Goal: Task Accomplishment & Management: Use online tool/utility

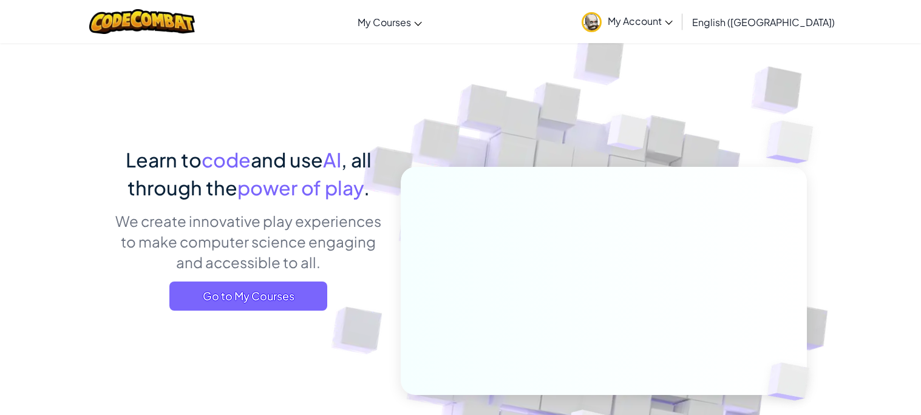
click at [258, 307] on span "Go to My Courses" at bounding box center [248, 296] width 158 height 29
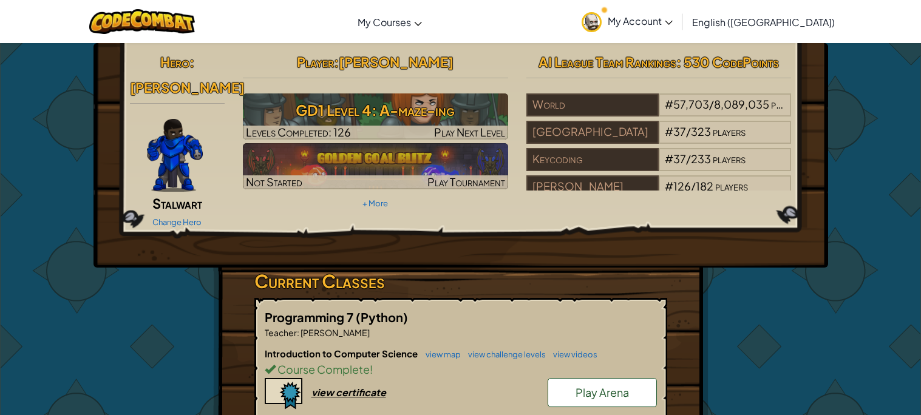
click at [198, 212] on div "Change Hero" at bounding box center [177, 221] width 95 height 19
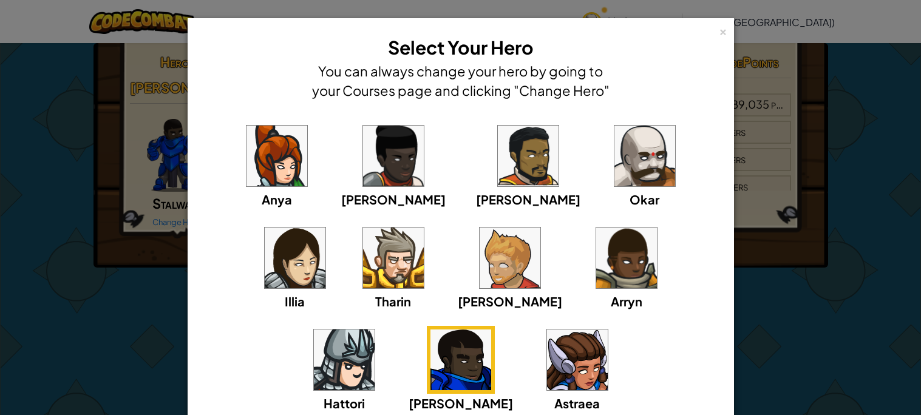
click at [614, 175] on img at bounding box center [644, 156] width 61 height 61
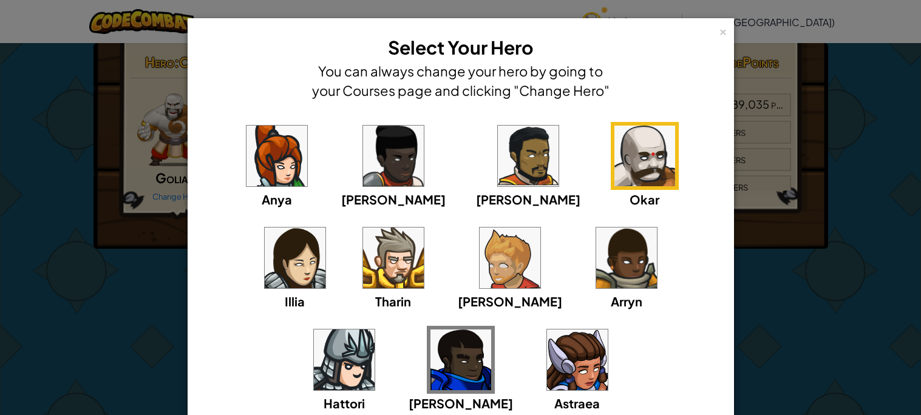
click at [729, 33] on div "× Select Your Hero You can always change your hero by going to your Courses pag…" at bounding box center [461, 261] width 546 height 487
click at [725, 30] on div "×" at bounding box center [723, 30] width 8 height 13
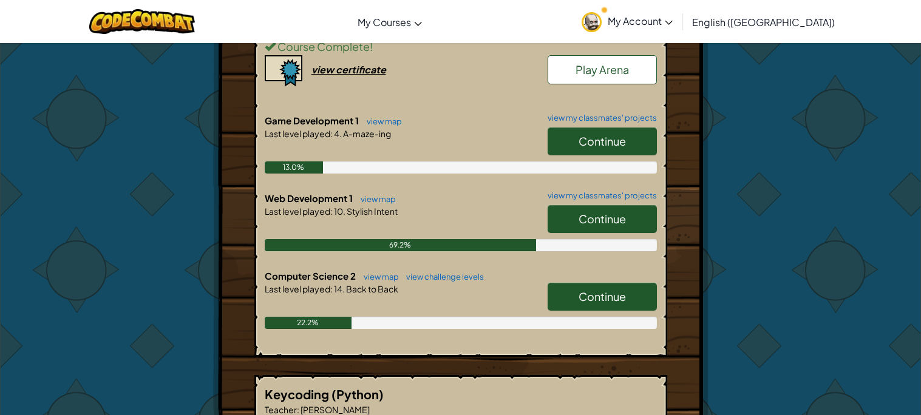
scroll to position [339, 0]
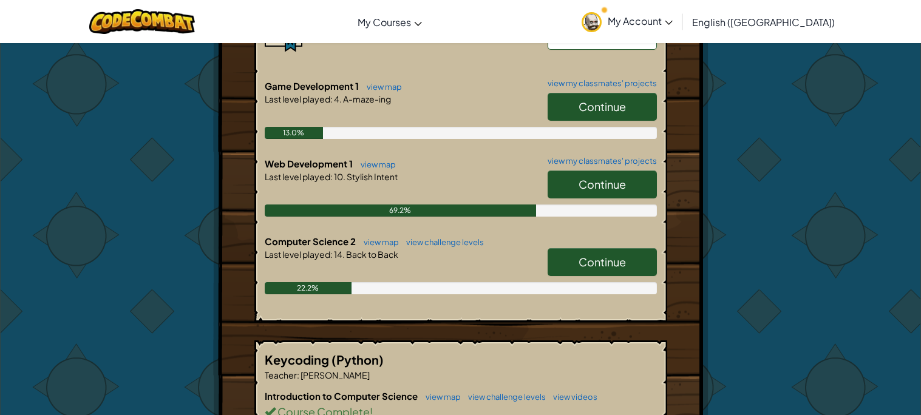
click at [585, 270] on link "Continue" at bounding box center [602, 262] width 109 height 28
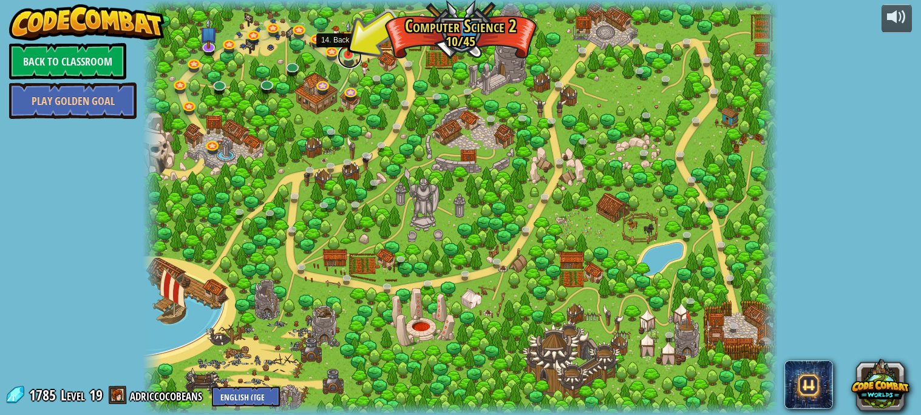
click at [350, 56] on link at bounding box center [350, 56] width 24 height 24
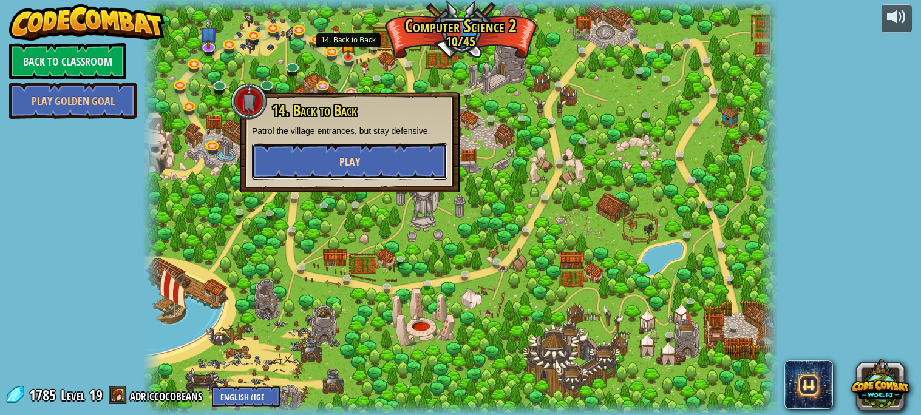
click at [338, 160] on button "Play" at bounding box center [349, 161] width 195 height 36
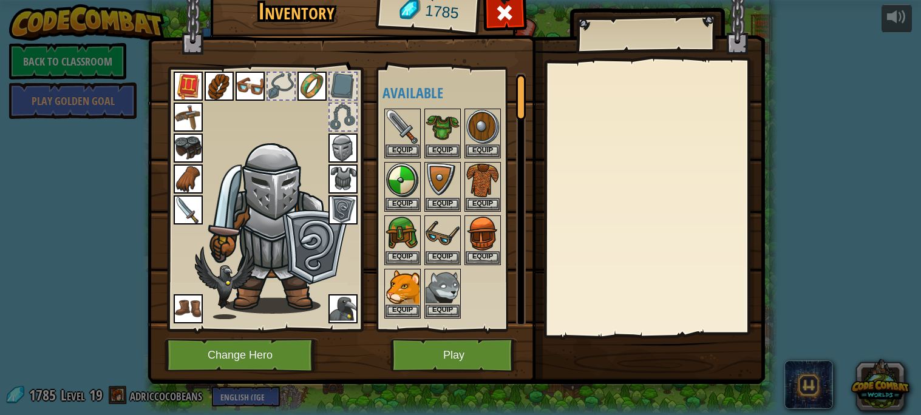
click at [349, 150] on img at bounding box center [342, 148] width 29 height 29
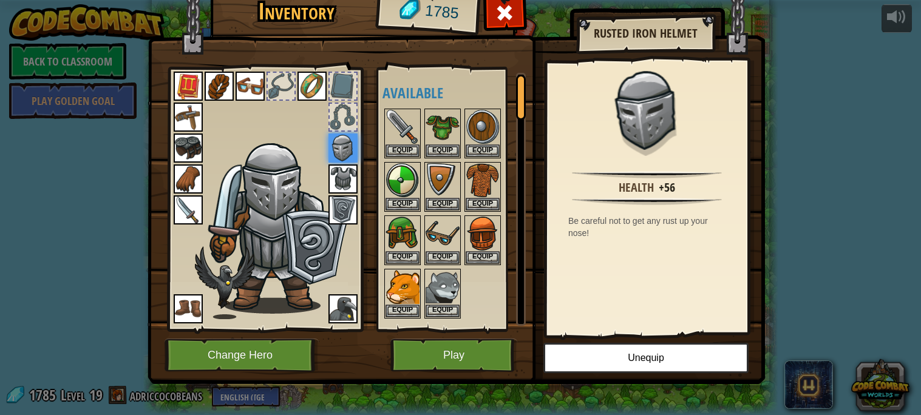
click at [349, 150] on img at bounding box center [342, 148] width 29 height 29
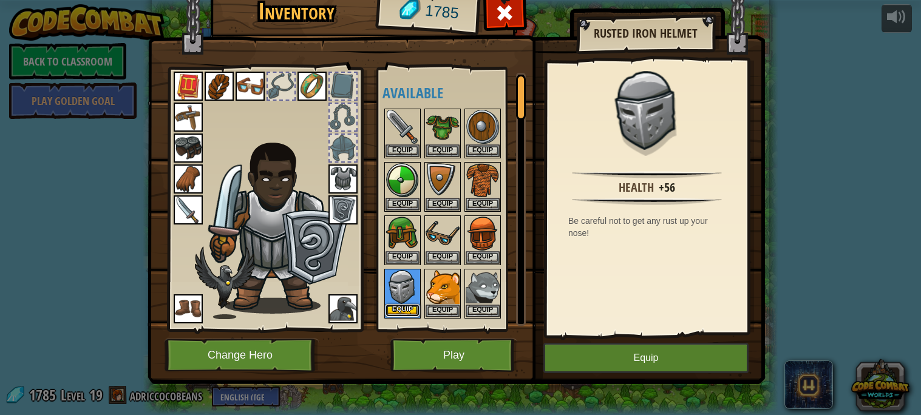
click at [405, 306] on button "Equip" at bounding box center [402, 310] width 34 height 13
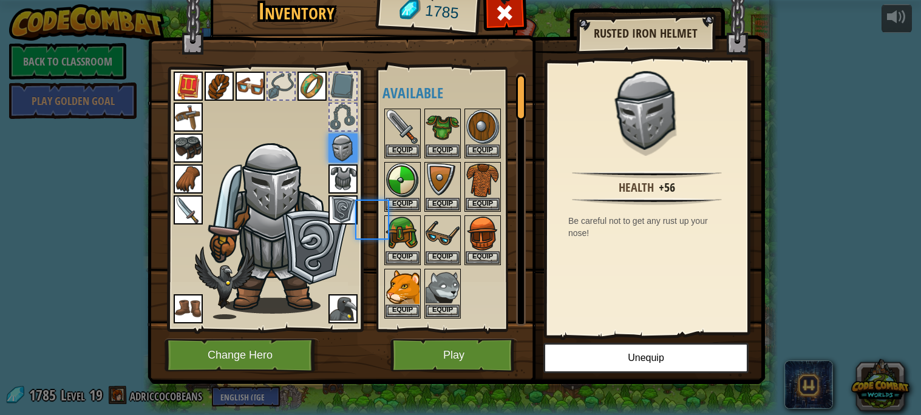
click at [405, 1] on body "powered by Back to Classroom Play Golden Goal 8. Picnic Buster Protect the picn…" at bounding box center [460, 0] width 921 height 1
click at [260, 358] on button "Change Hero" at bounding box center [242, 355] width 154 height 33
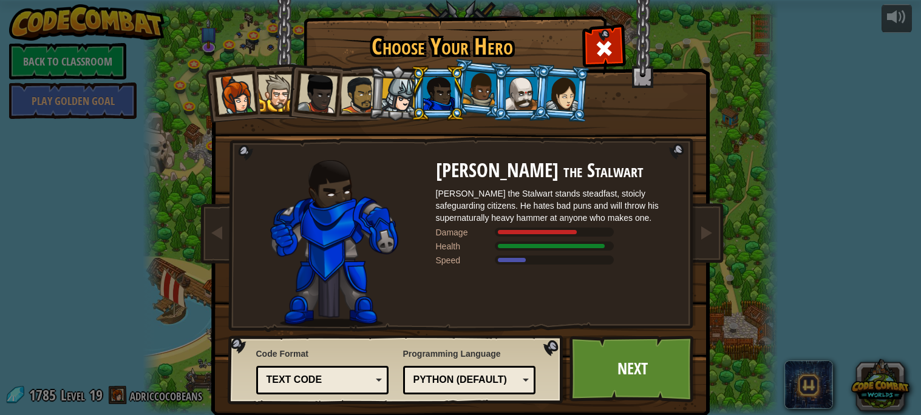
click at [520, 92] on div at bounding box center [522, 93] width 32 height 33
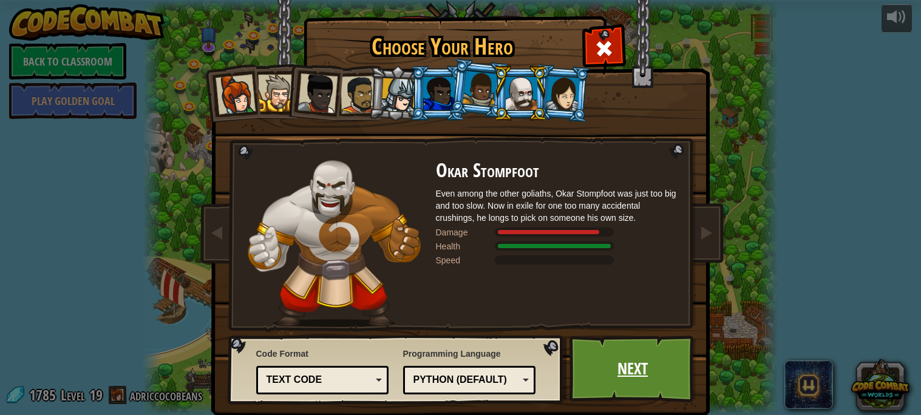
click at [632, 372] on link "Next" at bounding box center [632, 369] width 127 height 67
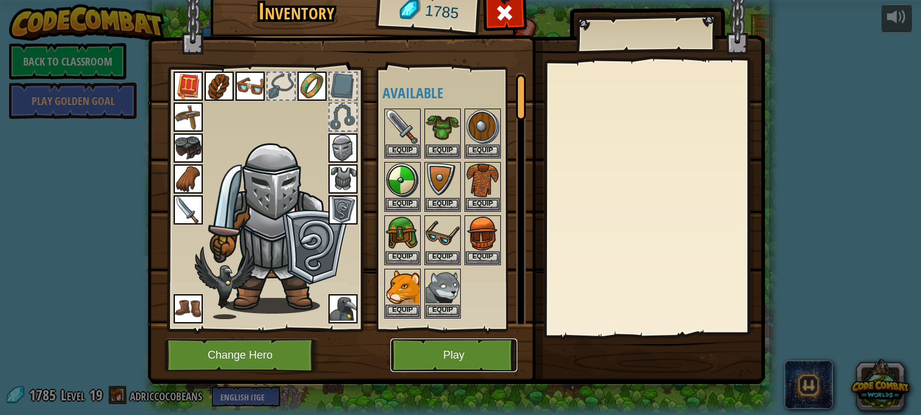
click at [474, 358] on button "Play" at bounding box center [453, 355] width 127 height 33
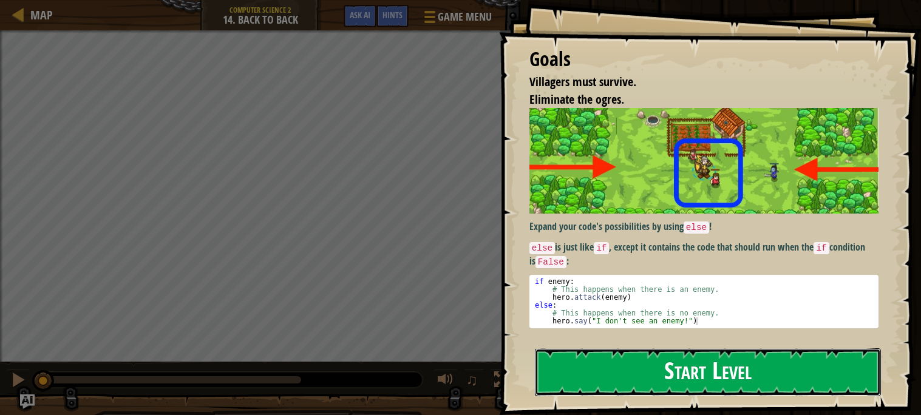
click at [681, 378] on button "Start Level" at bounding box center [708, 372] width 346 height 48
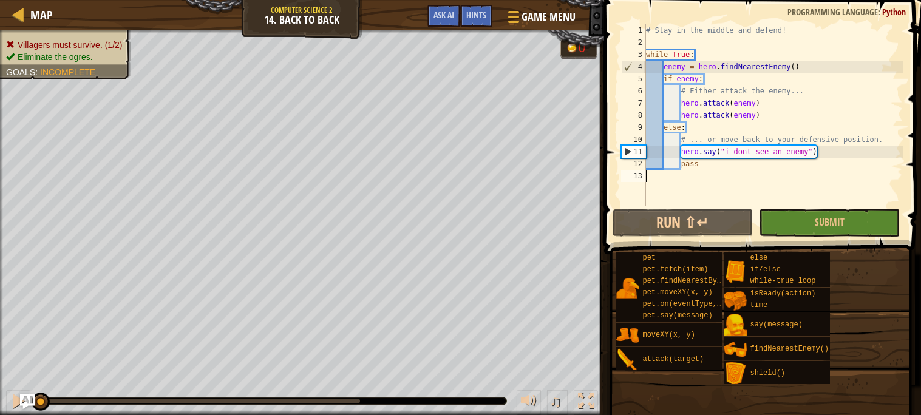
click at [844, 155] on div "# Stay in the middle and defend! while True : enemy = hero . findNearestEnemy (…" at bounding box center [772, 127] width 259 height 206
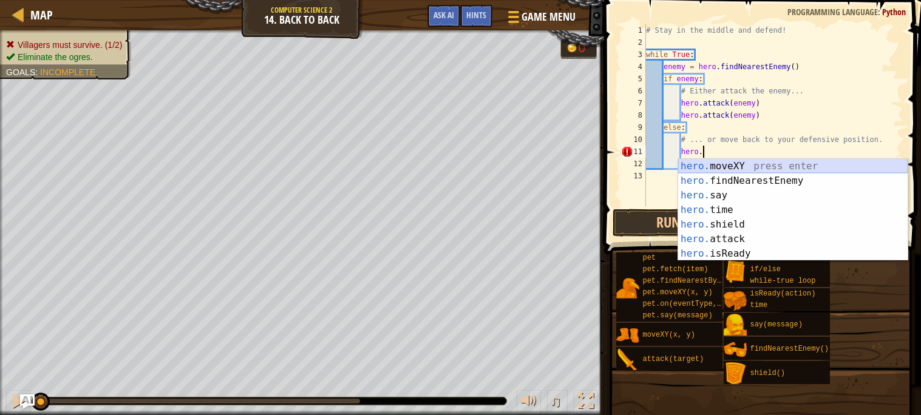
click at [791, 166] on div "hero. moveXY press enter hero. findNearestEnemy press enter hero. say press ent…" at bounding box center [792, 224] width 229 height 131
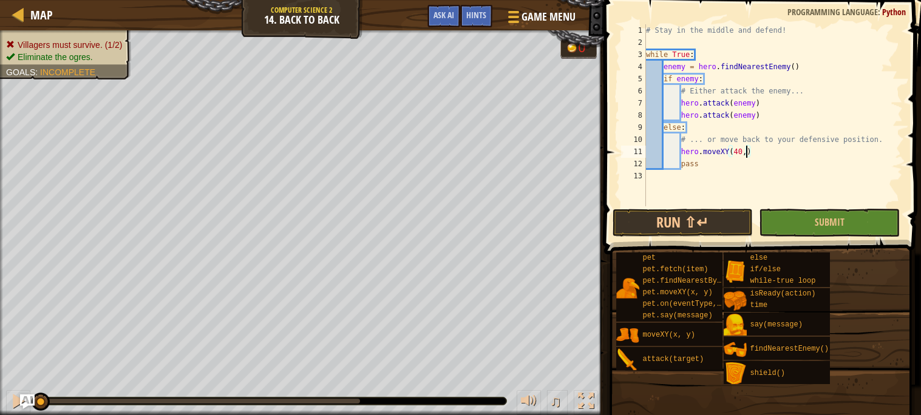
scroll to position [5, 8]
type textarea "hero.moveXY(40,32)"
click at [697, 222] on button "Run ⇧↵" at bounding box center [682, 223] width 141 height 28
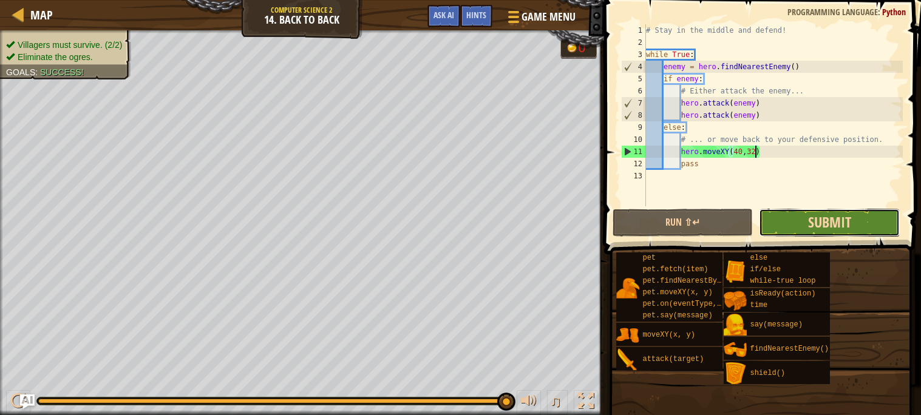
click at [816, 222] on span "Submit" at bounding box center [829, 221] width 43 height 19
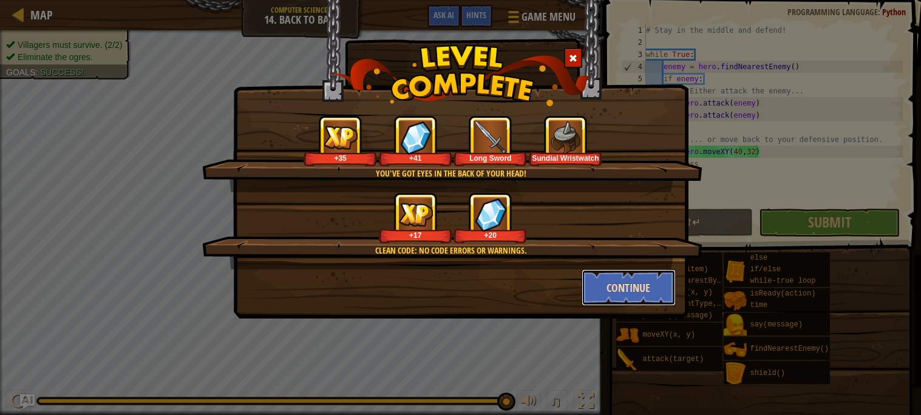
click at [642, 287] on button "Continue" at bounding box center [629, 288] width 94 height 36
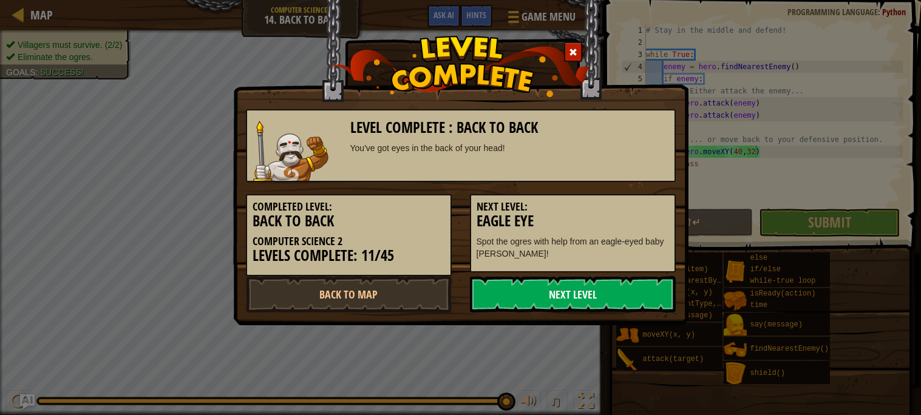
click at [543, 293] on link "Next Level" at bounding box center [573, 294] width 206 height 36
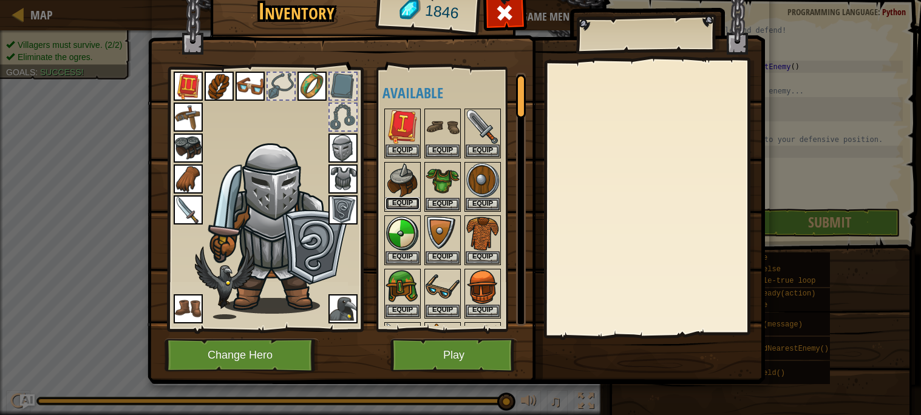
click at [407, 198] on button "Equip" at bounding box center [402, 203] width 34 height 13
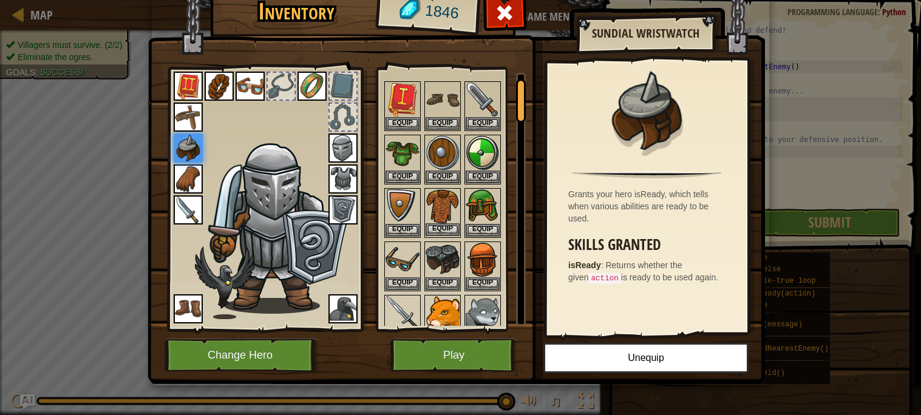
scroll to position [29, 0]
click at [449, 279] on button "Equip" at bounding box center [443, 282] width 34 height 13
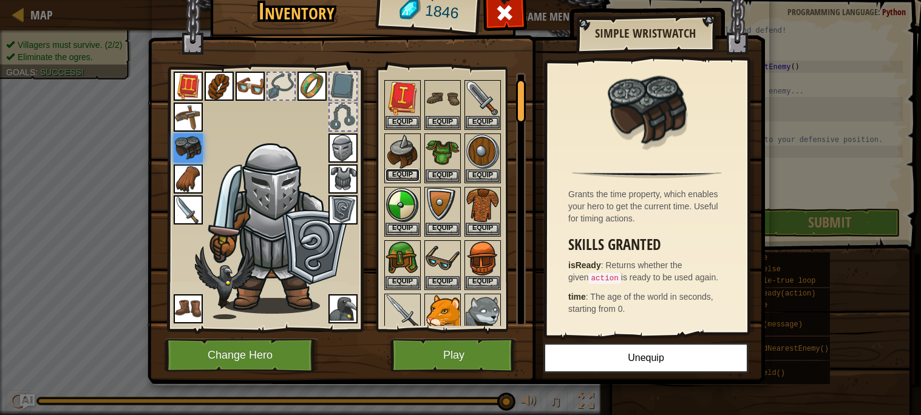
click at [407, 170] on button "Equip" at bounding box center [402, 175] width 34 height 13
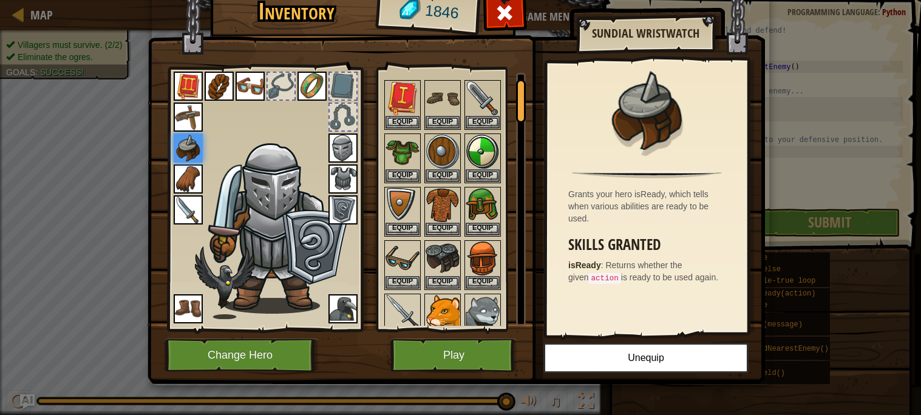
click at [704, 314] on div "Grants your hero isReady, which tells when various abilities are ready to be us…" at bounding box center [647, 198] width 200 height 273
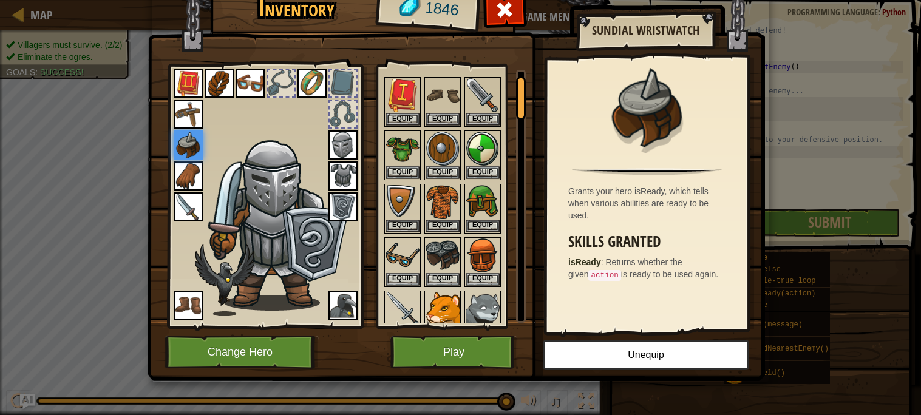
scroll to position [0, 0]
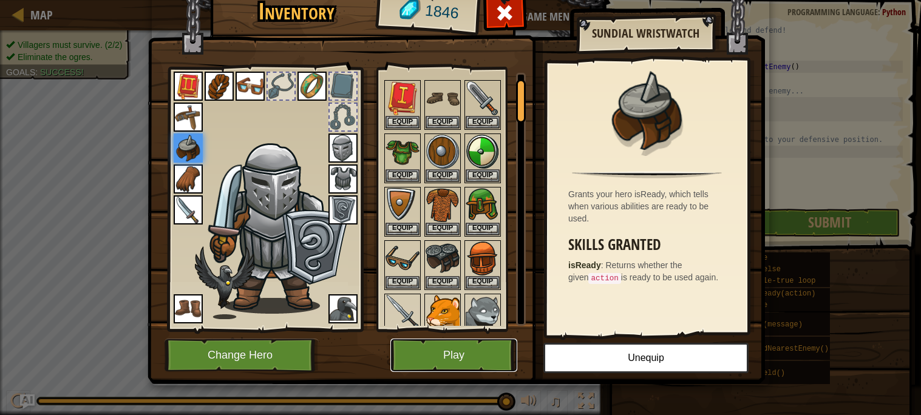
click at [440, 365] on button "Play" at bounding box center [453, 355] width 127 height 33
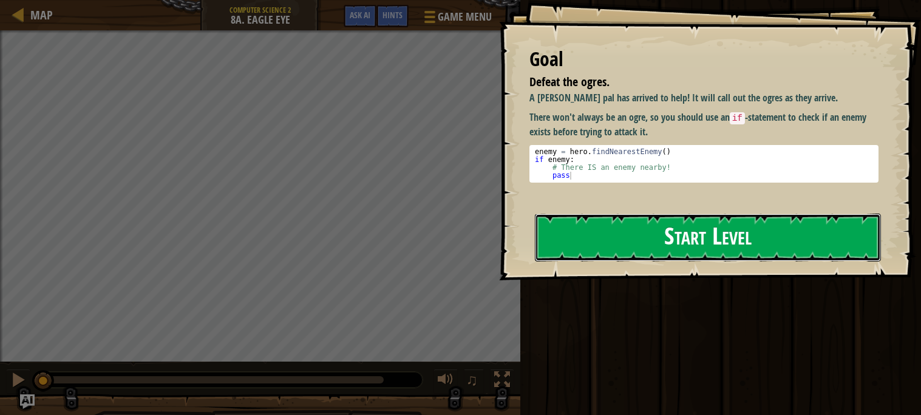
click at [597, 233] on button "Start Level" at bounding box center [708, 238] width 346 height 48
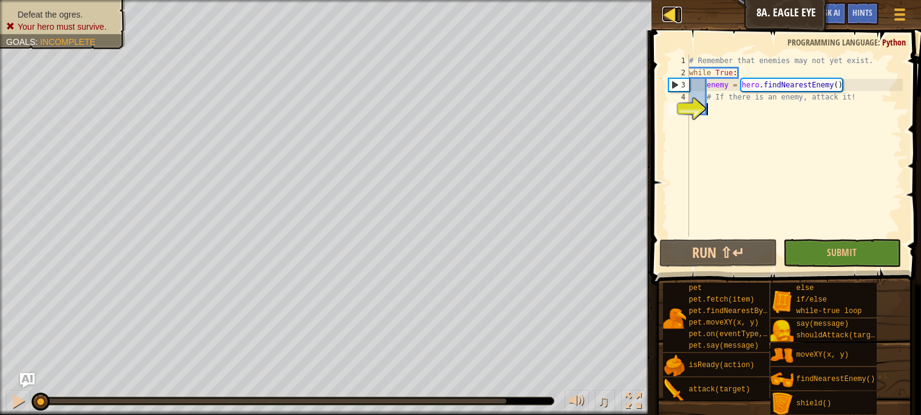
click at [671, 15] on div at bounding box center [669, 14] width 15 height 15
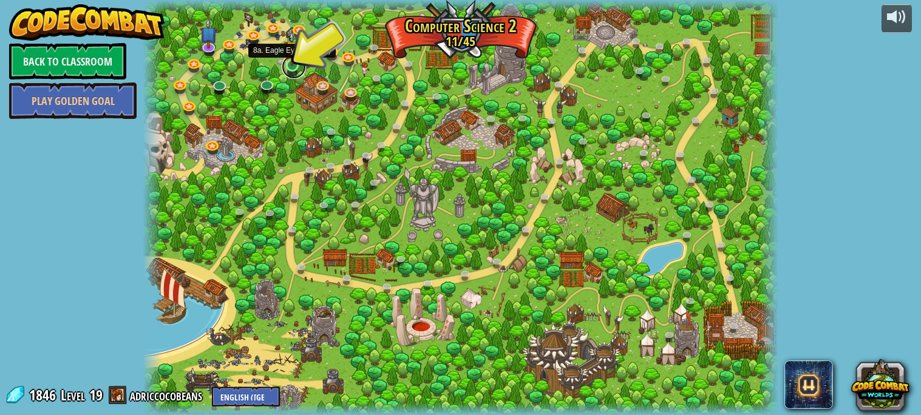
click at [288, 70] on link at bounding box center [294, 67] width 24 height 24
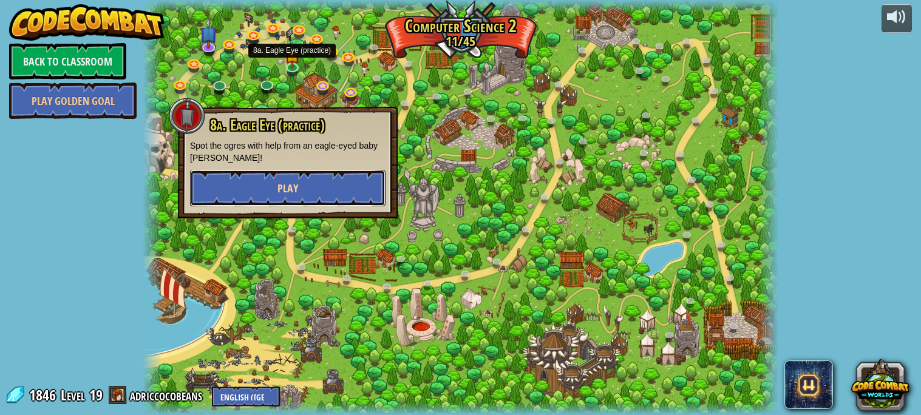
click at [329, 189] on button "Play" at bounding box center [287, 188] width 195 height 36
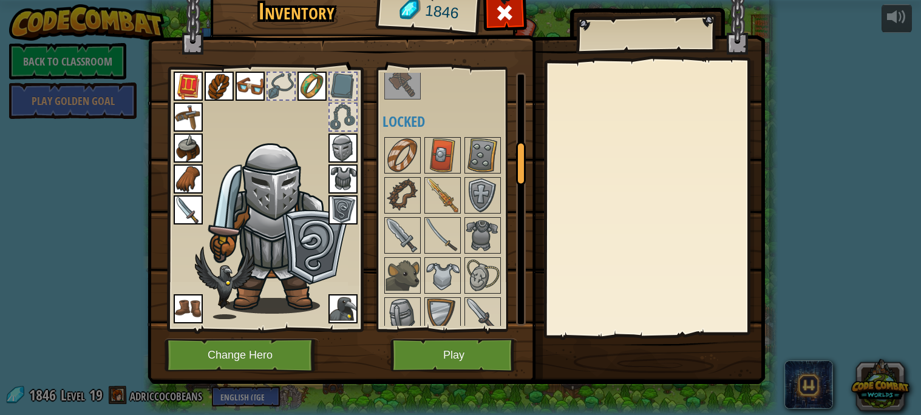
scroll to position [413, 0]
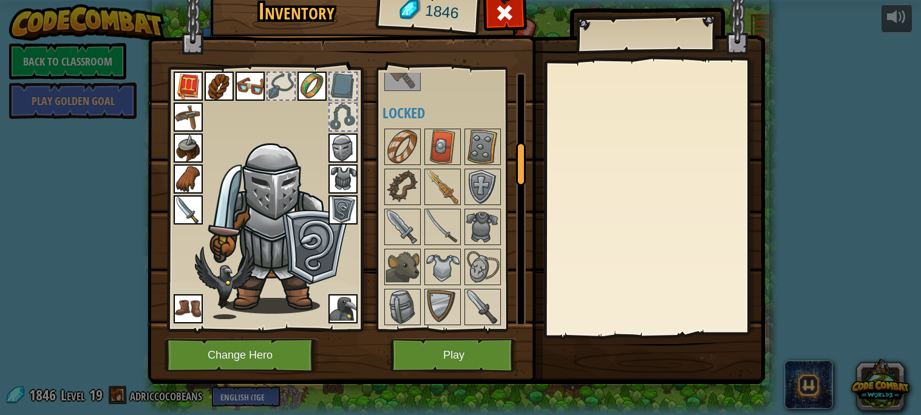
click at [402, 158] on img at bounding box center [402, 147] width 34 height 34
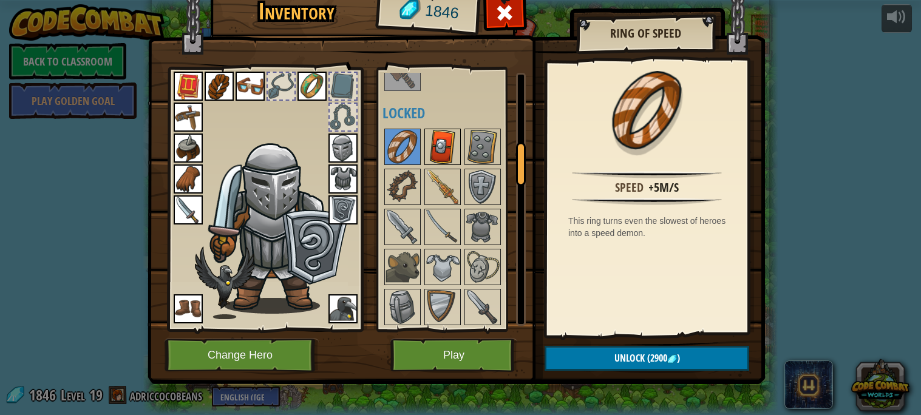
click at [444, 144] on img at bounding box center [443, 147] width 34 height 34
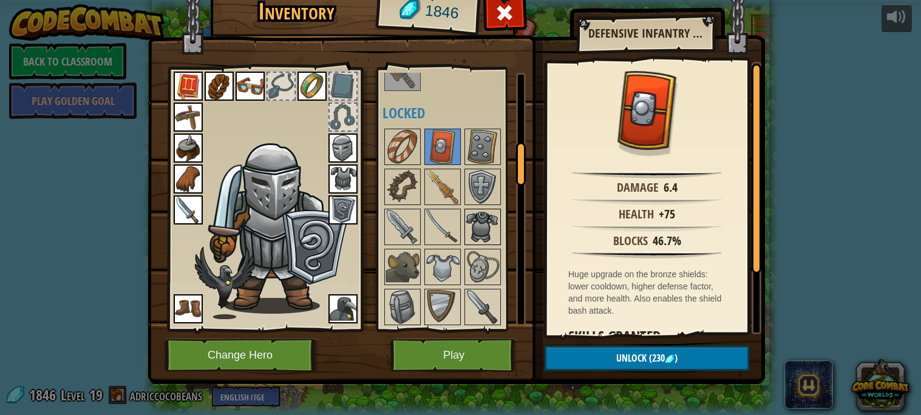
click at [490, 232] on img at bounding box center [483, 227] width 34 height 34
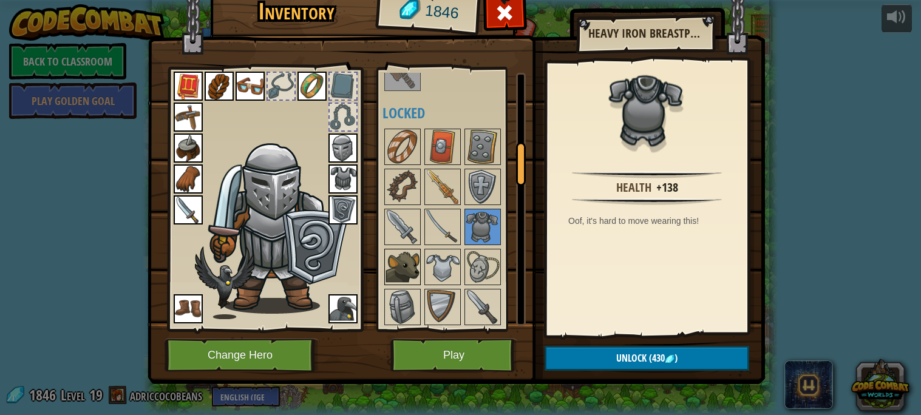
click at [412, 261] on img at bounding box center [402, 267] width 34 height 34
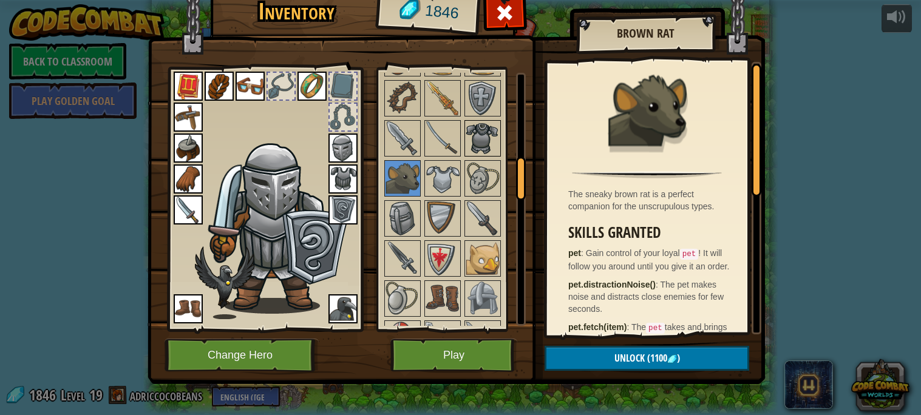
scroll to position [503, 0]
click at [413, 227] on img at bounding box center [402, 218] width 34 height 34
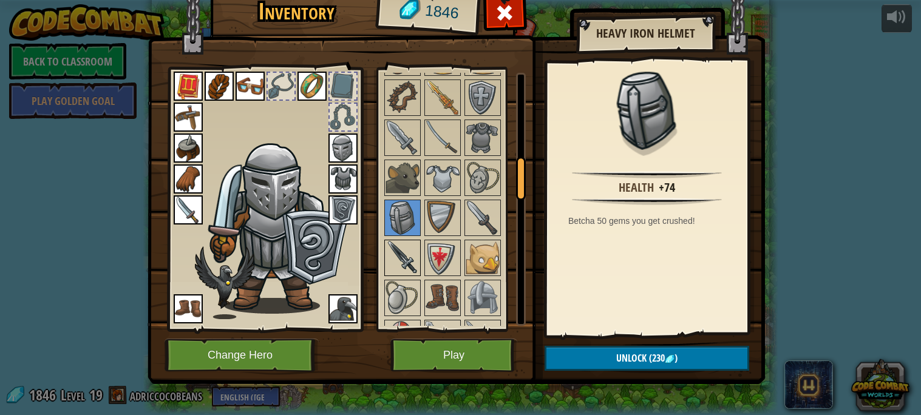
click at [406, 265] on img at bounding box center [402, 258] width 34 height 34
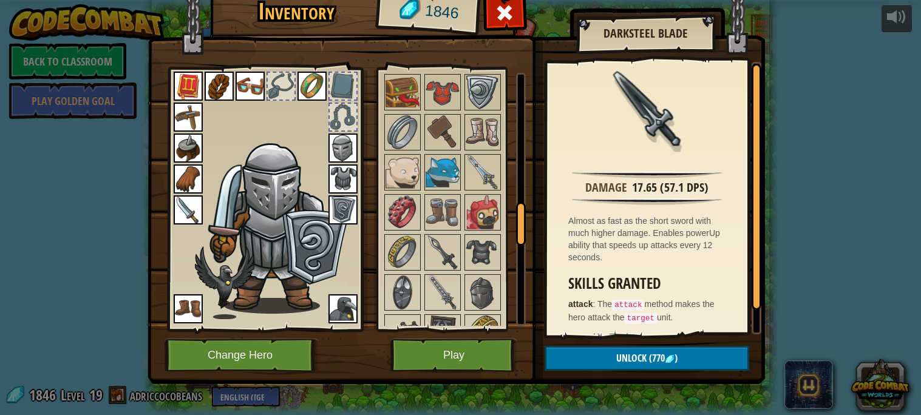
scroll to position [798, 0]
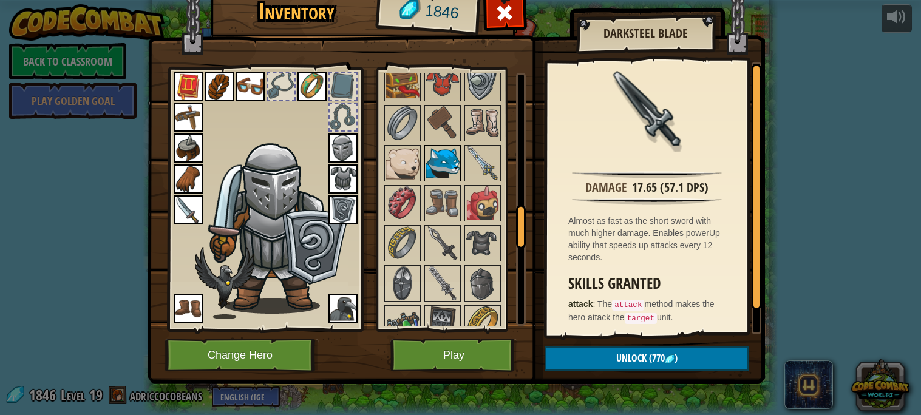
click at [450, 149] on img at bounding box center [443, 163] width 34 height 34
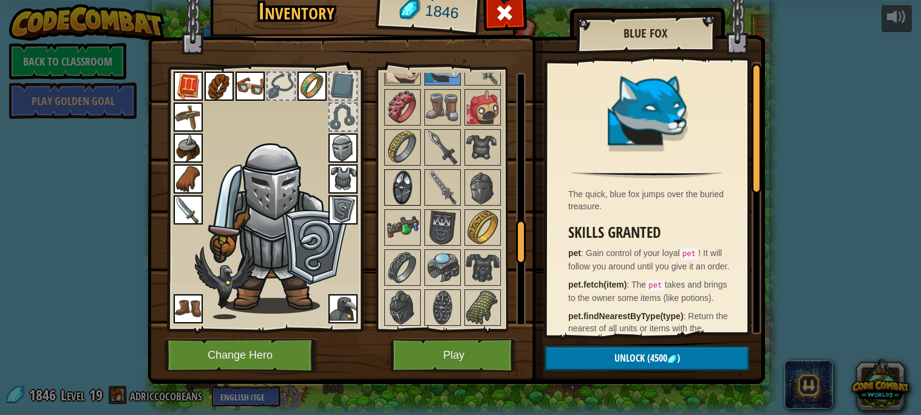
scroll to position [897, 0]
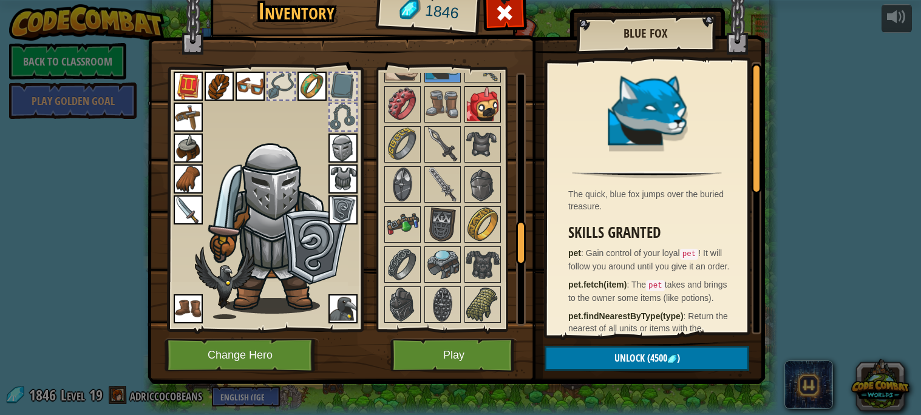
click at [481, 112] on img at bounding box center [483, 104] width 34 height 34
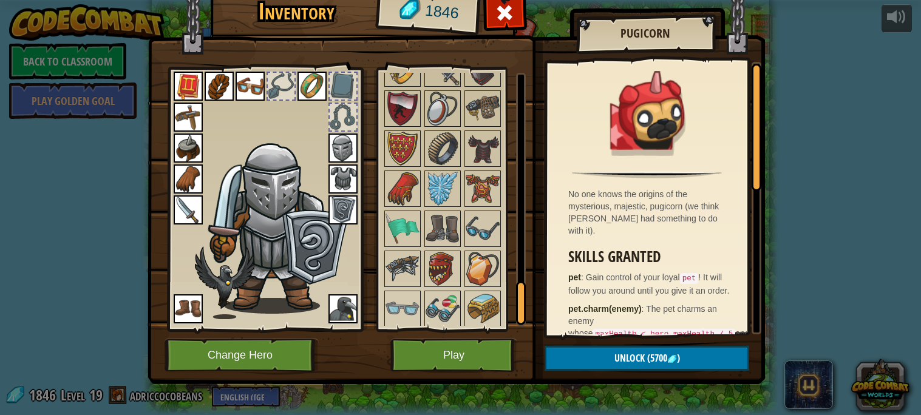
scroll to position [1296, 0]
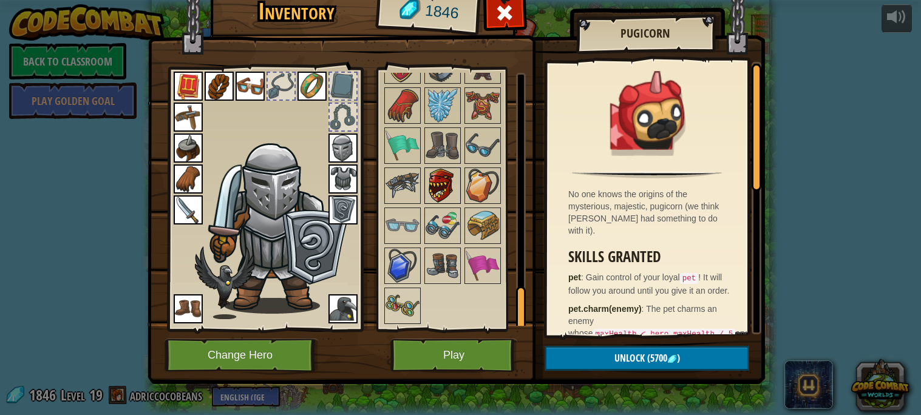
click at [445, 183] on img at bounding box center [443, 186] width 34 height 34
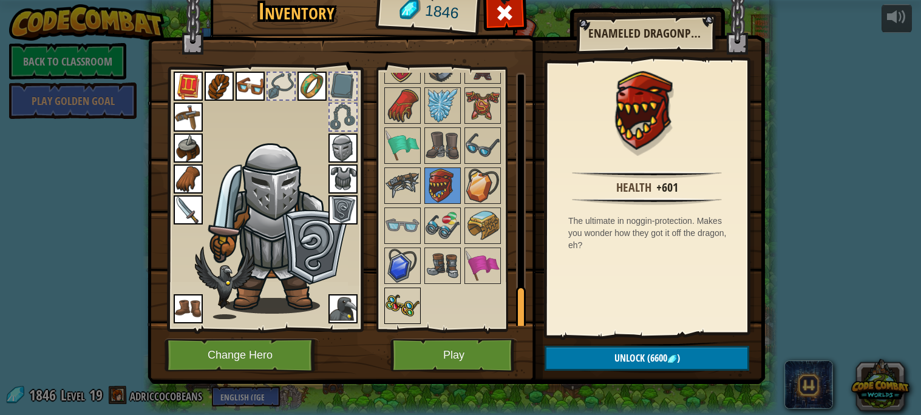
click at [404, 299] on img at bounding box center [402, 306] width 34 height 34
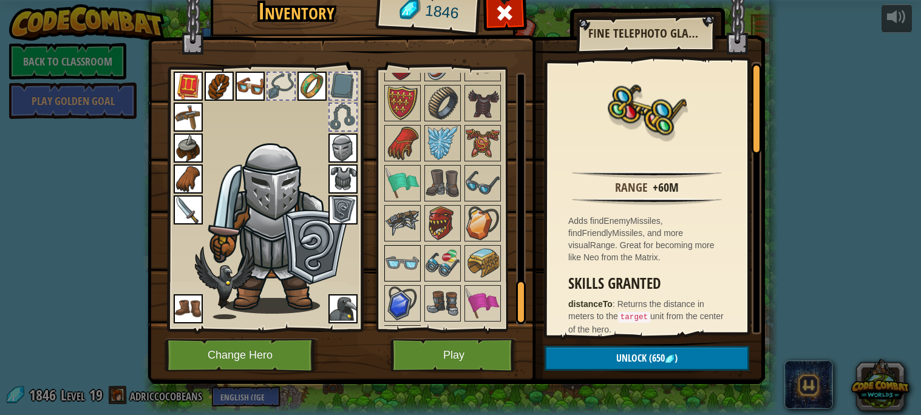
scroll to position [1249, 0]
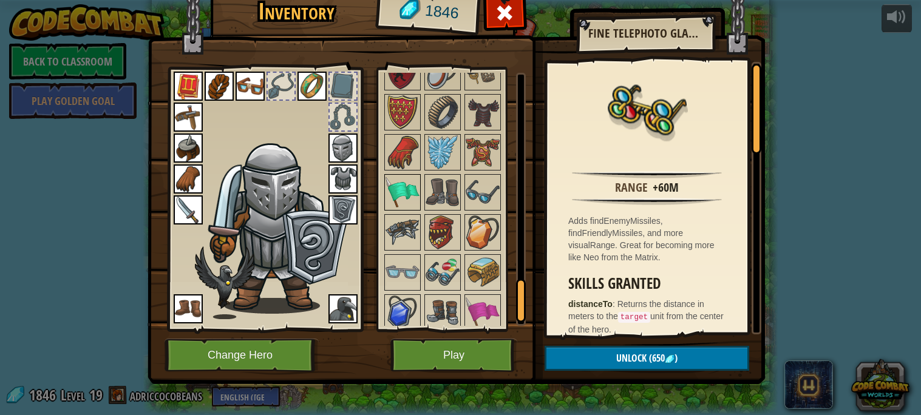
click at [401, 201] on img at bounding box center [402, 192] width 34 height 34
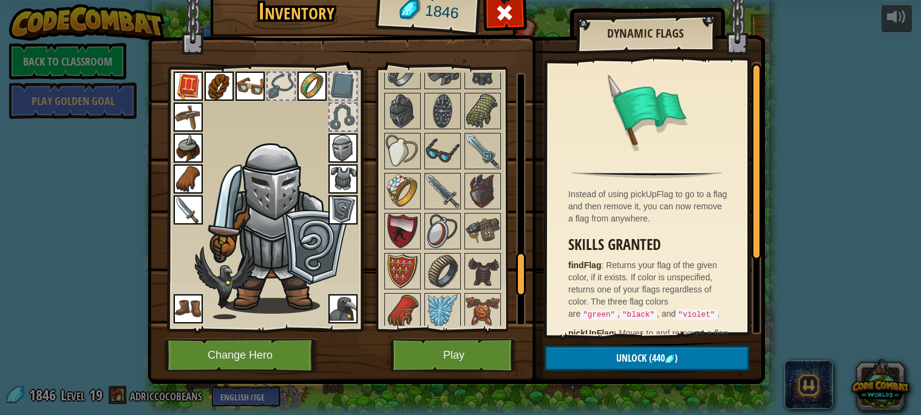
scroll to position [1087, 0]
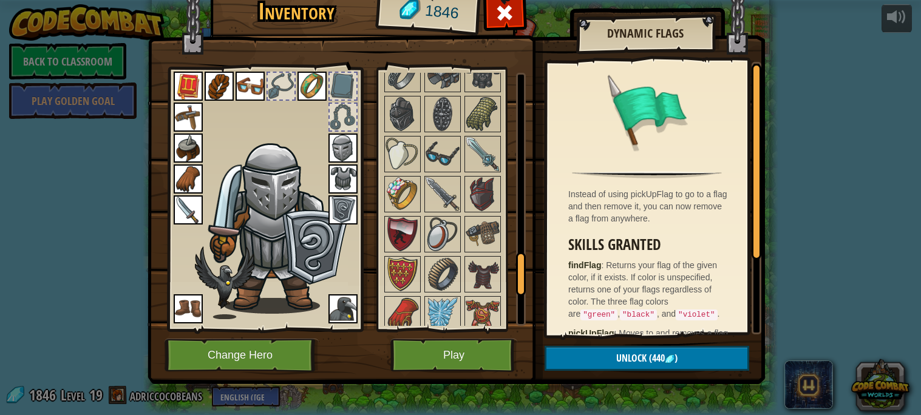
click at [444, 208] on img at bounding box center [443, 194] width 34 height 34
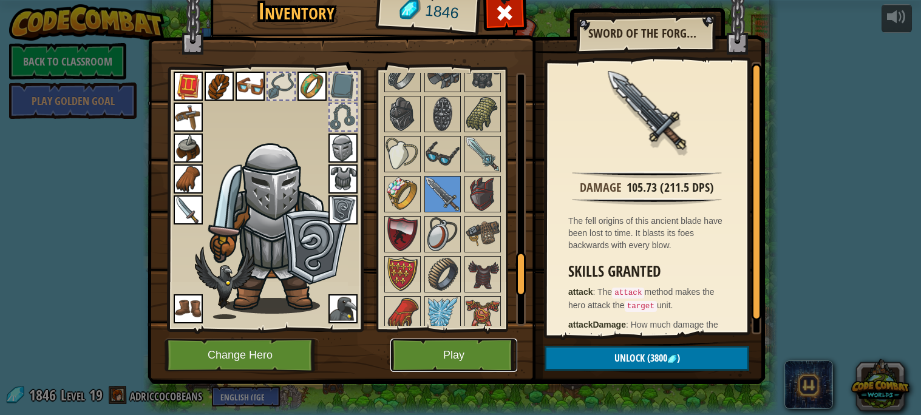
click at [475, 355] on button "Play" at bounding box center [453, 355] width 127 height 33
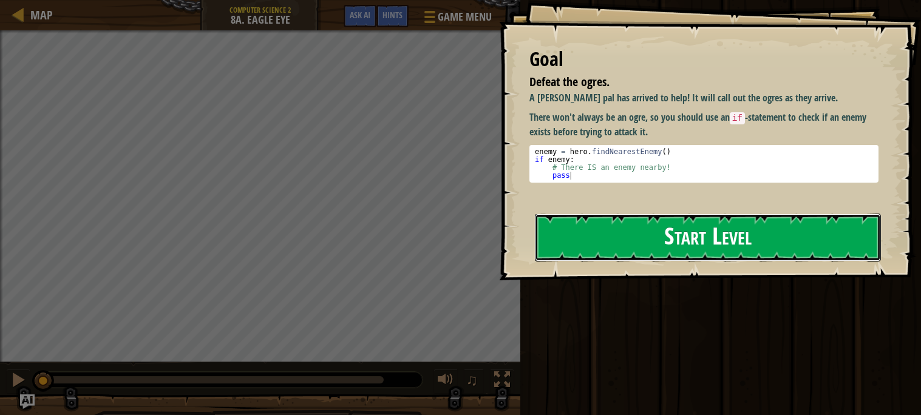
click at [610, 229] on button "Start Level" at bounding box center [708, 238] width 346 height 48
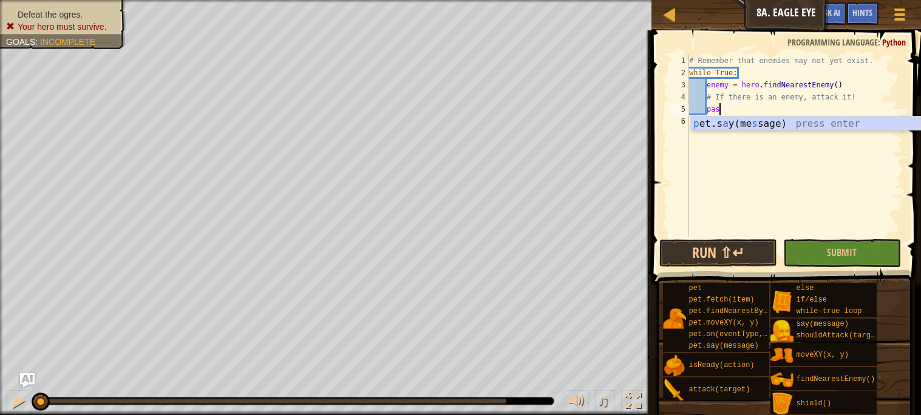
scroll to position [5, 2]
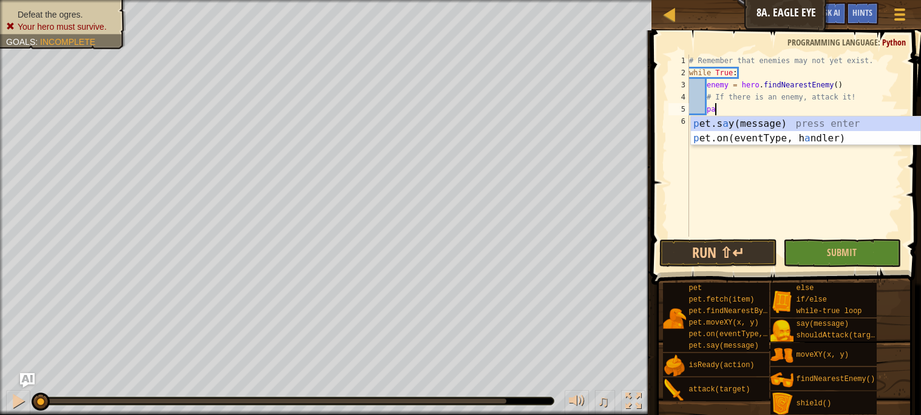
type textarea "p"
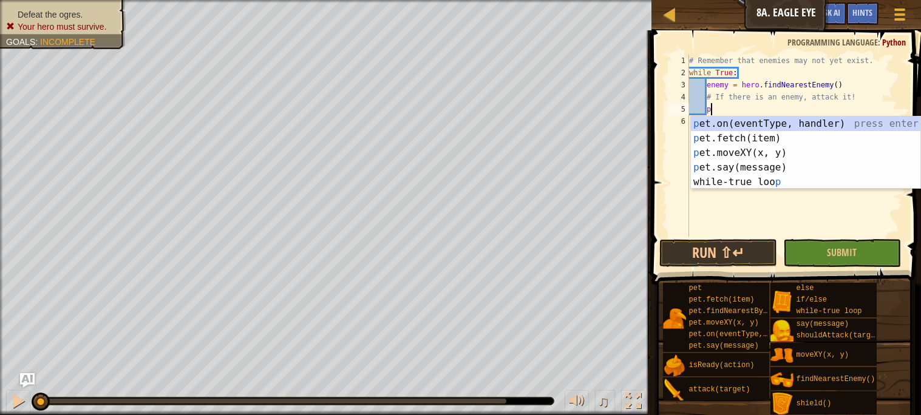
scroll to position [5, 1]
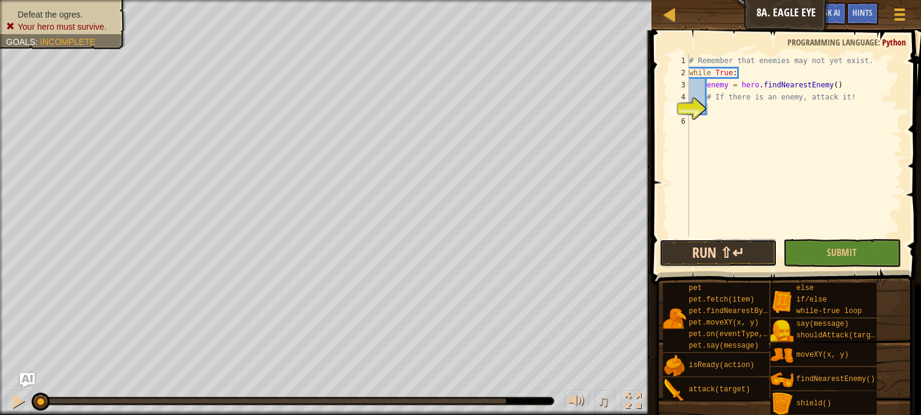
click at [671, 254] on button "Run ⇧↵" at bounding box center [718, 253] width 118 height 28
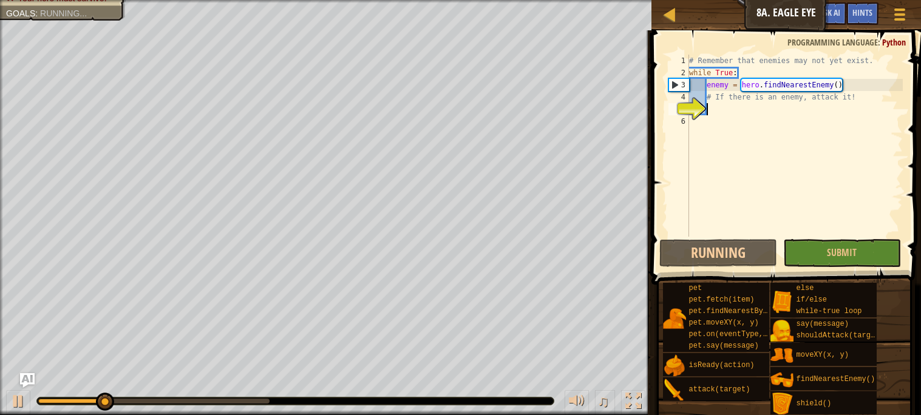
type textarea "h"
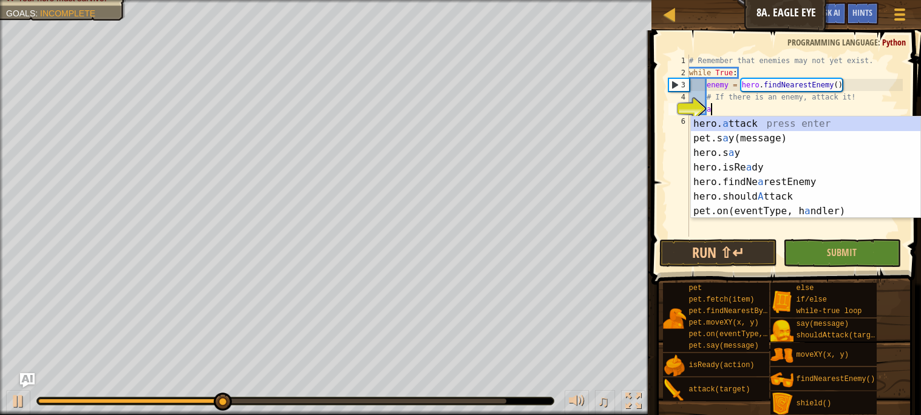
scroll to position [5, 1]
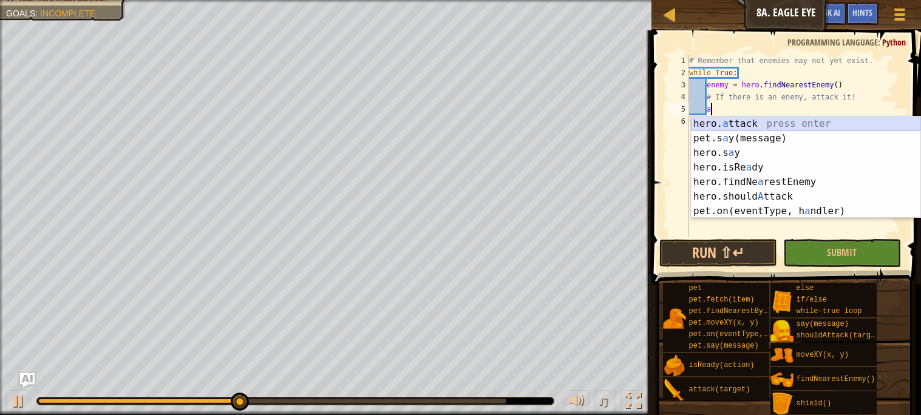
click at [745, 119] on div "hero. a ttack press enter pet.s a y(message) press enter hero.s a y press enter…" at bounding box center [805, 182] width 229 height 131
type textarea "hero.attack(enemy)"
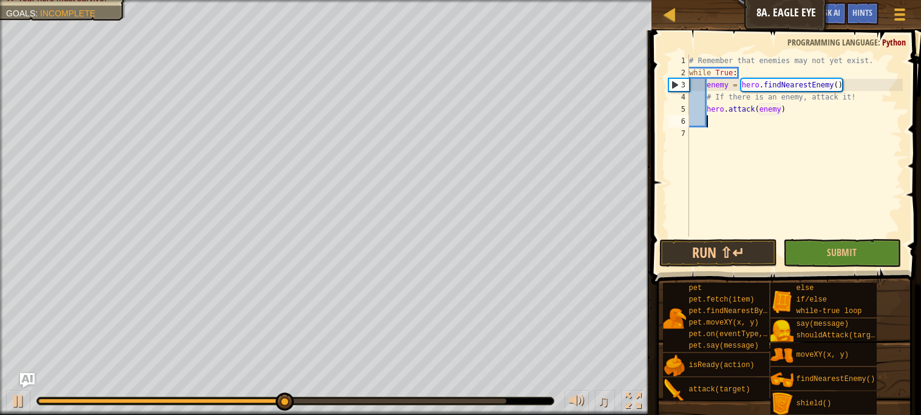
click at [750, 124] on div "# Remember that enemies may not yet exist. while True : enemy = hero . findNear…" at bounding box center [795, 158] width 216 height 206
click at [733, 247] on button "Run ⇧↵" at bounding box center [718, 253] width 118 height 28
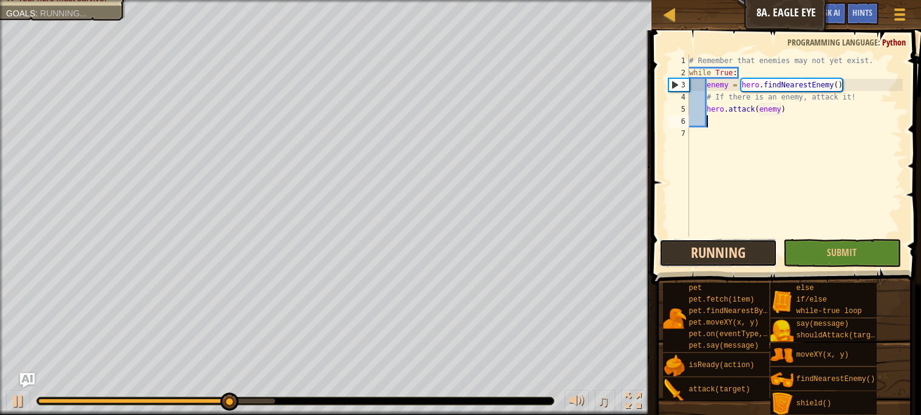
click at [682, 245] on button "Running" at bounding box center [718, 253] width 118 height 28
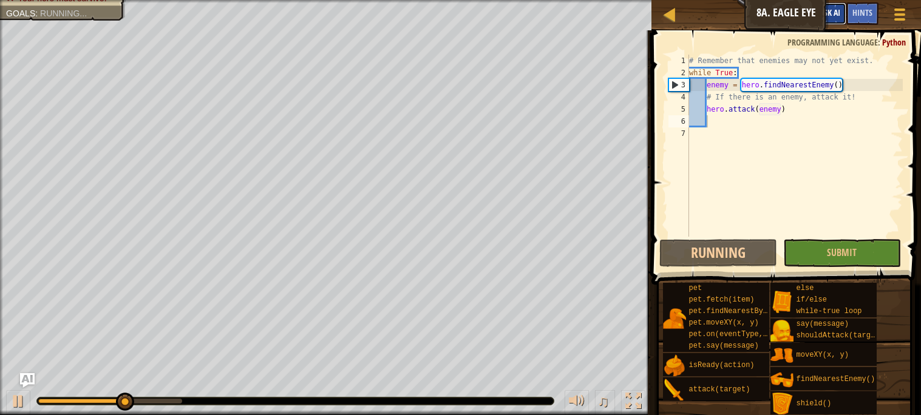
click at [838, 13] on span "Ask AI" at bounding box center [829, 13] width 21 height 12
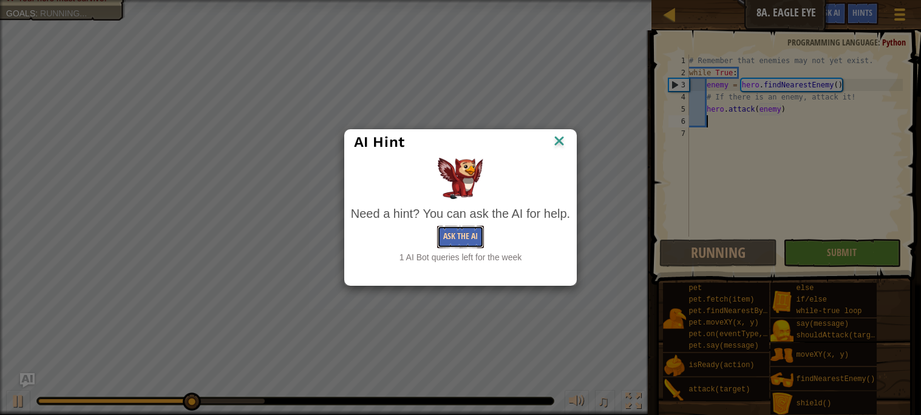
click at [459, 232] on button "Ask the AI" at bounding box center [460, 237] width 47 height 22
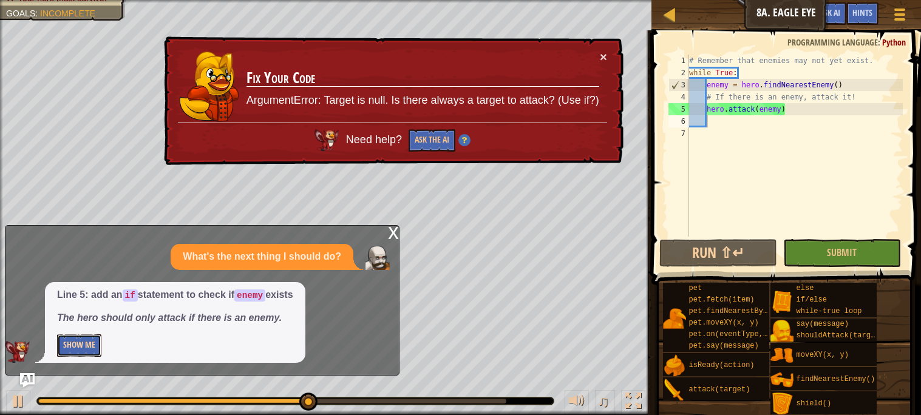
click at [84, 344] on button "Show Me" at bounding box center [79, 345] width 44 height 22
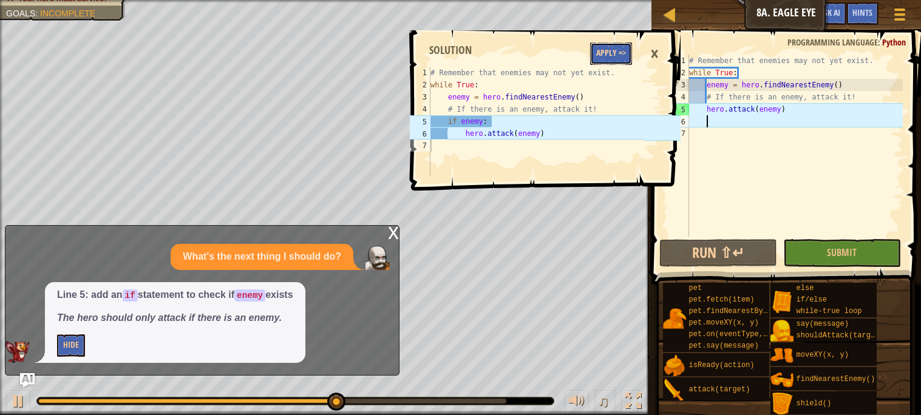
click at [615, 57] on button "Apply =>" at bounding box center [611, 53] width 42 height 22
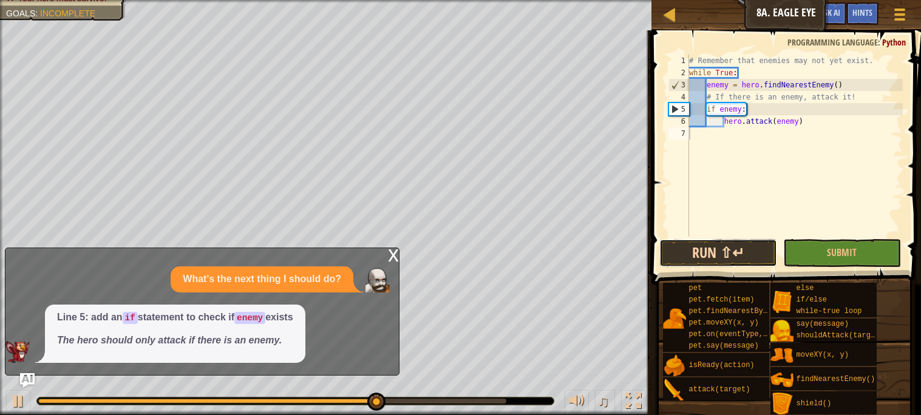
click at [670, 259] on button "Run ⇧↵" at bounding box center [718, 253] width 118 height 28
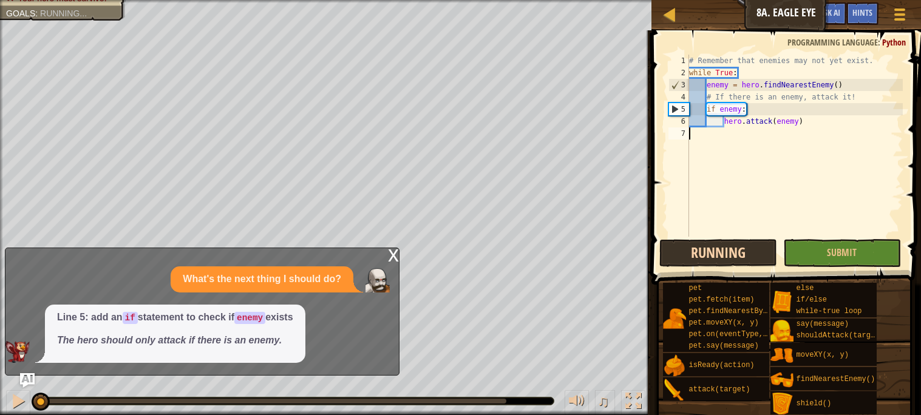
scroll to position [5, 0]
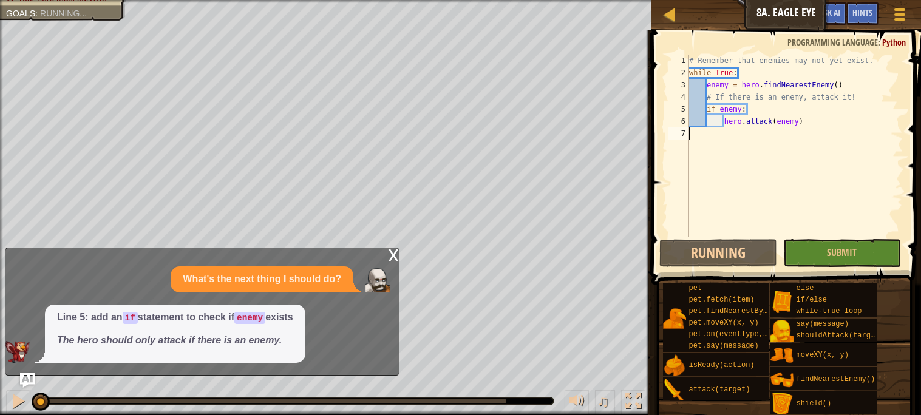
click at [391, 257] on div "x" at bounding box center [393, 254] width 11 height 12
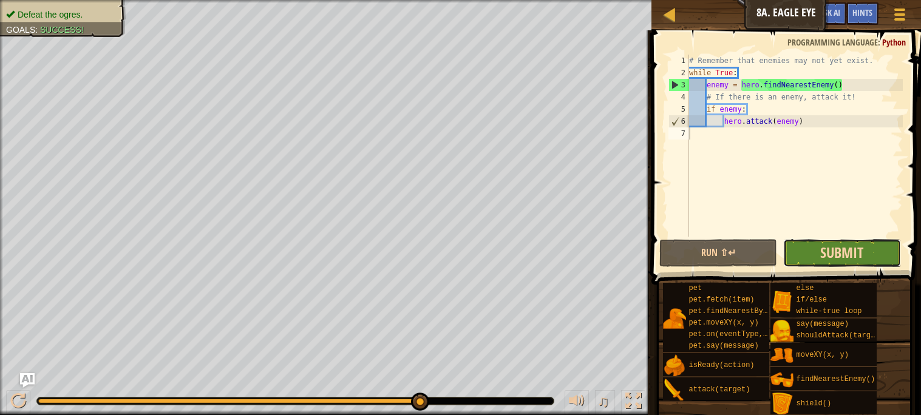
click at [843, 244] on span "Submit" at bounding box center [841, 252] width 43 height 19
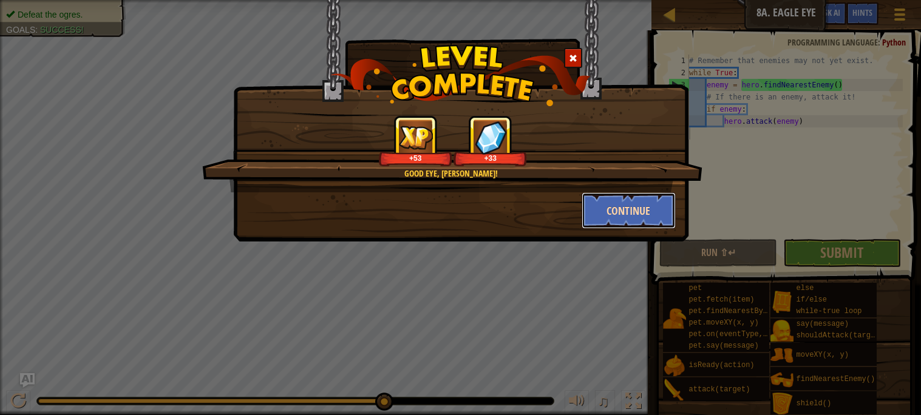
click at [648, 226] on button "Continue" at bounding box center [629, 210] width 94 height 36
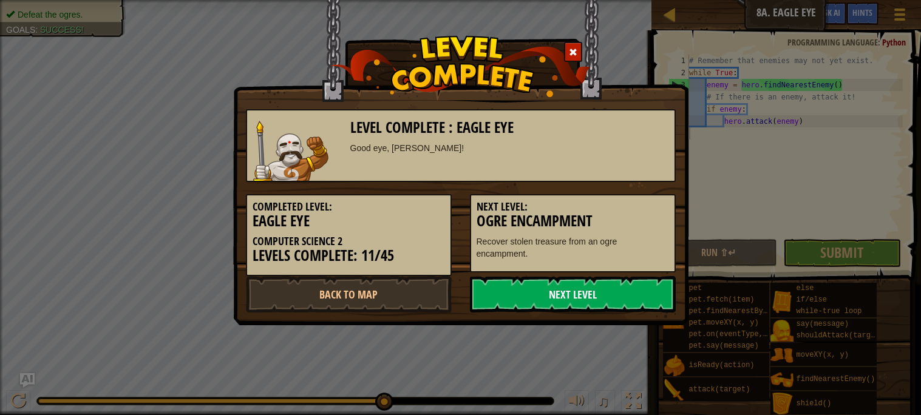
click at [552, 298] on link "Next Level" at bounding box center [573, 294] width 206 height 36
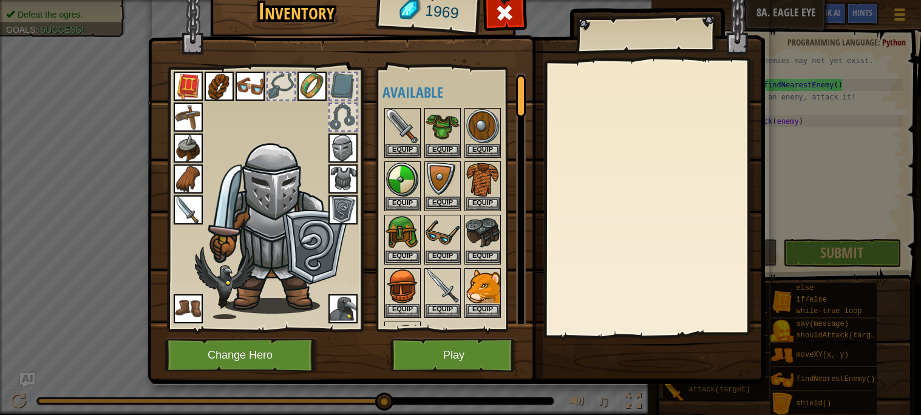
scroll to position [0, 0]
click at [406, 255] on button "Equip" at bounding box center [402, 257] width 34 height 13
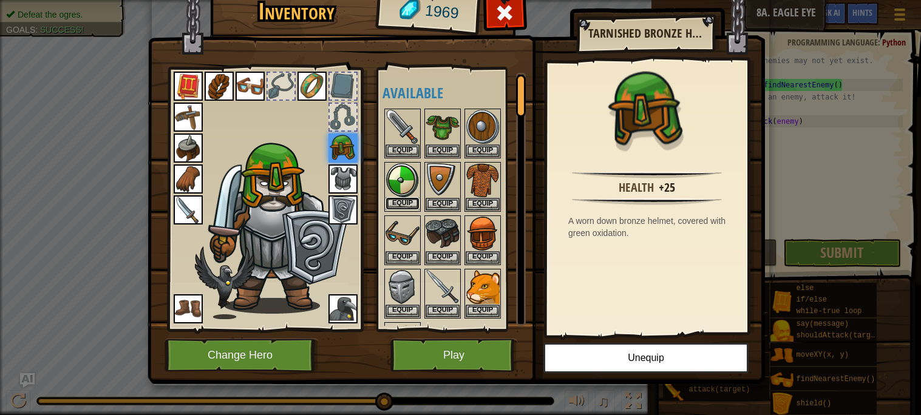
click at [398, 202] on button "Equip" at bounding box center [402, 203] width 34 height 13
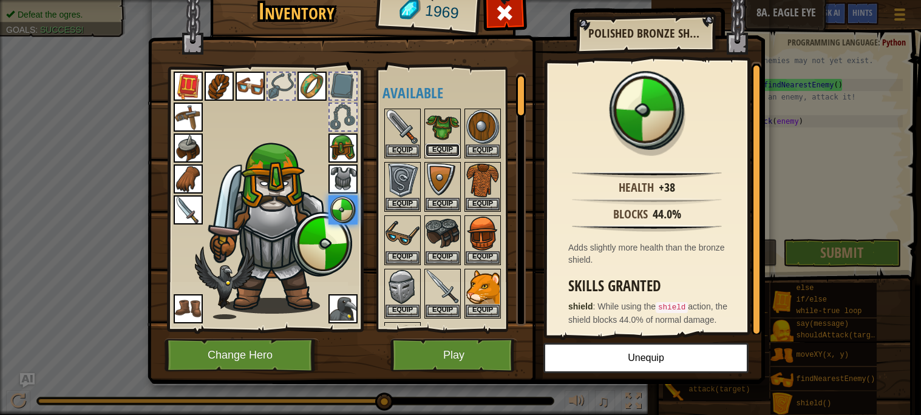
click at [449, 146] on button "Equip" at bounding box center [443, 150] width 34 height 13
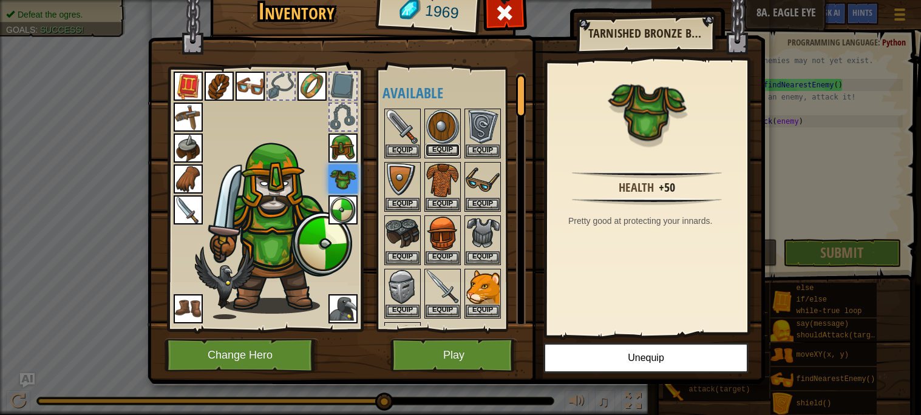
click at [438, 145] on button "Equip" at bounding box center [443, 150] width 34 height 13
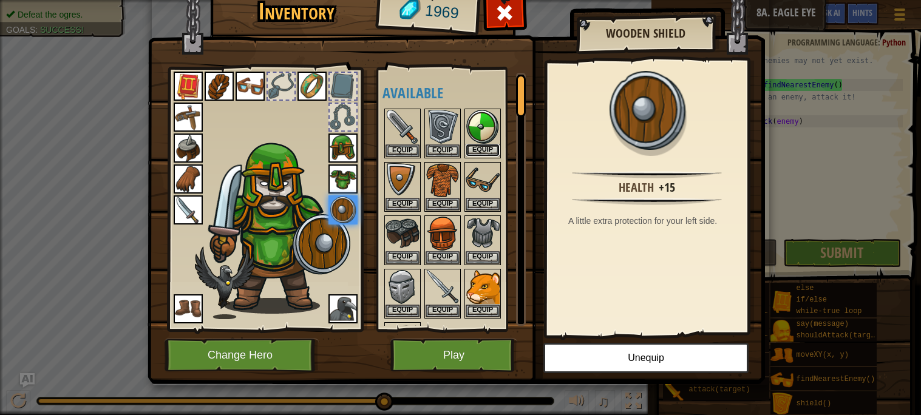
click at [484, 147] on button "Equip" at bounding box center [483, 150] width 34 height 13
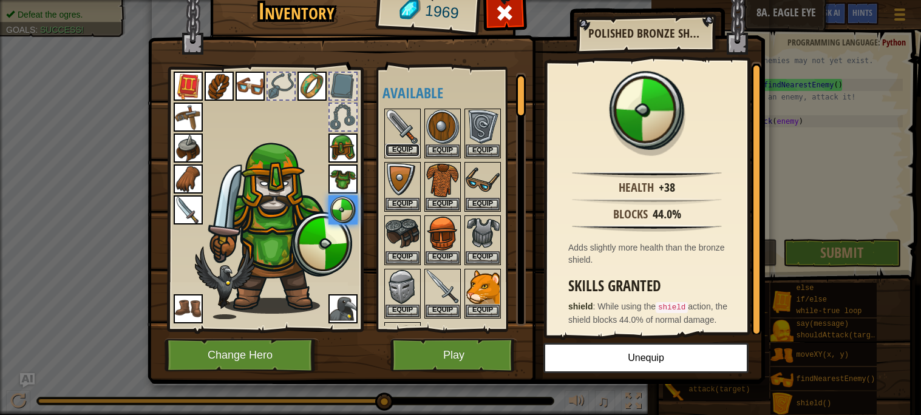
click at [399, 149] on button "Equip" at bounding box center [402, 150] width 34 height 13
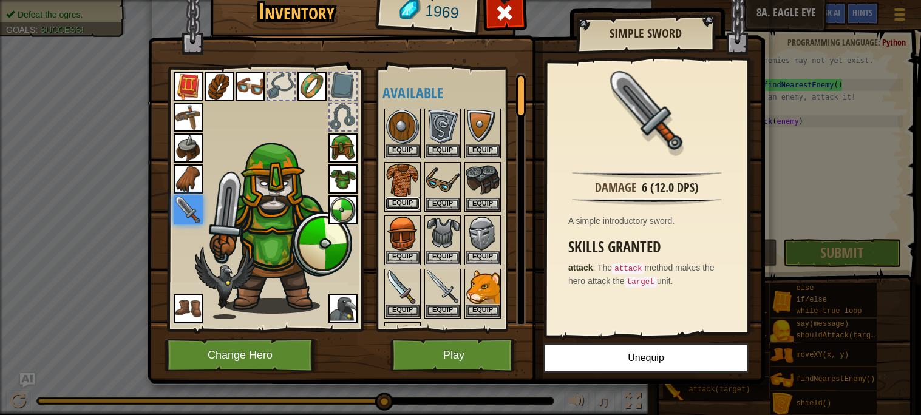
click at [412, 200] on button "Equip" at bounding box center [402, 203] width 34 height 13
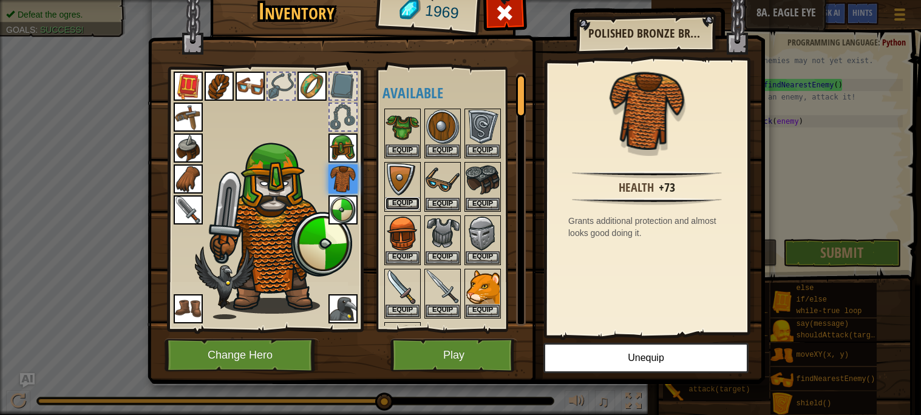
click at [407, 201] on button "Equip" at bounding box center [402, 203] width 34 height 13
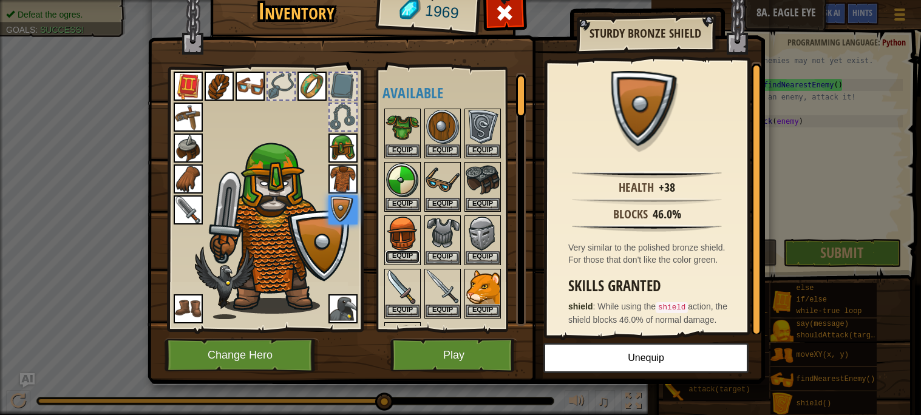
click at [413, 254] on button "Equip" at bounding box center [402, 257] width 34 height 13
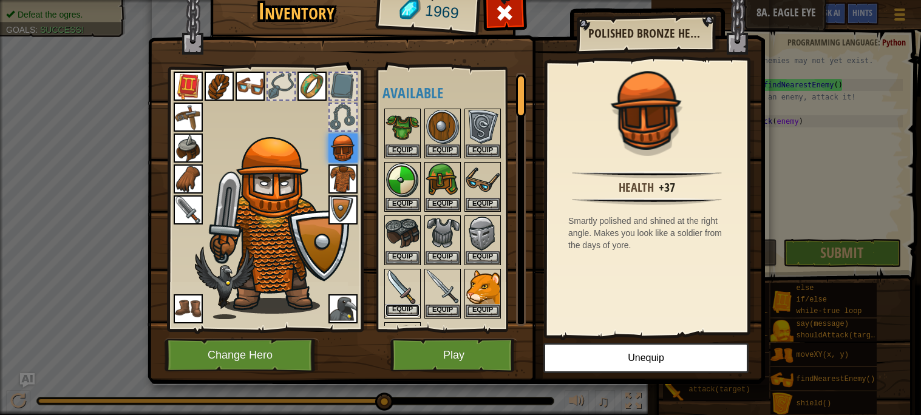
click at [396, 310] on button "Equip" at bounding box center [402, 310] width 34 height 13
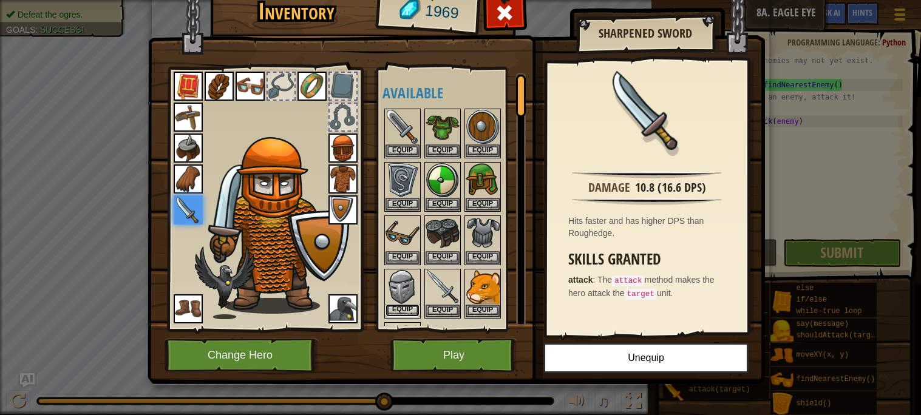
click at [412, 308] on button "Equip" at bounding box center [402, 310] width 34 height 13
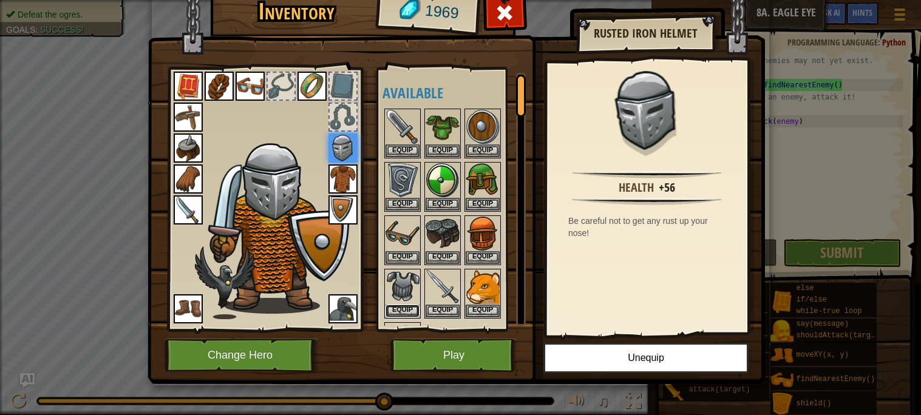
click at [412, 308] on button "Equip" at bounding box center [402, 311] width 34 height 13
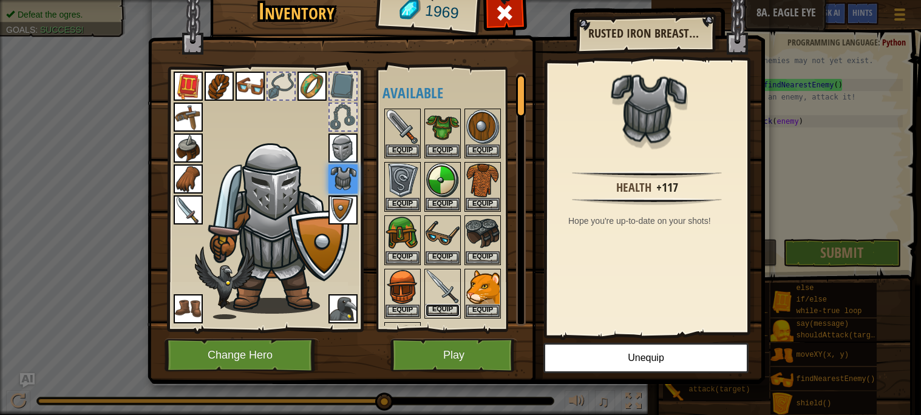
click at [437, 310] on button "Equip" at bounding box center [443, 310] width 34 height 13
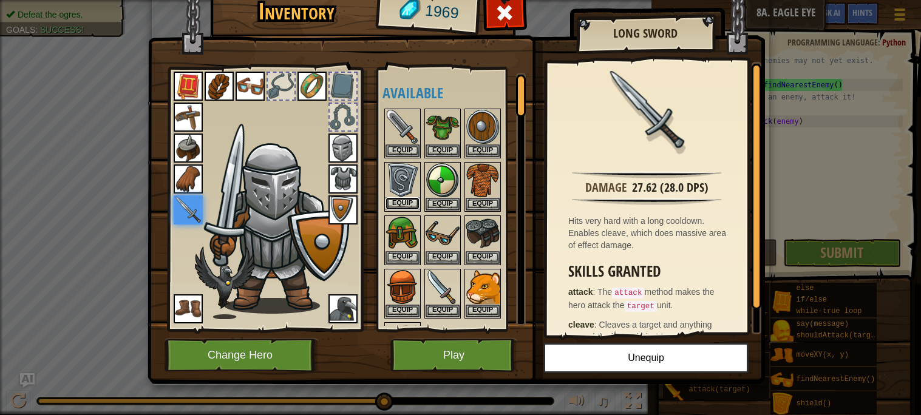
click at [404, 205] on button "Equip" at bounding box center [402, 203] width 34 height 13
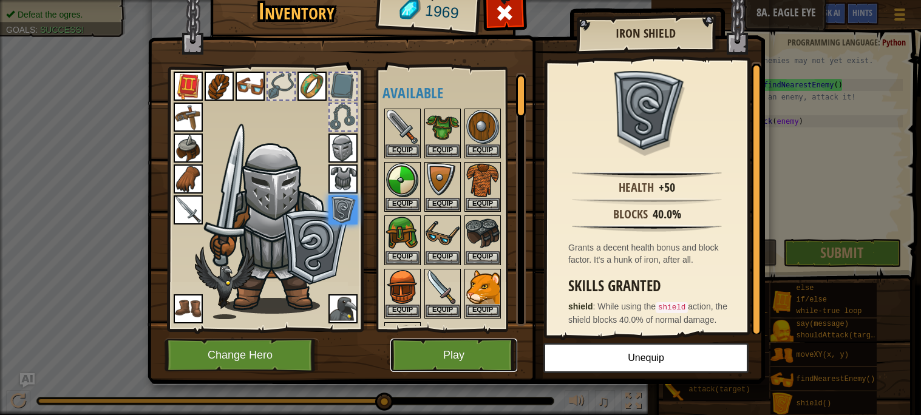
click at [447, 357] on button "Play" at bounding box center [453, 355] width 127 height 33
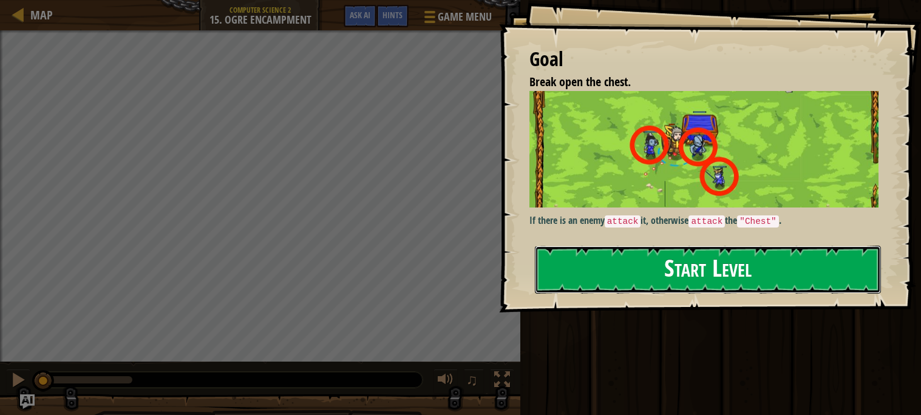
click at [602, 272] on button "Start Level" at bounding box center [708, 270] width 346 height 48
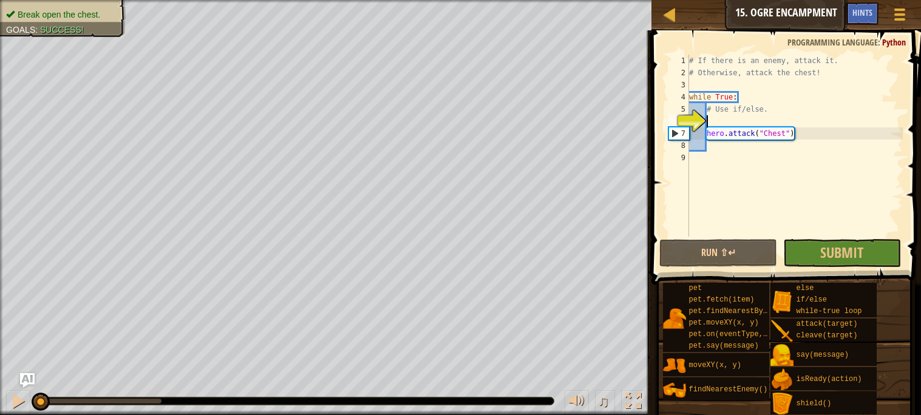
type textarea "h"
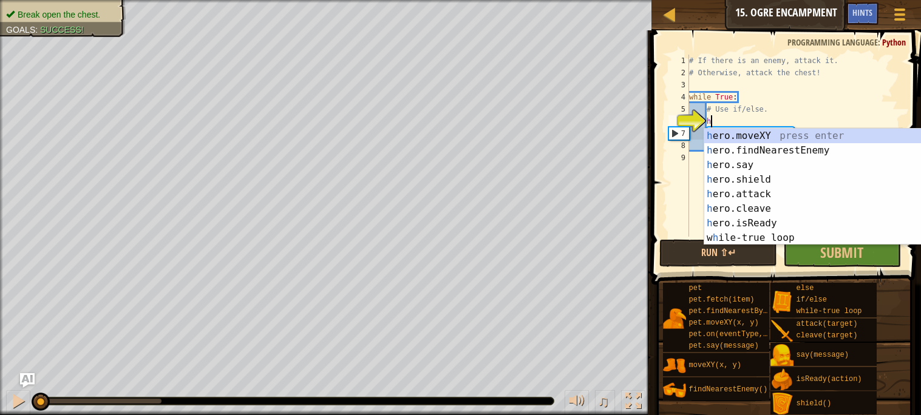
scroll to position [5, 1]
click at [799, 147] on div "h ero.moveXY press enter h ero.findNearestEnemy press enter h ero.say press ent…" at bounding box center [818, 202] width 229 height 146
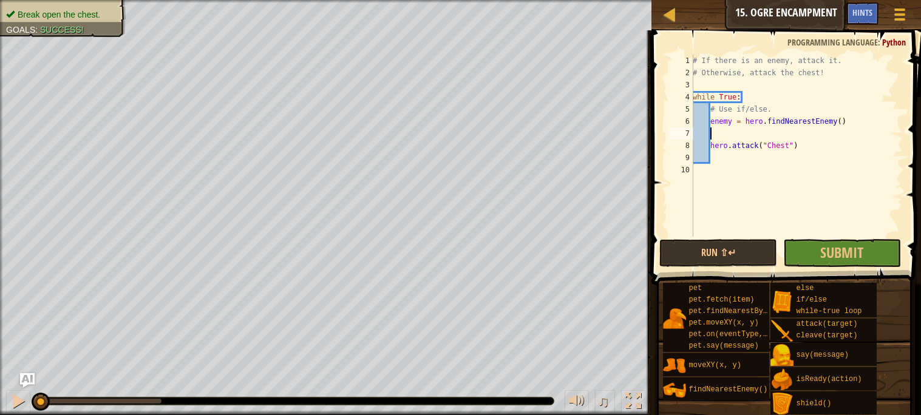
scroll to position [5, 1]
click at [790, 102] on div "# If there is an enemy, attack it. # Otherwise, attack the chest! while True : …" at bounding box center [796, 158] width 212 height 206
click at [794, 106] on div "# If there is an enemy, attack it. # Otherwise, attack the chest! while True : …" at bounding box center [796, 158] width 212 height 206
type textarea "# Use if/else."
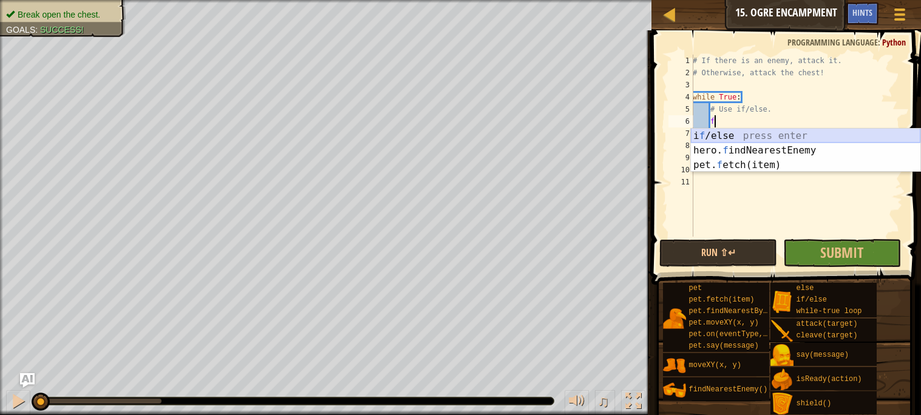
click at [772, 132] on div "i f /else press enter hero. f indNearestEnemy press enter pet. f etch(item) pre…" at bounding box center [805, 165] width 229 height 73
type textarea "if enemy:"
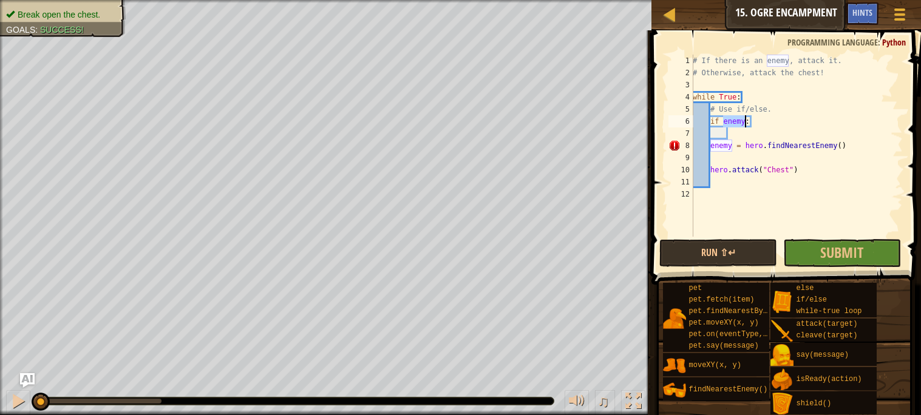
click at [753, 131] on div "# If there is an enemy, attack it. # Otherwise, attack the chest! while True : …" at bounding box center [796, 158] width 212 height 206
type textarea "h"
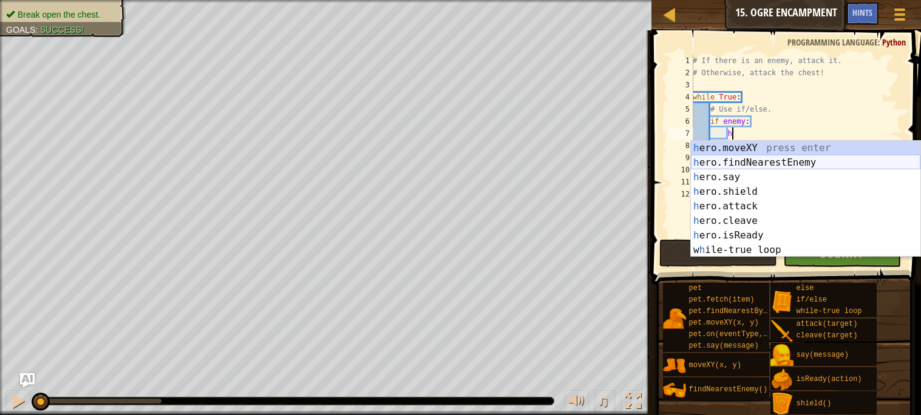
click at [765, 163] on div "h ero.moveXY press enter h ero.findNearestEnemy press enter h ero.say press ent…" at bounding box center [805, 214] width 229 height 146
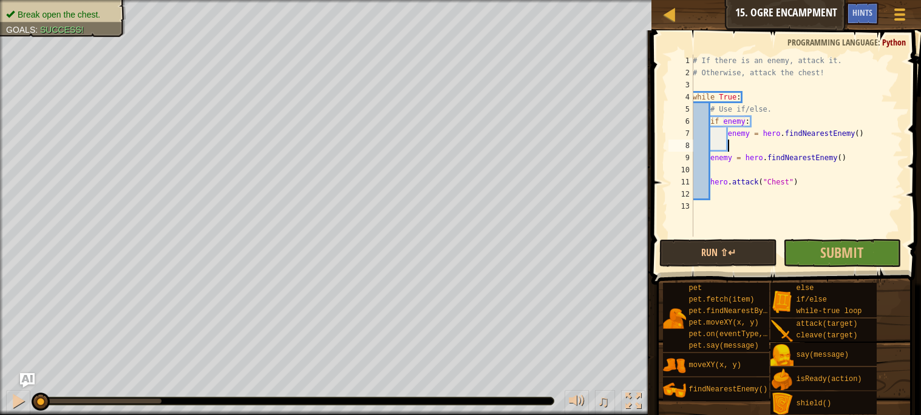
click at [860, 161] on div "# If there is an enemy, attack it. # Otherwise, attack the chest! while True : …" at bounding box center [796, 158] width 212 height 206
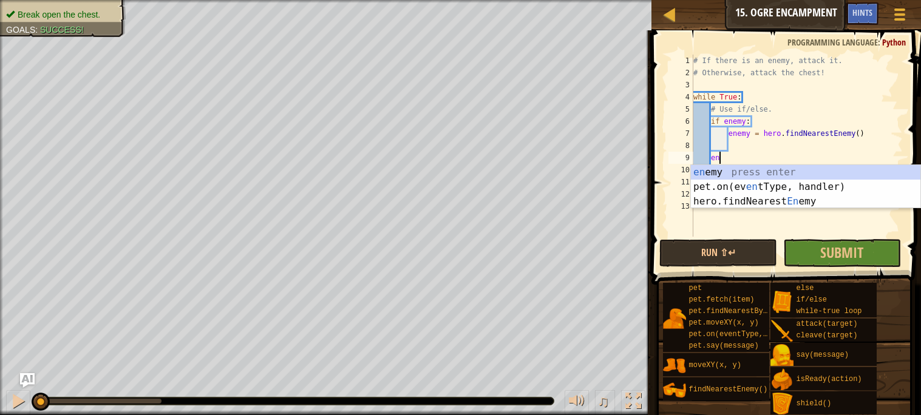
type textarea "e"
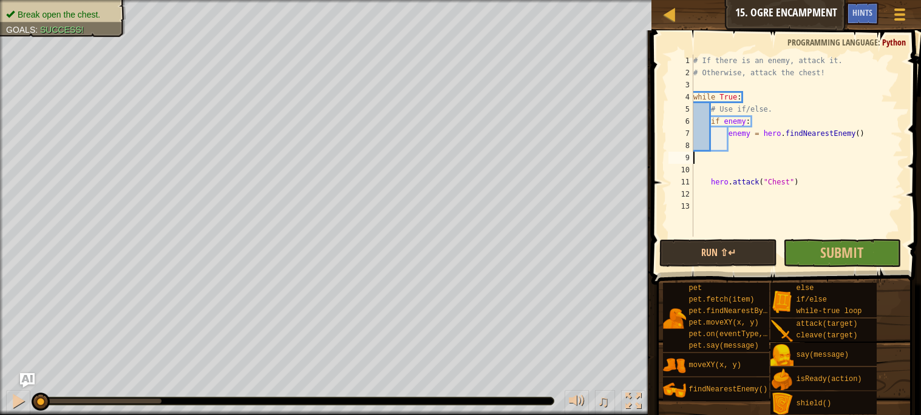
scroll to position [5, 0]
type textarea "e"
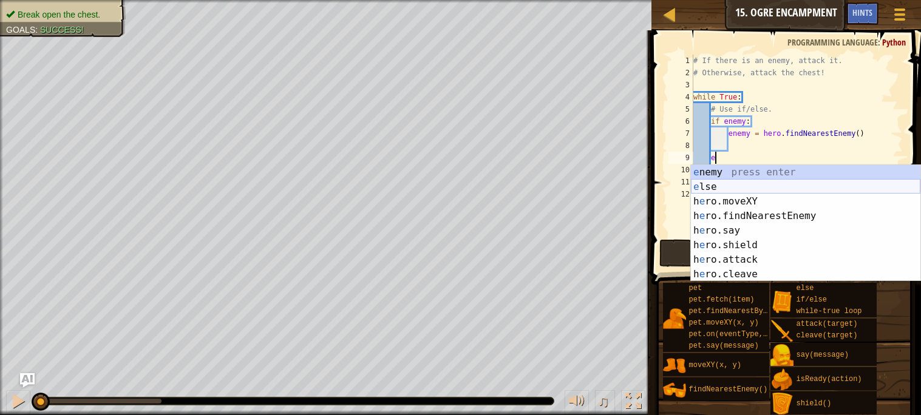
click at [729, 189] on div "e nemy press enter e lse press enter h e ro.moveXY press enter h e ro.findNeare…" at bounding box center [805, 238] width 229 height 146
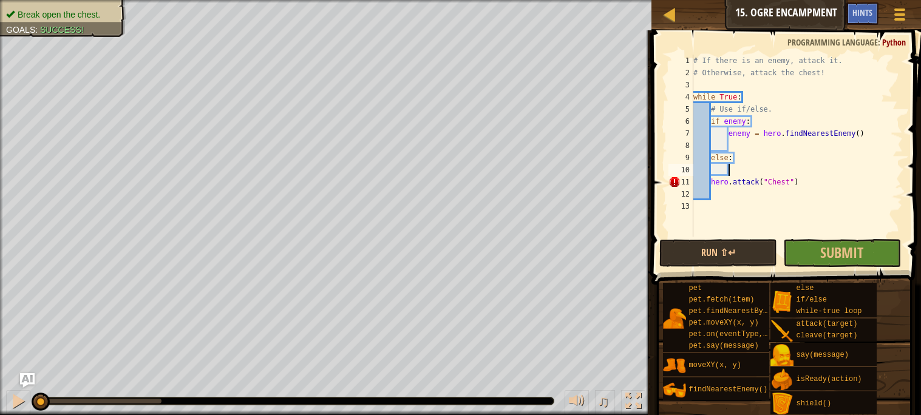
scroll to position [5, 2]
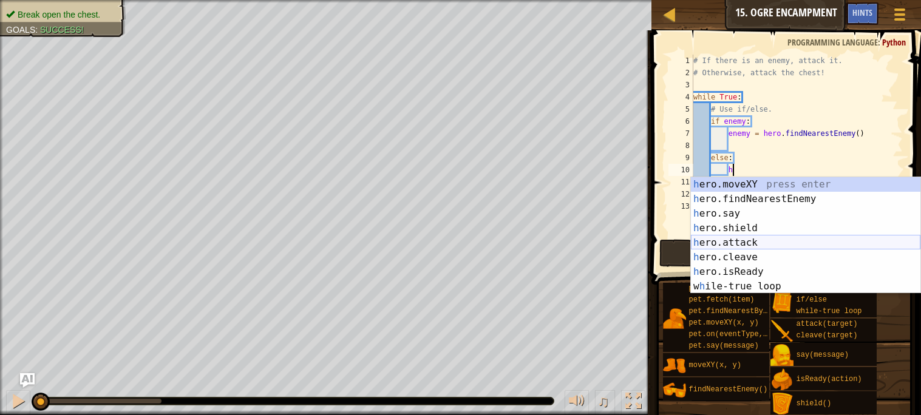
click at [767, 249] on div "h ero.moveXY press enter h ero.findNearestEnemy press enter h ero.say press ent…" at bounding box center [805, 250] width 229 height 146
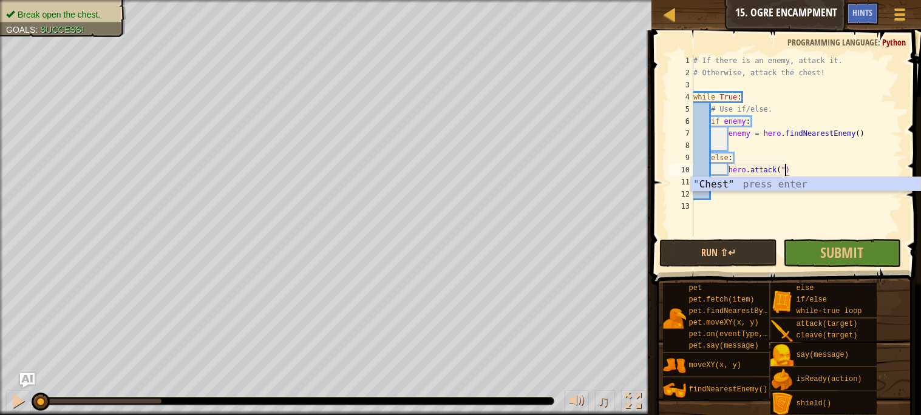
scroll to position [5, 7]
click at [718, 188] on div "" Chest" press enter" at bounding box center [805, 199] width 229 height 44
click at [807, 186] on div "# If there is an enemy, attack it. # Otherwise, attack the chest! while True : …" at bounding box center [797, 158] width 212 height 206
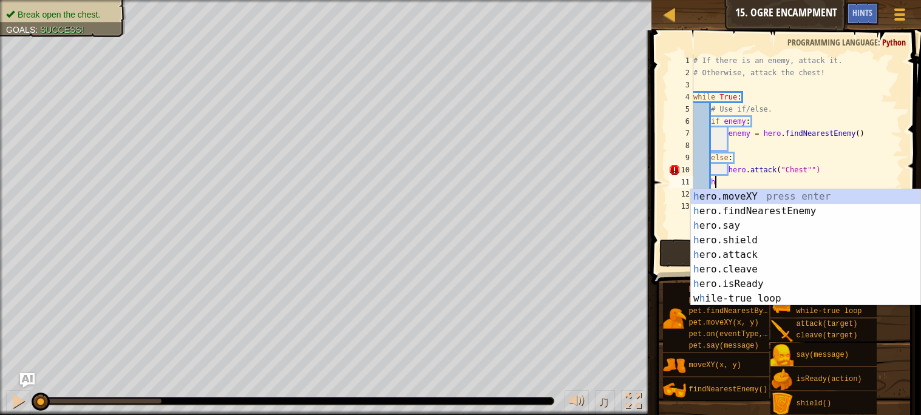
type textarea "h"
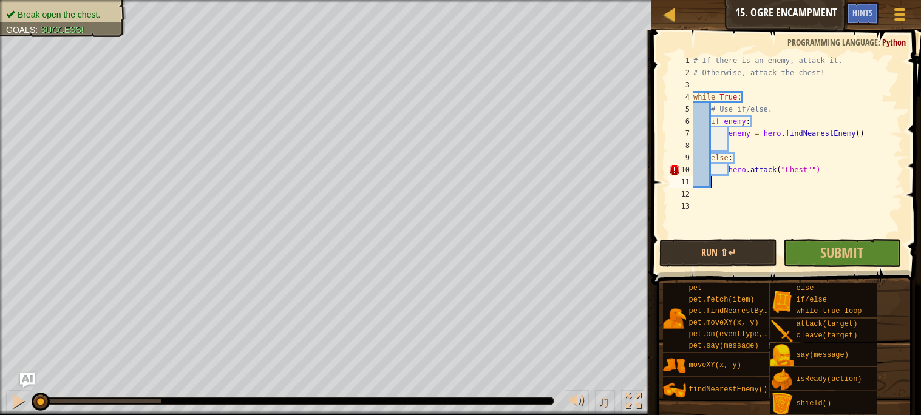
scroll to position [5, 1]
type textarea "else:"
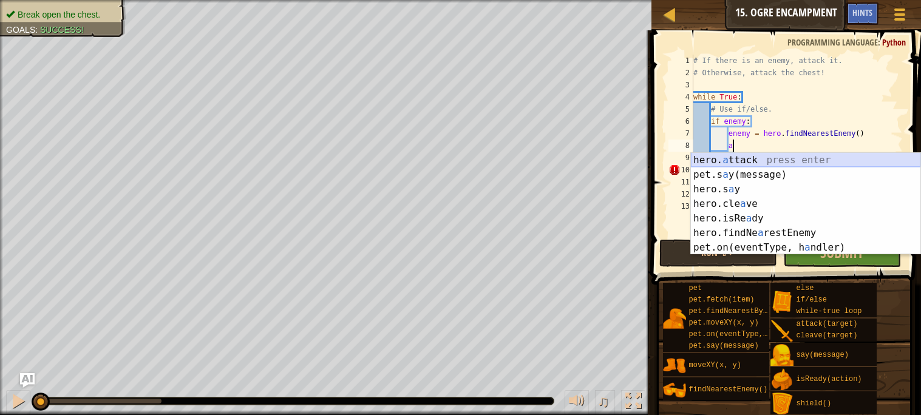
click at [808, 156] on div "hero. a ttack press enter pet.s a y(message) press enter hero.s a y press enter…" at bounding box center [805, 218] width 229 height 131
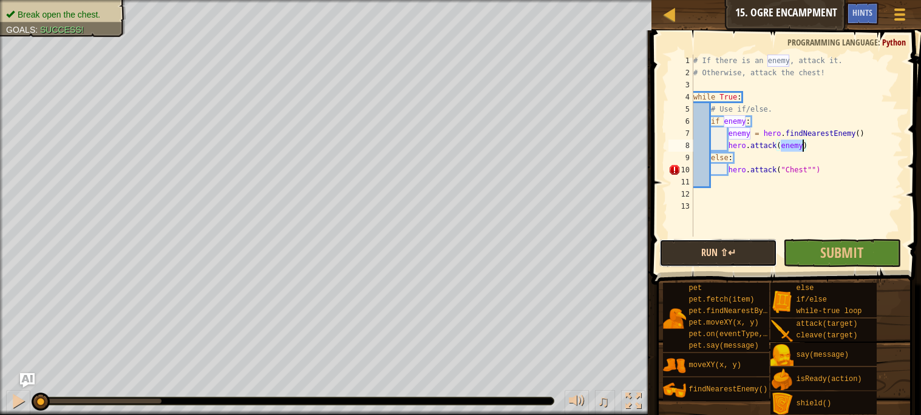
click at [723, 251] on button "Run ⇧↵" at bounding box center [718, 253] width 118 height 28
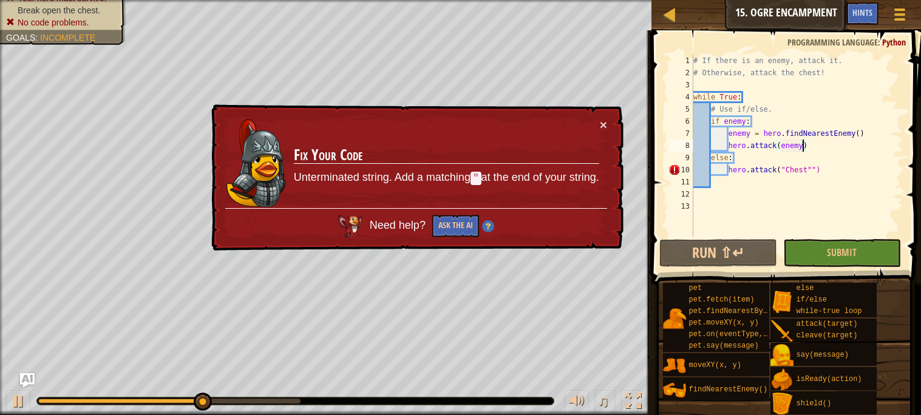
click at [817, 171] on div "# If there is an enemy, attack it. # Otherwise, attack the chest! while True : …" at bounding box center [797, 158] width 212 height 206
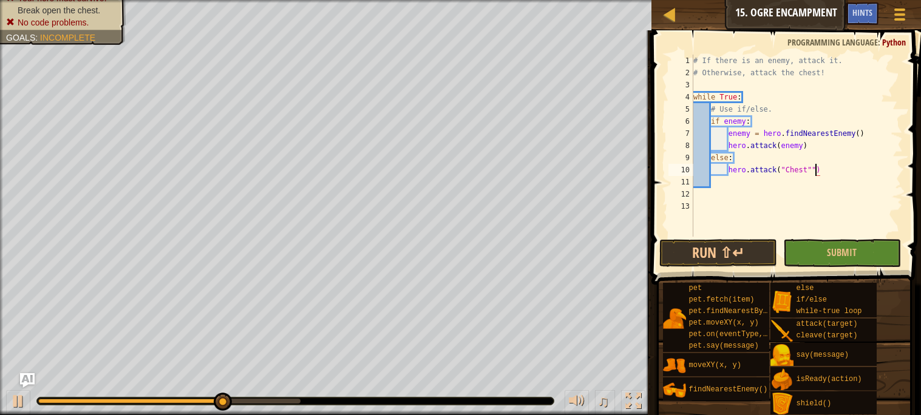
scroll to position [5, 9]
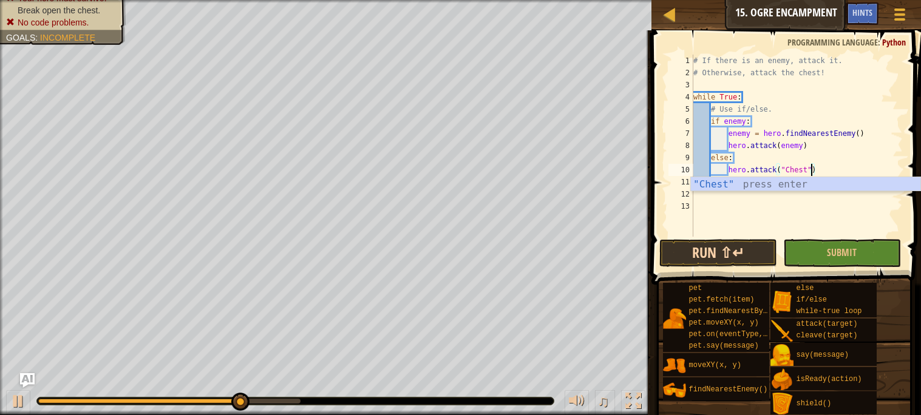
type textarea "hero.attack("Chest")"
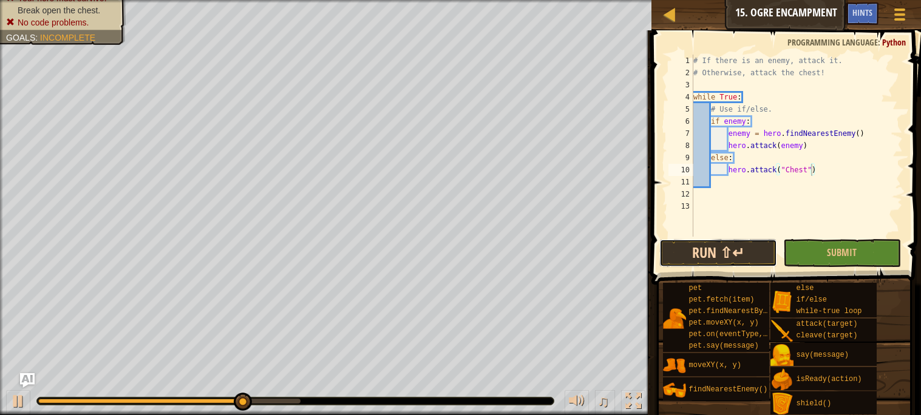
click at [713, 258] on button "Run ⇧↵" at bounding box center [718, 253] width 118 height 28
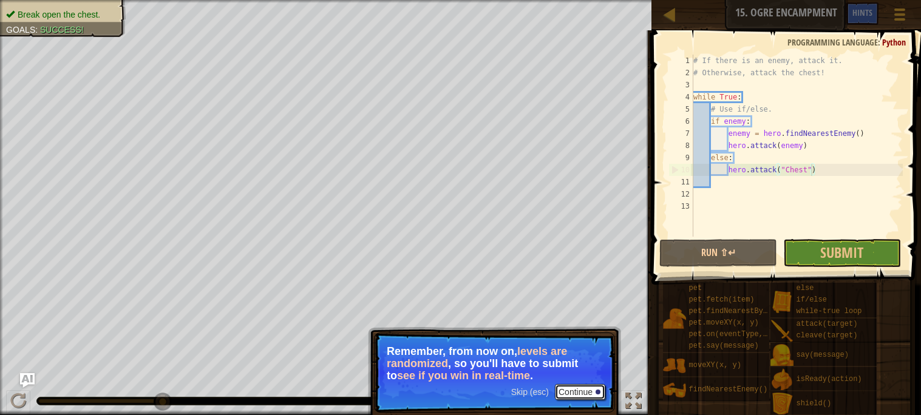
click at [574, 392] on button "Continue" at bounding box center [580, 392] width 50 height 16
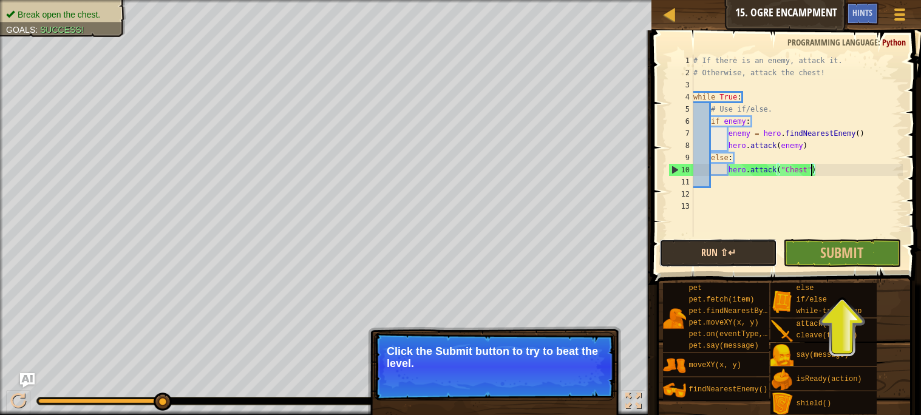
click at [745, 258] on button "Run ⇧↵" at bounding box center [718, 253] width 118 height 28
click at [824, 254] on span "Submit" at bounding box center [841, 252] width 43 height 19
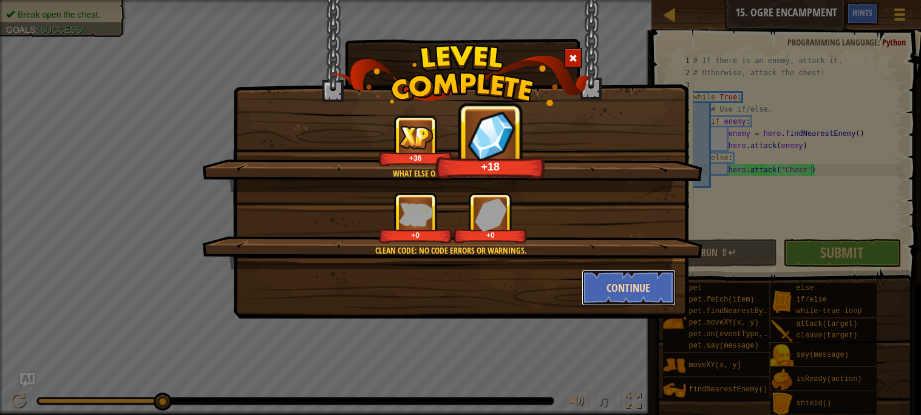
click at [634, 296] on button "Continue" at bounding box center [629, 288] width 94 height 36
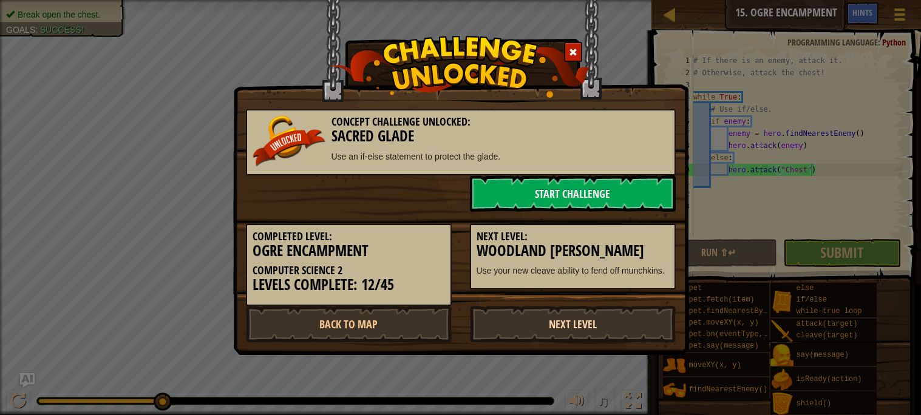
click at [580, 321] on link "Next Level" at bounding box center [573, 324] width 206 height 36
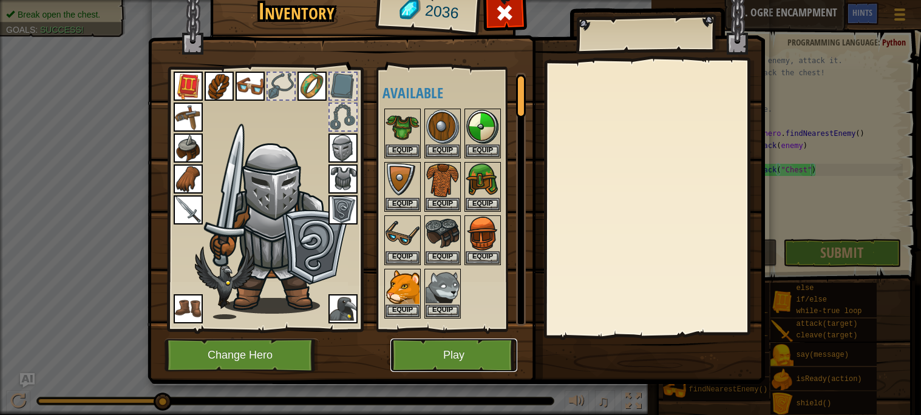
click at [422, 361] on button "Play" at bounding box center [453, 355] width 127 height 33
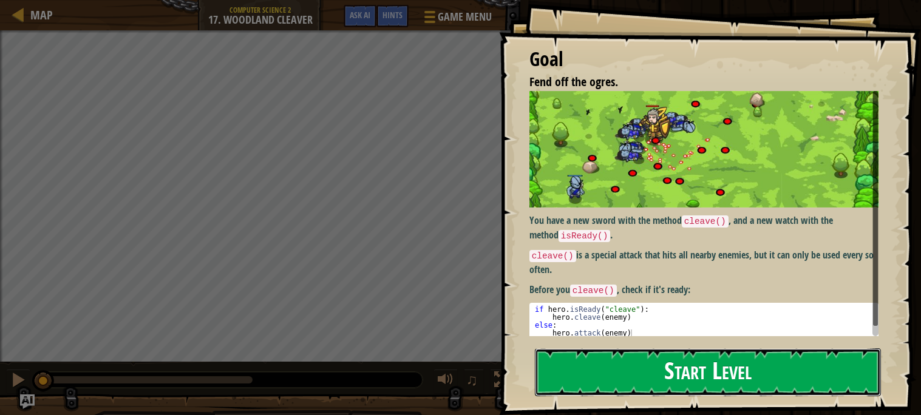
click at [622, 368] on button "Start Level" at bounding box center [708, 372] width 346 height 48
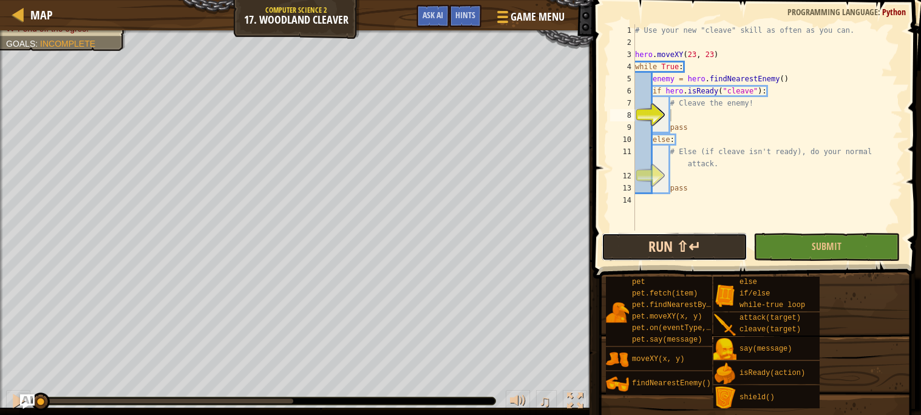
click at [690, 246] on button "Run ⇧↵" at bounding box center [675, 247] width 146 height 28
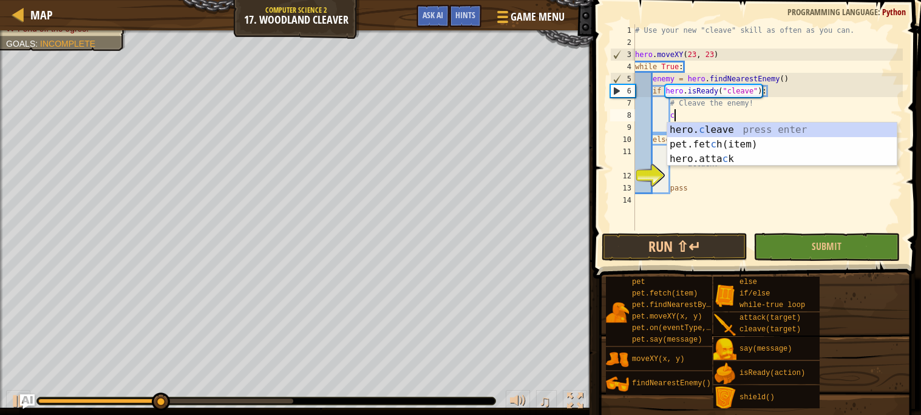
scroll to position [5, 2]
click at [704, 129] on div "hero. c leave press enter pet.fet c h(item) press enter hero.[PERSON_NAME] pres…" at bounding box center [781, 159] width 229 height 73
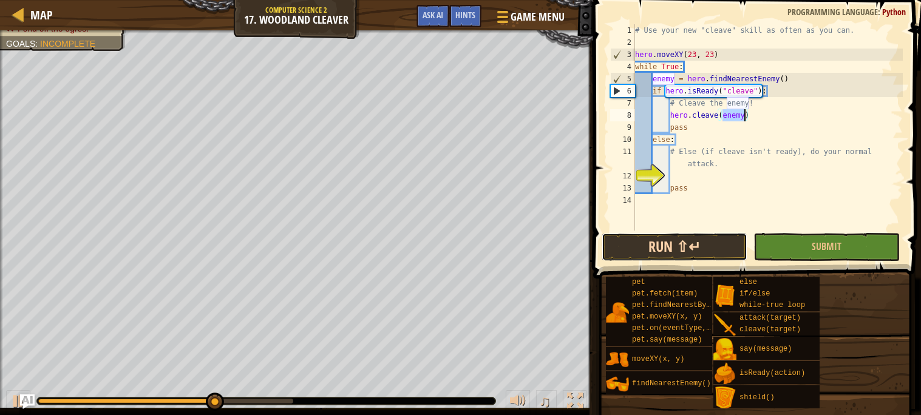
click at [697, 242] on button "Run ⇧↵" at bounding box center [675, 247] width 146 height 28
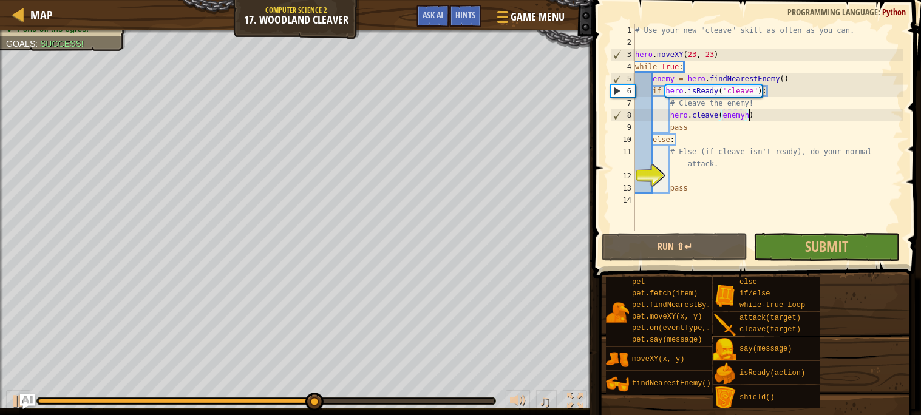
scroll to position [5, 8]
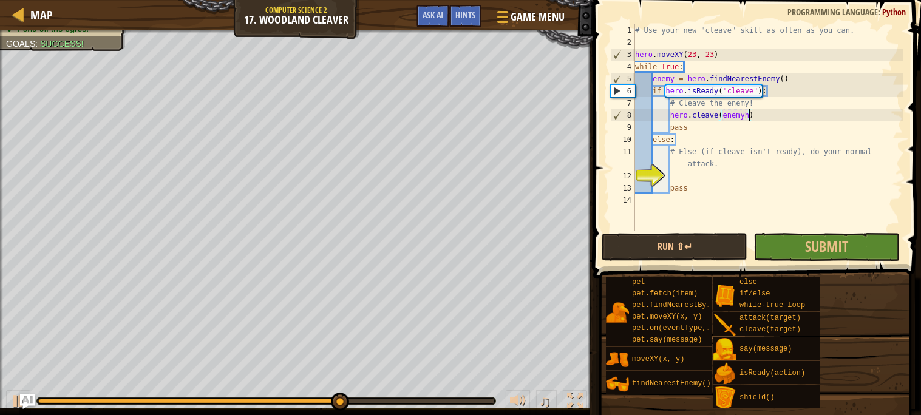
type textarea "hero.cleave(enemy)"
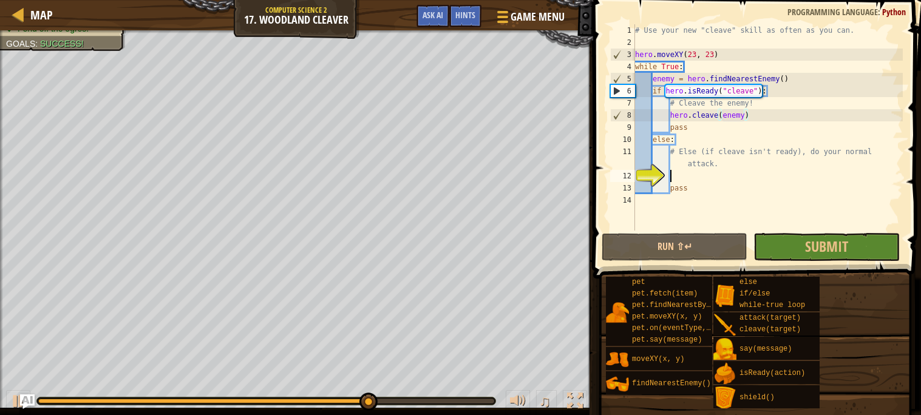
click at [686, 174] on div "# Use your new "cleave" skill as often as you can. hero . moveXY ( 23 , 23 ) wh…" at bounding box center [768, 139] width 270 height 231
type textarea "# Else (if cleave isn't ready), do your normal attack."
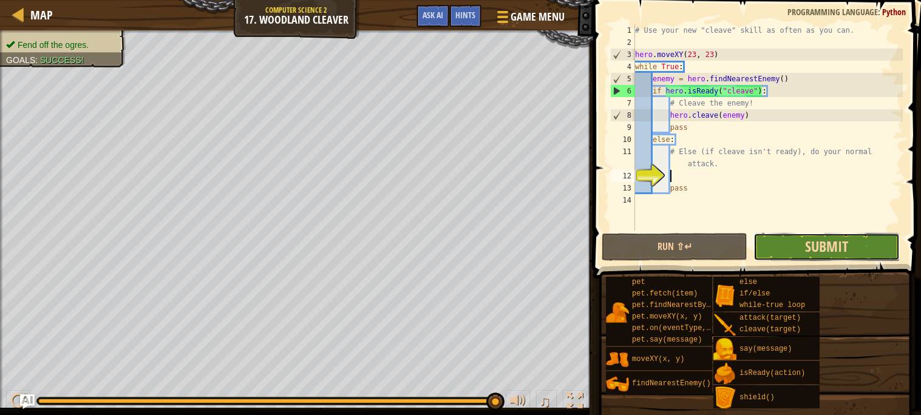
click at [810, 237] on span "Submit" at bounding box center [826, 246] width 43 height 19
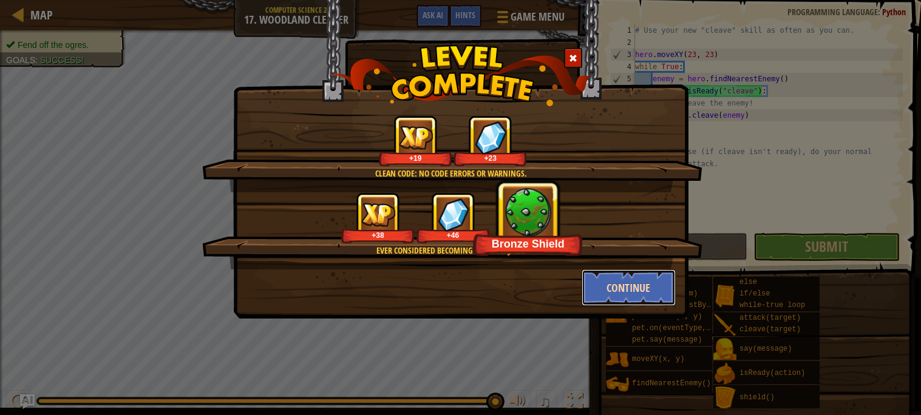
click at [612, 288] on button "Continue" at bounding box center [629, 288] width 94 height 36
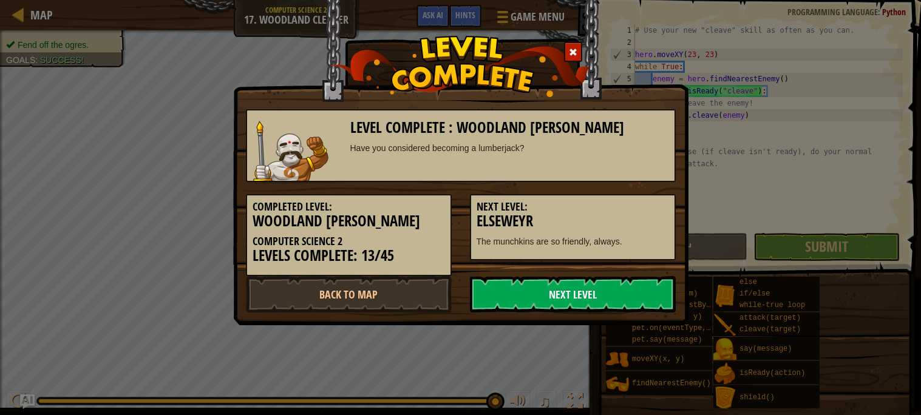
click at [544, 291] on link "Next Level" at bounding box center [573, 294] width 206 height 36
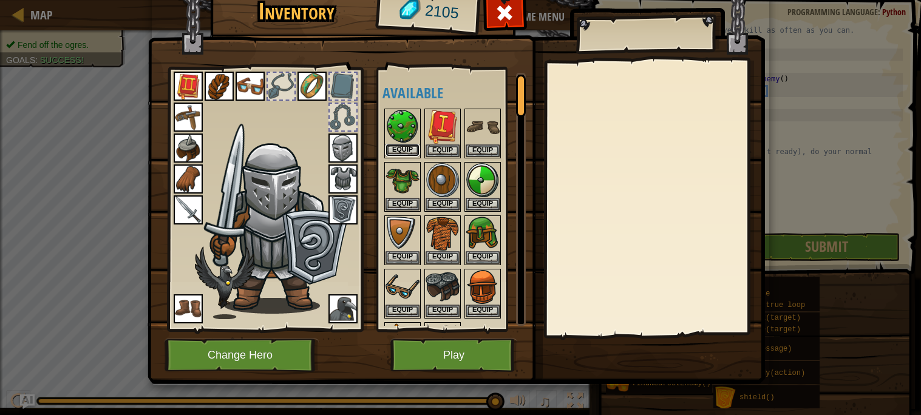
click at [412, 151] on button "Equip" at bounding box center [402, 150] width 34 height 13
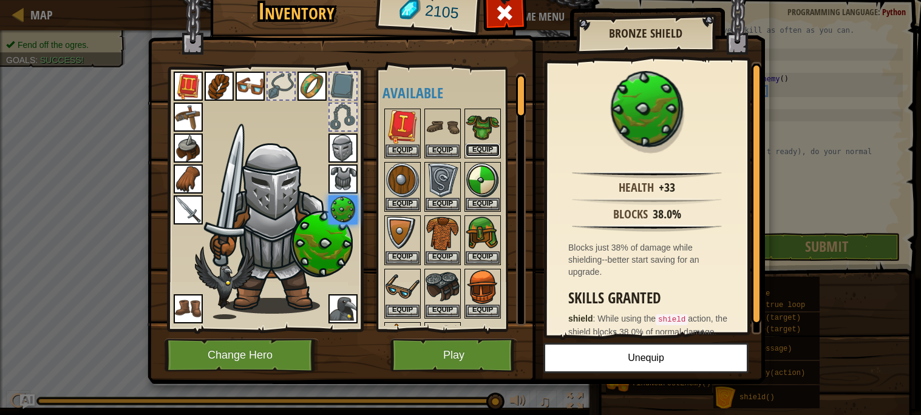
click at [484, 152] on button "Equip" at bounding box center [483, 150] width 34 height 13
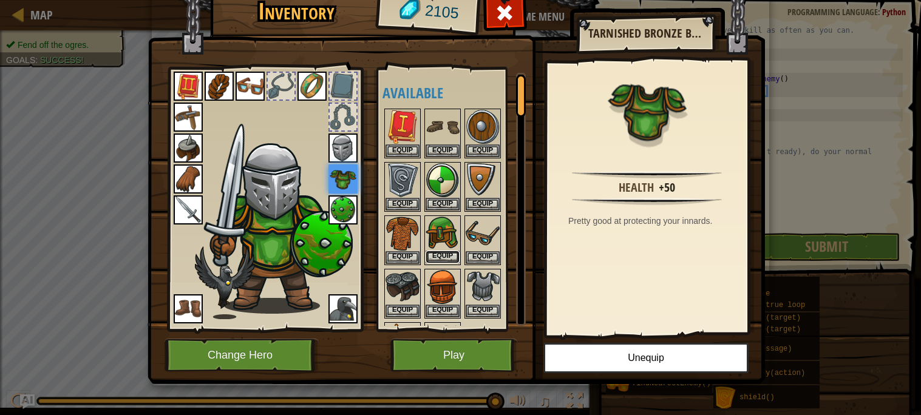
click at [439, 255] on button "Equip" at bounding box center [443, 257] width 34 height 13
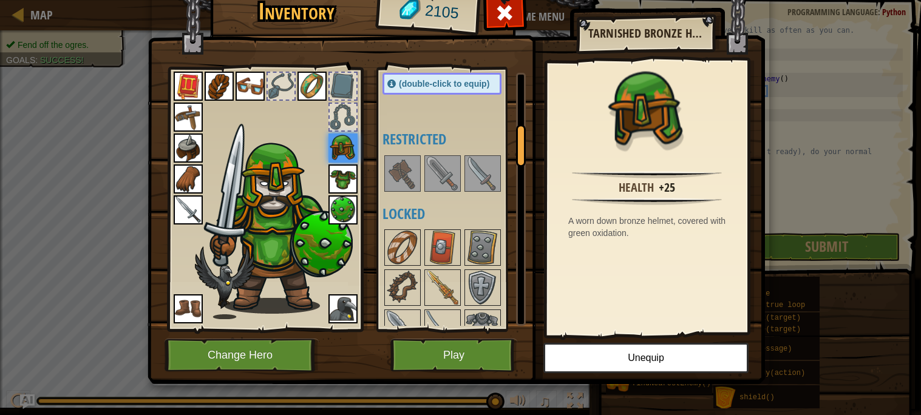
scroll to position [312, 0]
click at [436, 182] on img at bounding box center [443, 174] width 34 height 34
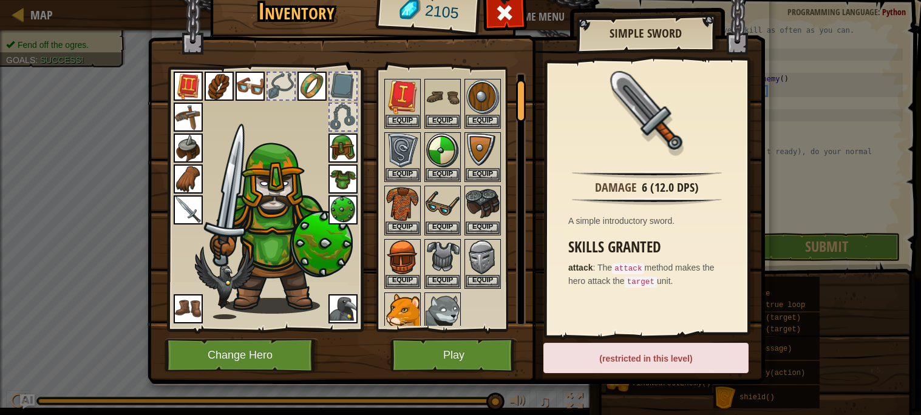
scroll to position [25, 0]
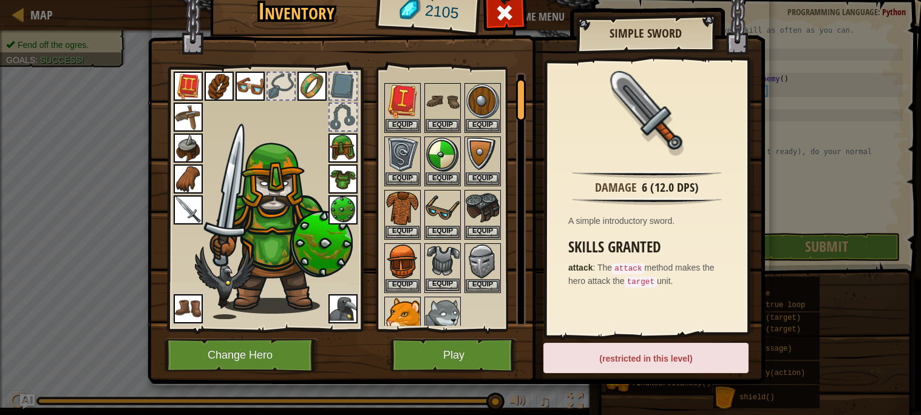
click at [452, 274] on img at bounding box center [443, 262] width 34 height 34
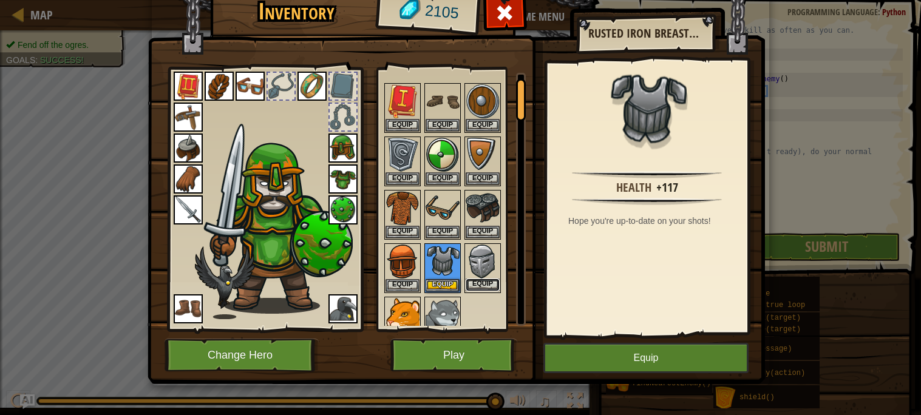
click at [482, 285] on button "Equip" at bounding box center [483, 285] width 34 height 13
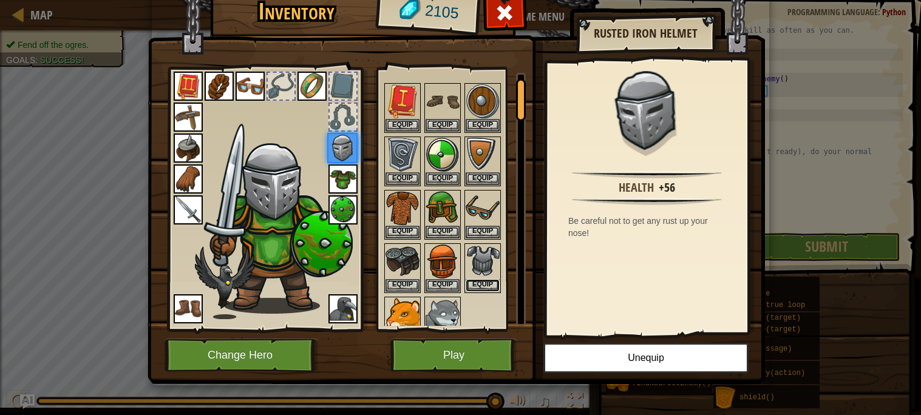
click at [482, 285] on button "Equip" at bounding box center [483, 285] width 34 height 13
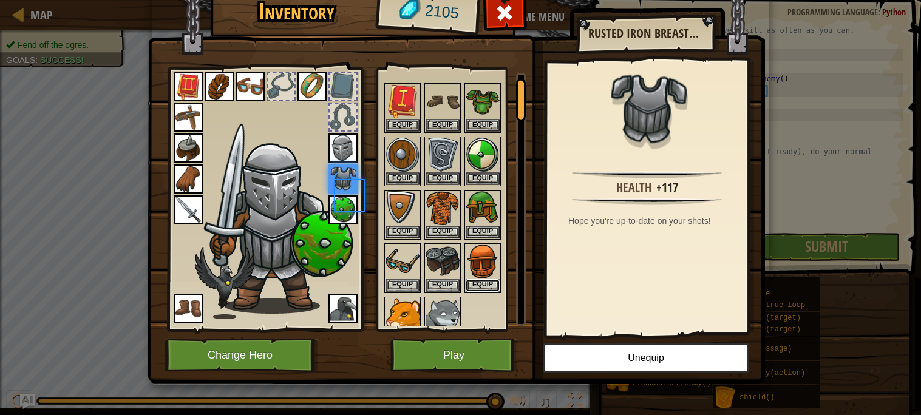
click at [482, 285] on button "Equip" at bounding box center [483, 285] width 34 height 13
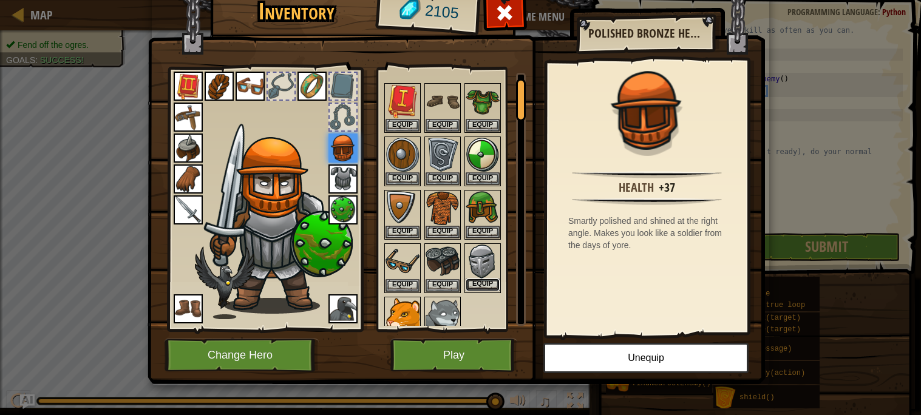
click at [482, 285] on button "Equip" at bounding box center [483, 285] width 34 height 13
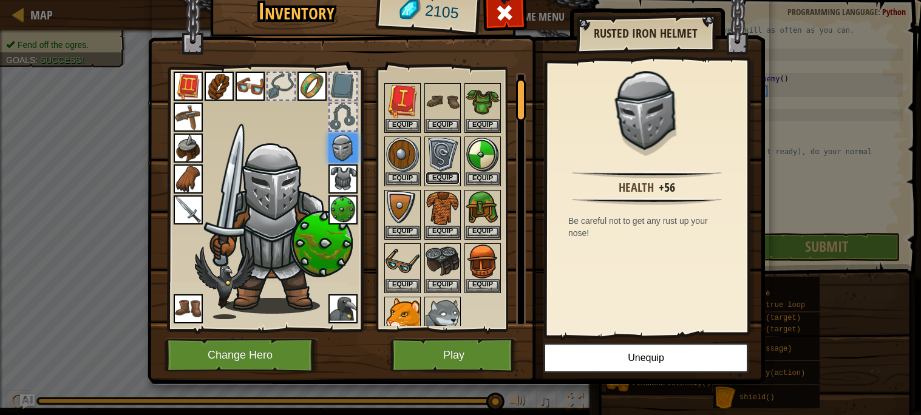
click at [431, 182] on button "Equip" at bounding box center [443, 178] width 34 height 13
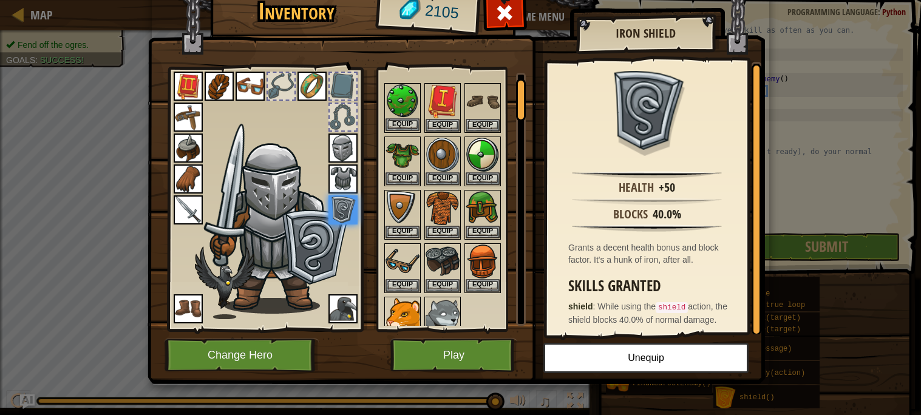
click at [393, 111] on img at bounding box center [402, 101] width 34 height 34
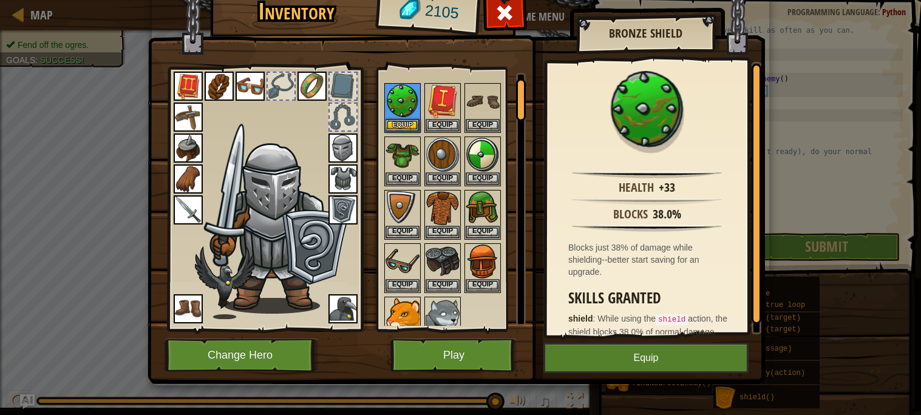
click at [338, 206] on img at bounding box center [342, 209] width 29 height 29
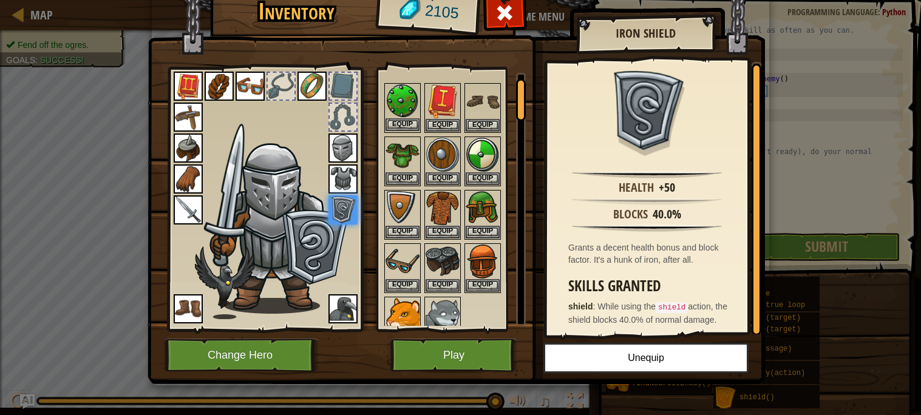
click at [388, 95] on img at bounding box center [402, 101] width 34 height 34
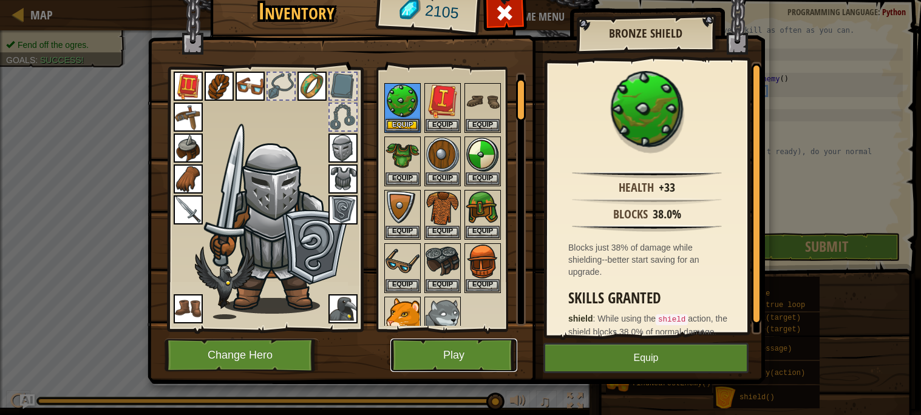
click at [465, 352] on button "Play" at bounding box center [453, 355] width 127 height 33
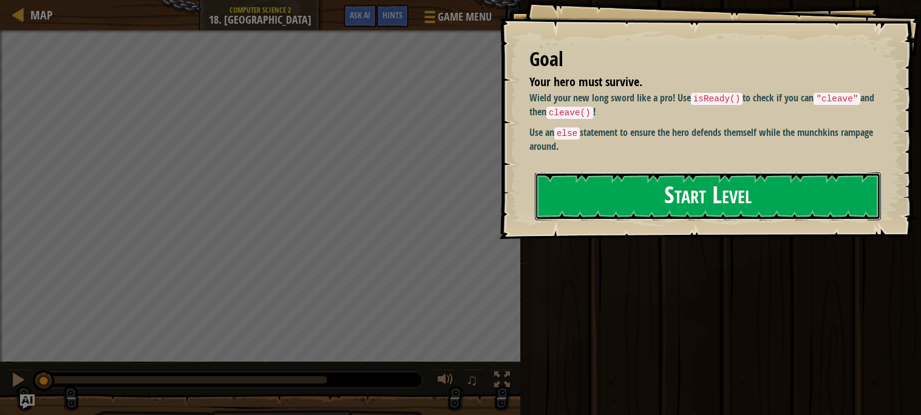
click at [655, 193] on button "Start Level" at bounding box center [708, 196] width 346 height 48
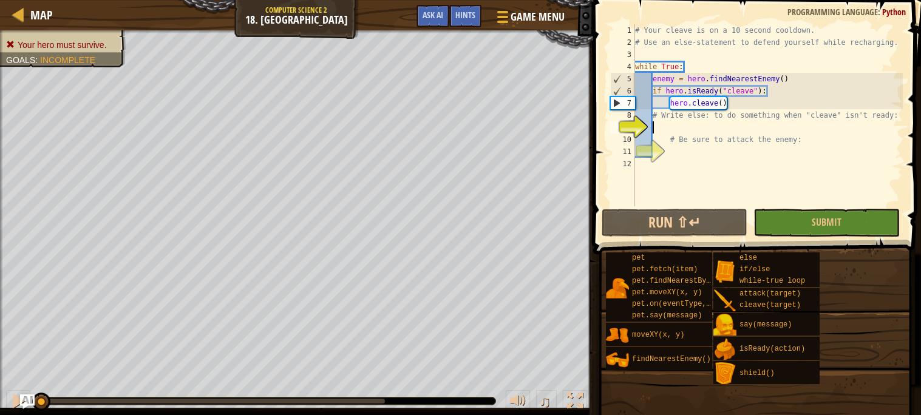
type textarea "e"
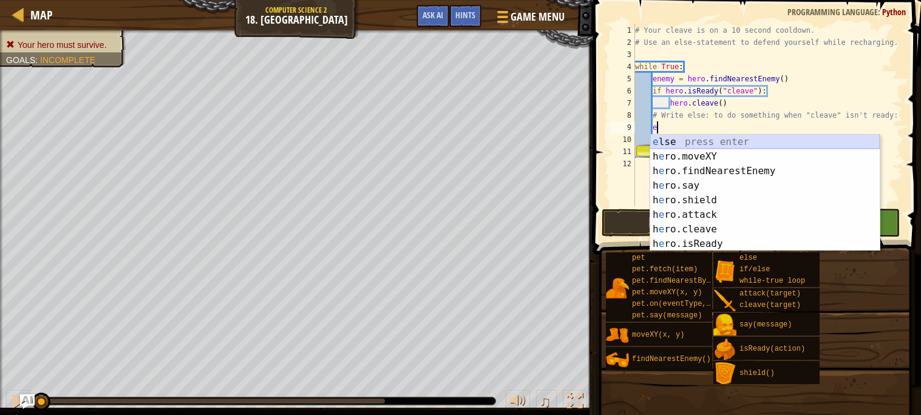
click at [758, 141] on div "e lse press enter h e ro.moveXY press enter h e ro.findNearestEnemy press enter…" at bounding box center [764, 208] width 229 height 146
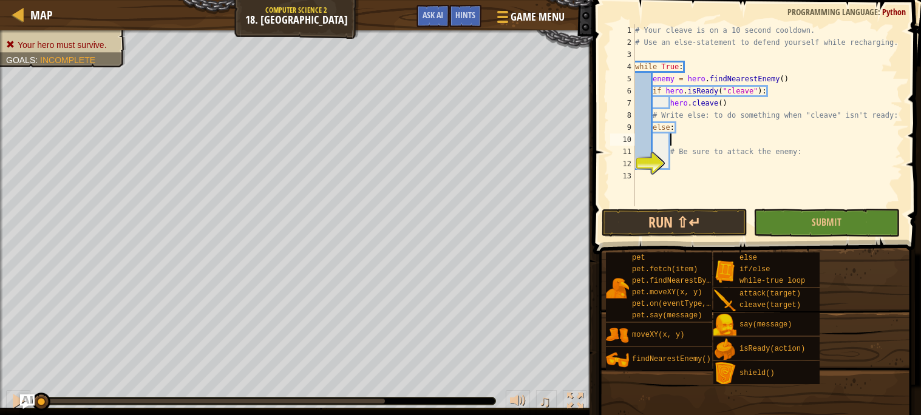
type textarea "h"
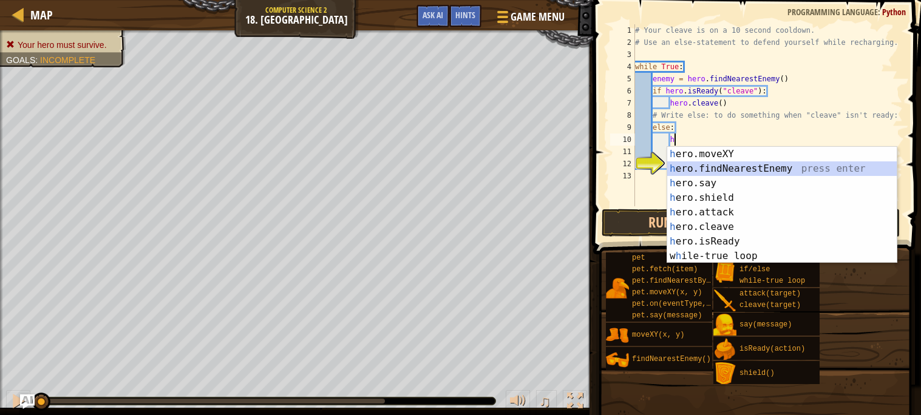
click at [771, 171] on div "h ero.moveXY press enter h ero.findNearestEnemy press enter h ero.say press ent…" at bounding box center [781, 220] width 229 height 146
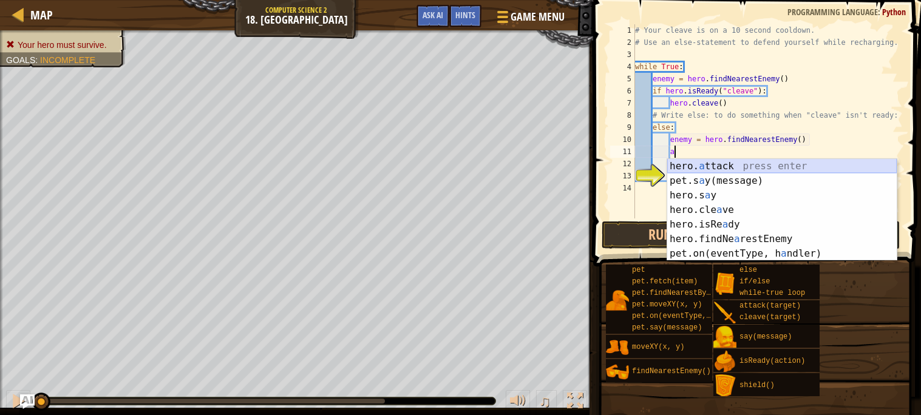
click at [733, 161] on div "hero. a ttack press enter pet.s a y(message) press enter hero.s a y press enter…" at bounding box center [781, 224] width 229 height 131
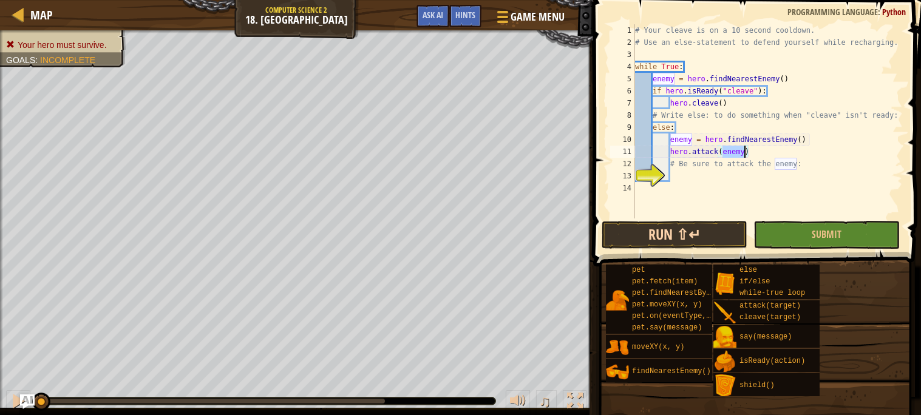
type textarea "hero.attack(enemy)"
click at [683, 234] on button "Run ⇧↵" at bounding box center [675, 235] width 146 height 28
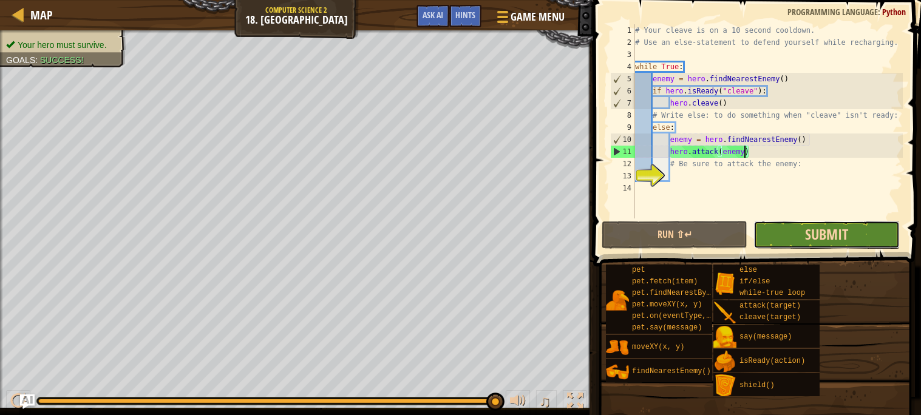
click at [832, 236] on span "Submit" at bounding box center [826, 234] width 43 height 19
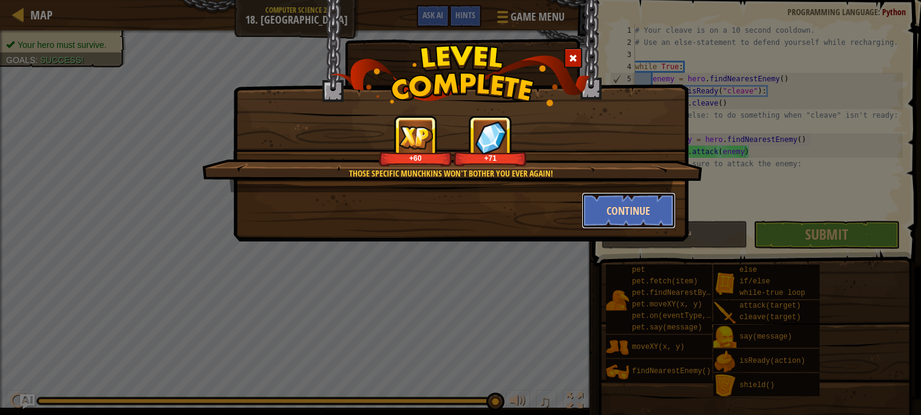
click at [634, 215] on button "Continue" at bounding box center [629, 210] width 94 height 36
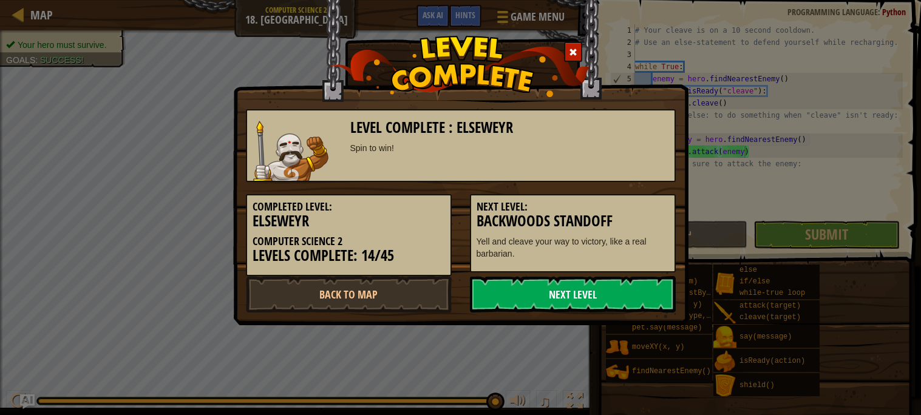
click at [501, 282] on link "Next Level" at bounding box center [573, 294] width 206 height 36
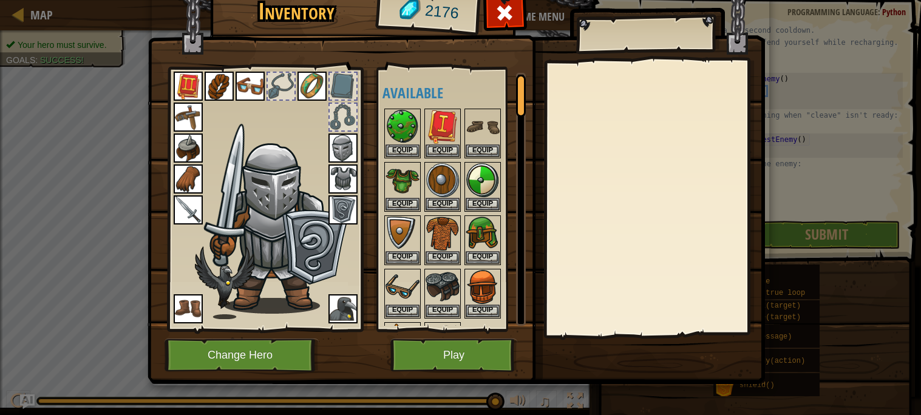
click at [310, 87] on img at bounding box center [311, 86] width 29 height 29
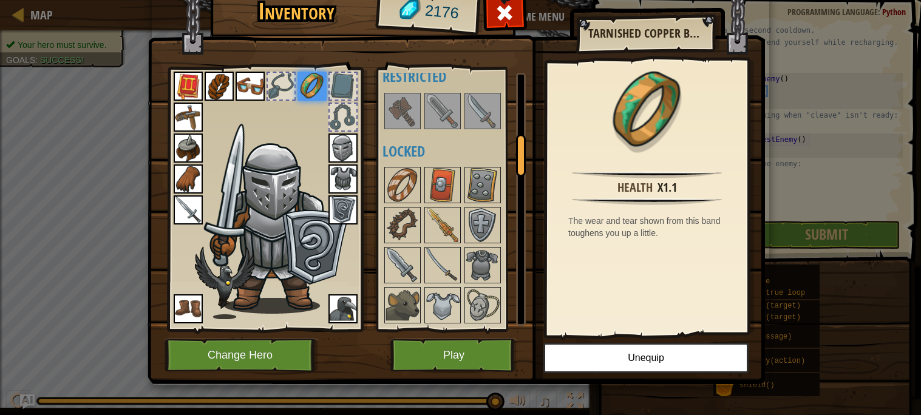
scroll to position [378, 0]
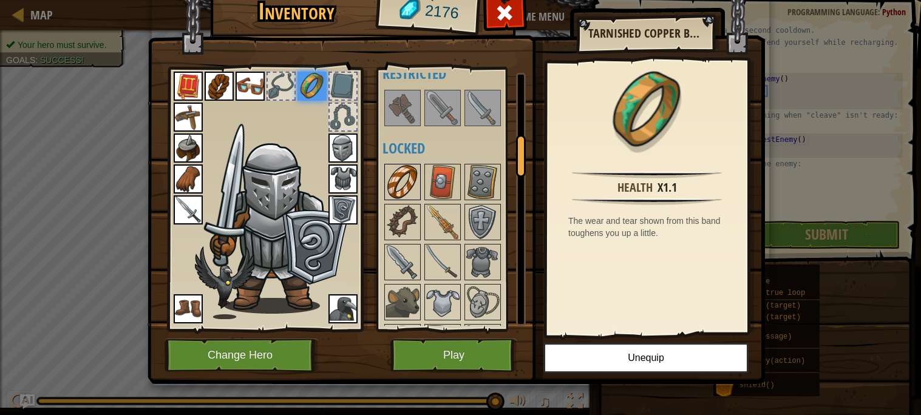
click at [404, 185] on img at bounding box center [402, 182] width 34 height 34
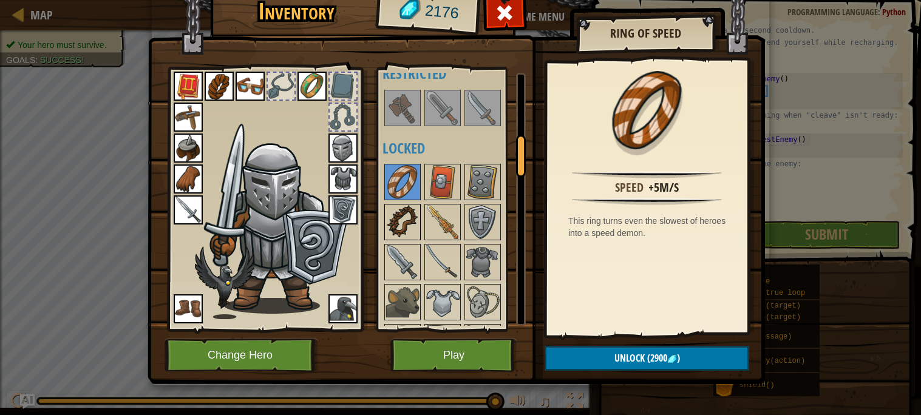
click at [398, 223] on img at bounding box center [402, 222] width 34 height 34
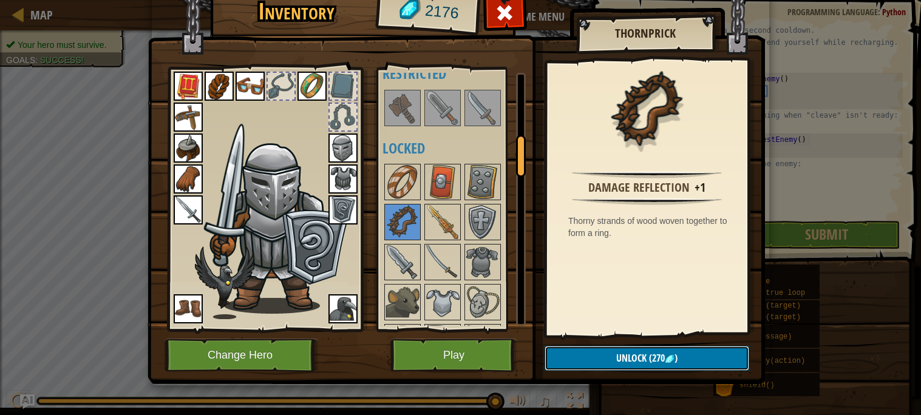
click at [626, 359] on span "Unlock" at bounding box center [631, 357] width 30 height 13
click at [626, 359] on button "Confirm" at bounding box center [647, 358] width 205 height 25
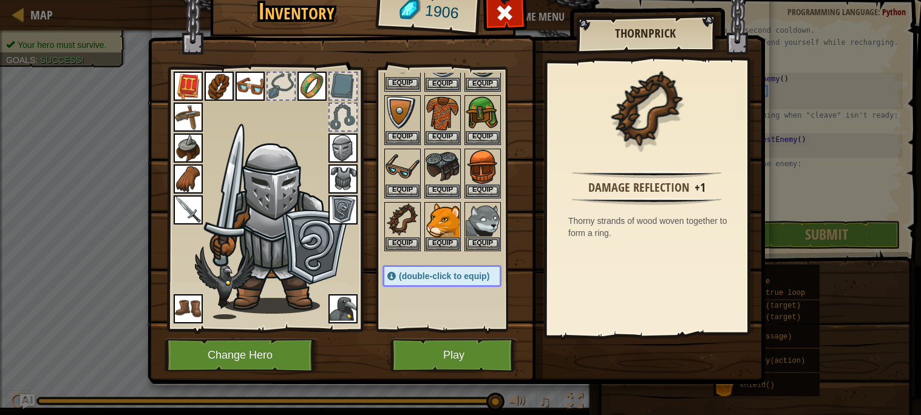
scroll to position [126, 0]
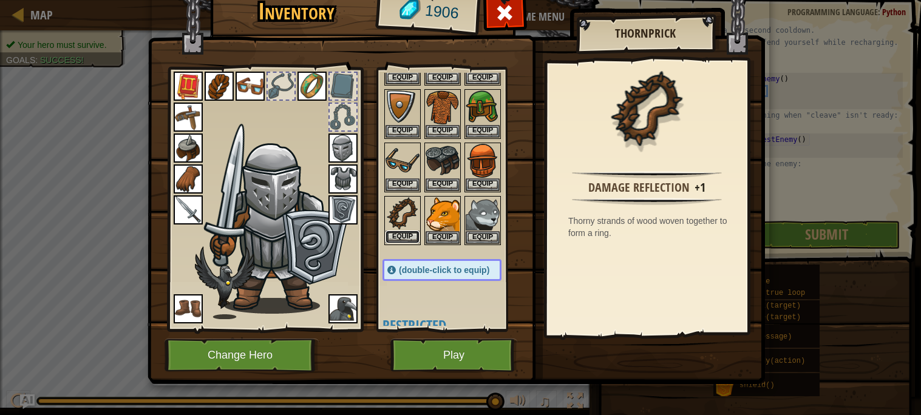
click at [403, 233] on button "Equip" at bounding box center [402, 237] width 34 height 13
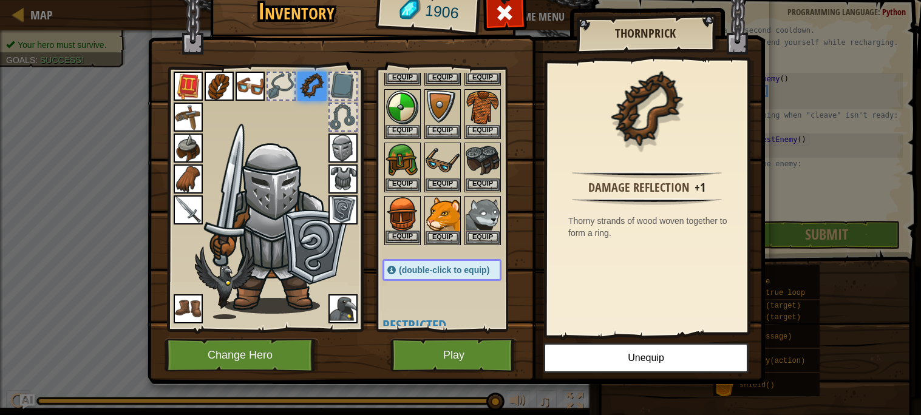
scroll to position [0, 0]
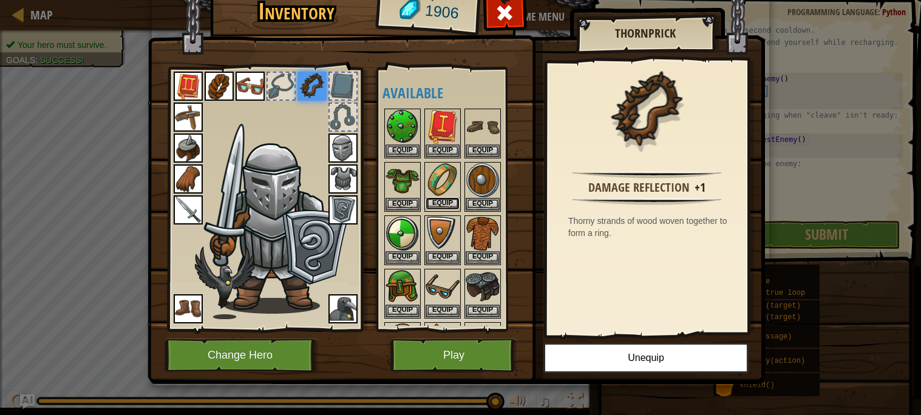
click at [444, 205] on button "Equip" at bounding box center [443, 203] width 34 height 13
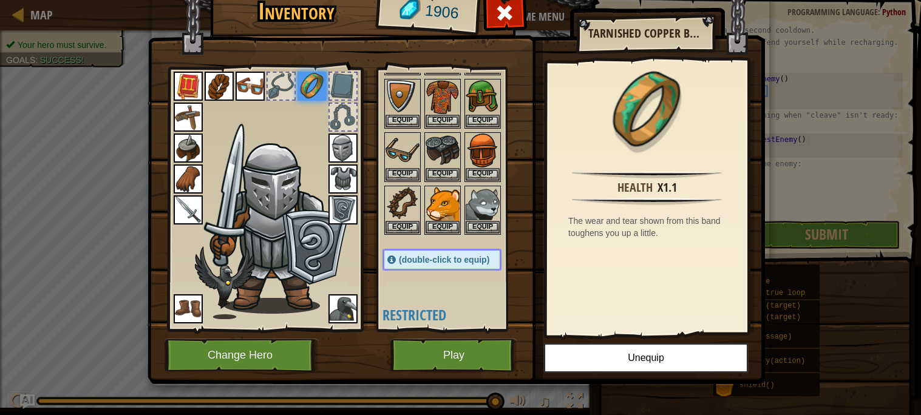
scroll to position [148, 0]
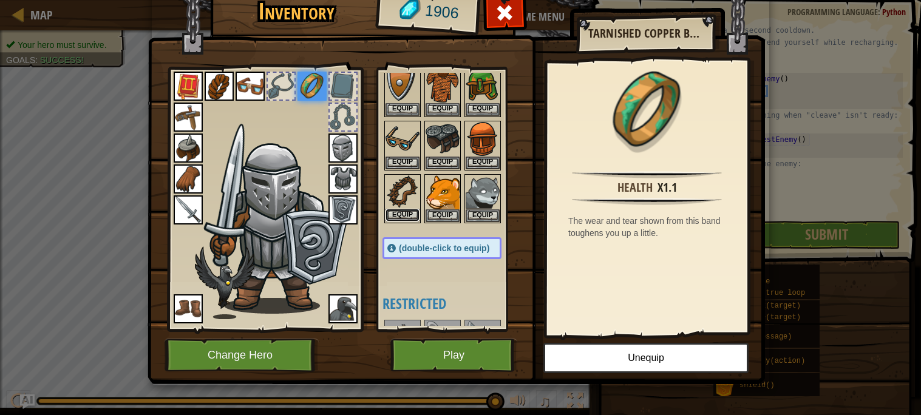
click at [405, 211] on button "Equip" at bounding box center [402, 215] width 34 height 13
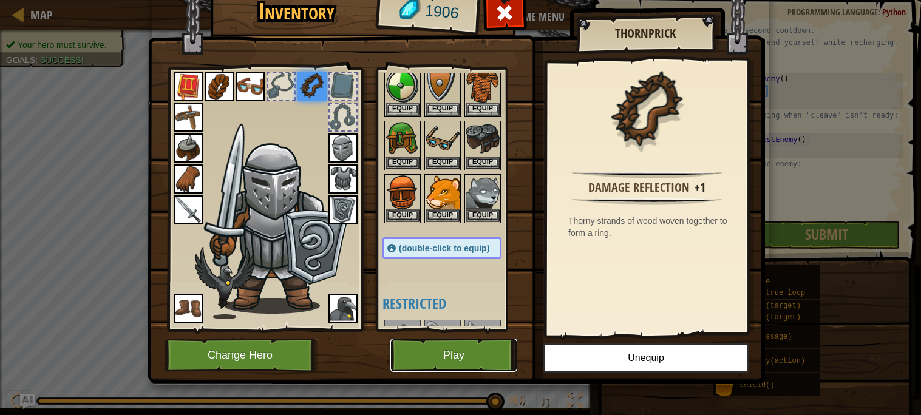
click at [448, 359] on button "Play" at bounding box center [453, 355] width 127 height 33
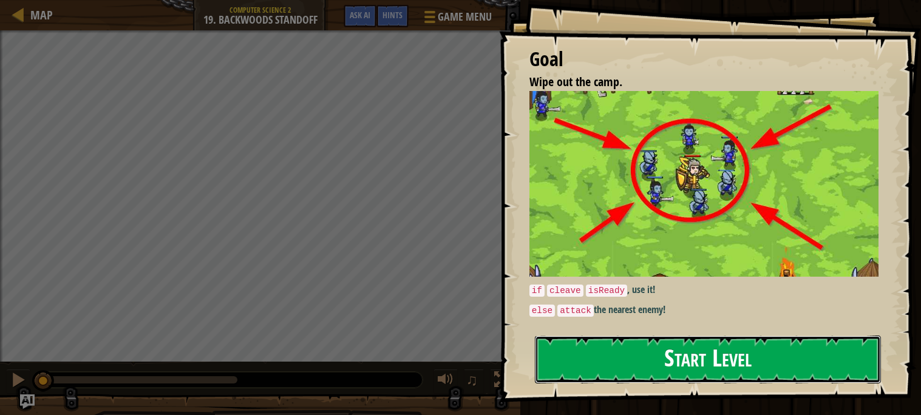
click at [618, 365] on button "Start Level" at bounding box center [708, 360] width 346 height 48
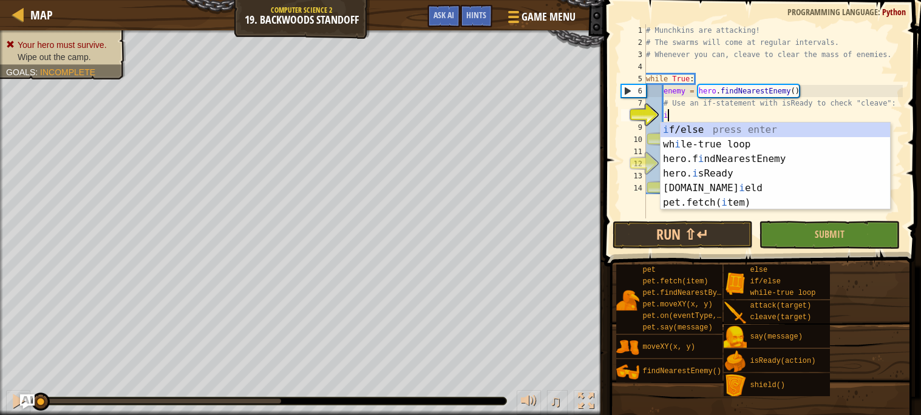
scroll to position [5, 1]
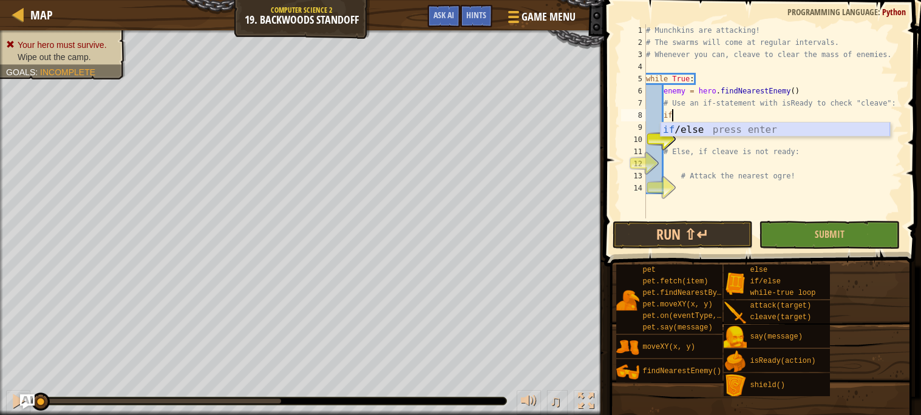
click at [758, 131] on div "if /else press enter" at bounding box center [774, 145] width 229 height 44
type textarea "if enemy:"
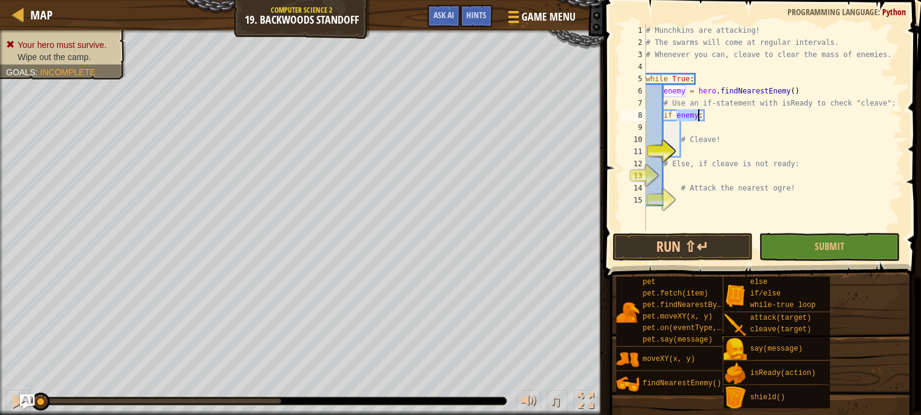
click at [719, 131] on div "# Munchkins are attacking! # The swarms will come at regular intervals. # Whene…" at bounding box center [772, 139] width 259 height 231
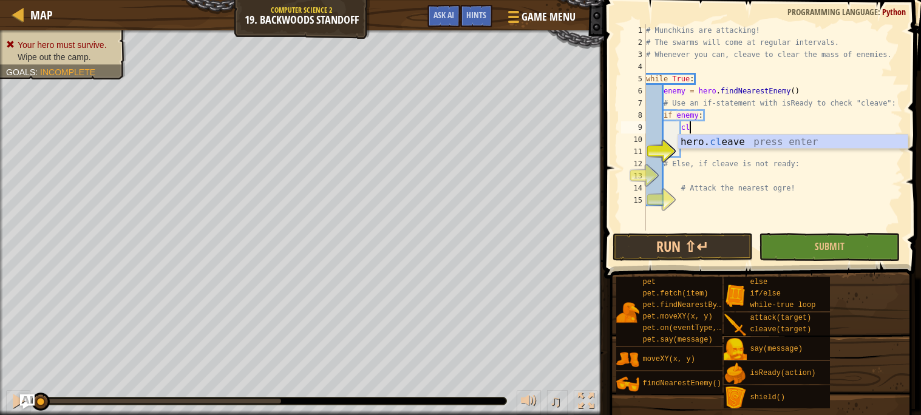
scroll to position [5, 2]
type textarea "c"
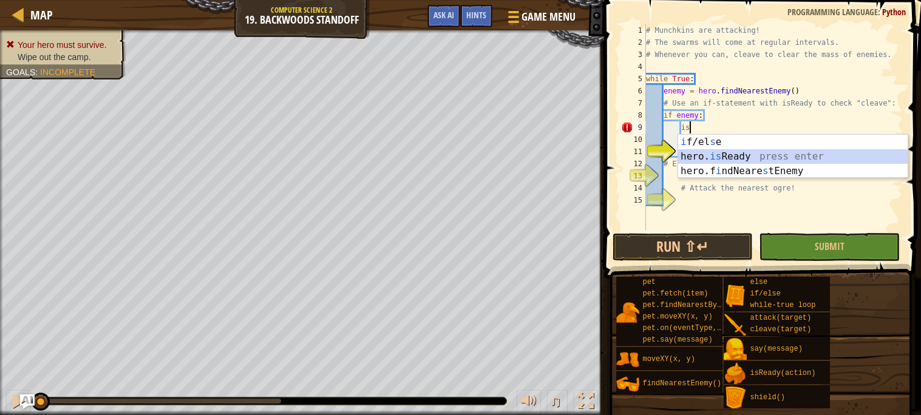
click at [729, 152] on div "i f/el s e press enter hero. is Ready press enter hero.f i ndNeare s tEnemy pre…" at bounding box center [792, 171] width 229 height 73
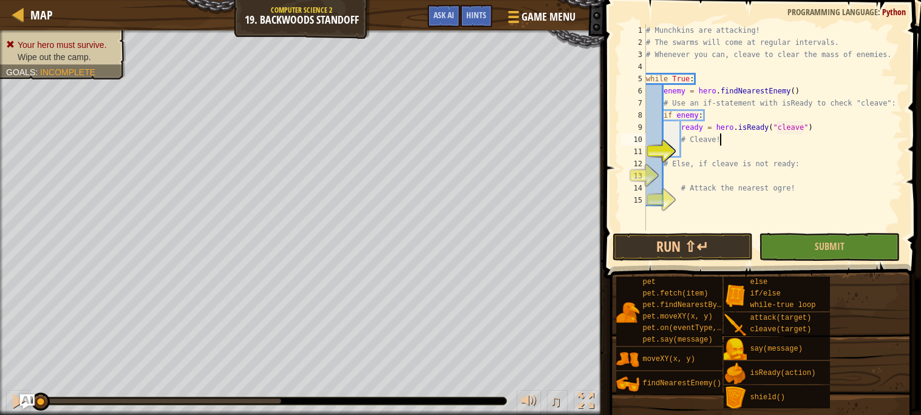
click at [739, 134] on div "# Munchkins are attacking! # The swarms will come at regular intervals. # Whene…" at bounding box center [772, 139] width 259 height 231
type textarea "# Cleave!"
click at [721, 151] on div "# Munchkins are attacking! # The swarms will come at regular intervals. # Whene…" at bounding box center [772, 139] width 259 height 231
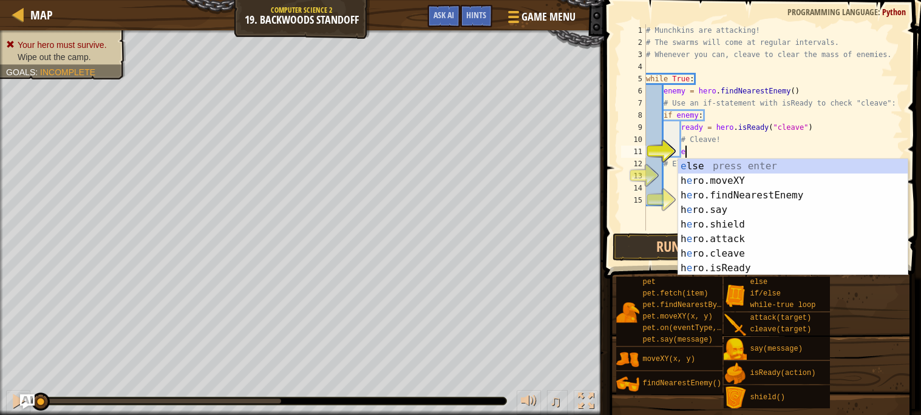
type textarea "el"
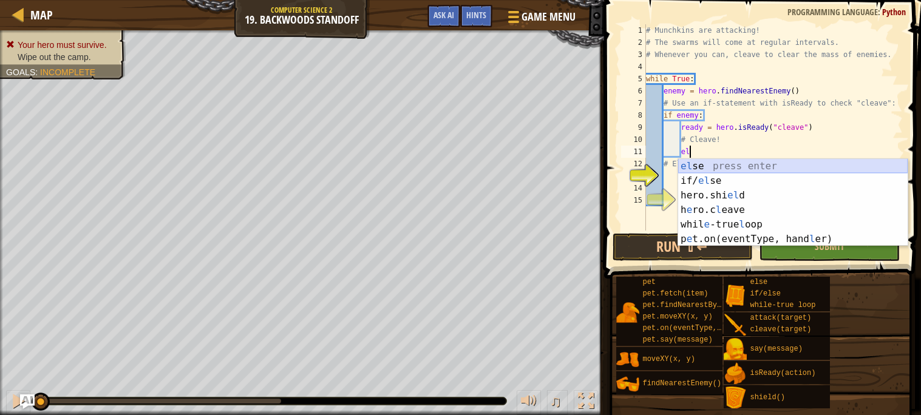
click at [714, 163] on div "el se press enter if/ el se press enter hero.shi el d press enter h e ro.c l ea…" at bounding box center [792, 217] width 229 height 117
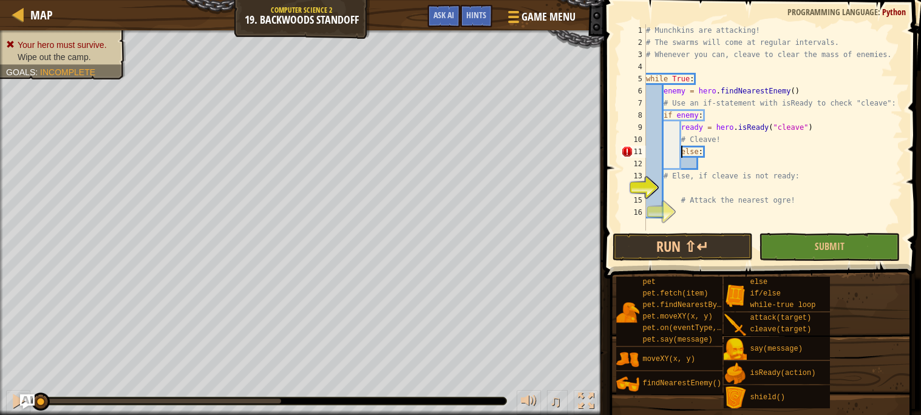
type textarea "else:"
type textarea "h"
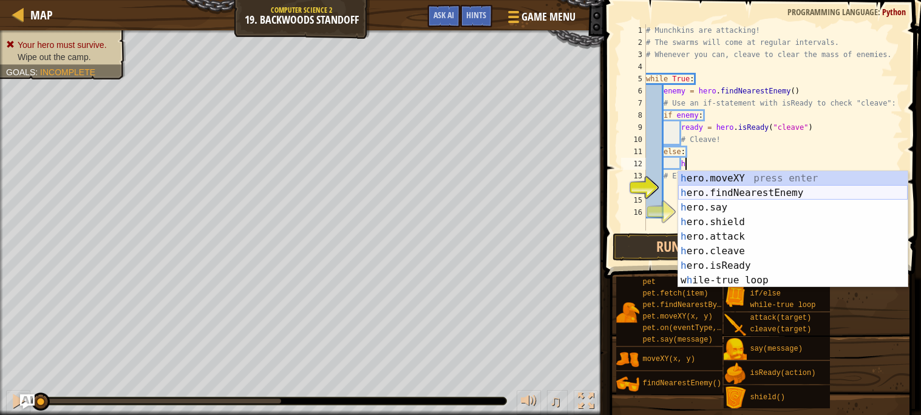
click at [778, 197] on div "h ero.moveXY press enter h ero.findNearestEnemy press enter h ero.say press ent…" at bounding box center [792, 244] width 229 height 146
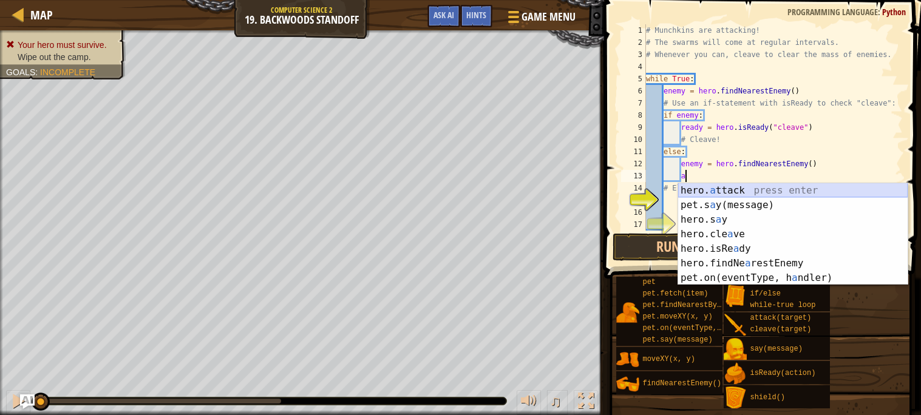
click at [751, 187] on div "hero. a ttack press enter pet.s a y(message) press enter hero.s a y press enter…" at bounding box center [792, 248] width 229 height 131
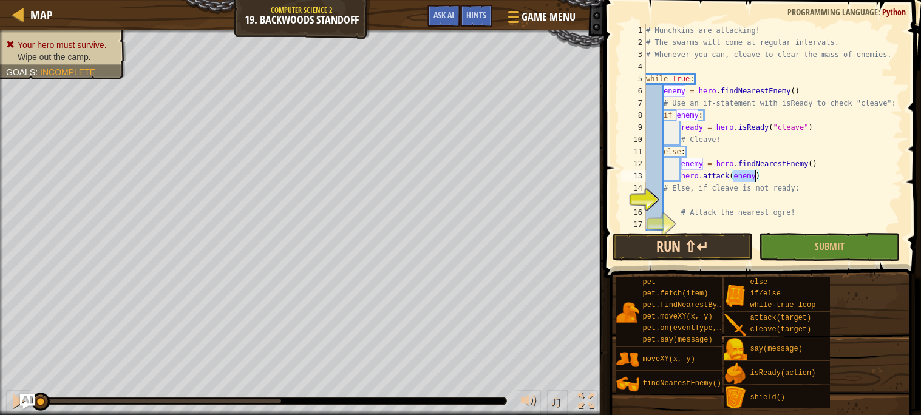
type textarea "hero.attack(enemy)"
click at [672, 248] on button "Run ⇧↵" at bounding box center [682, 247] width 141 height 28
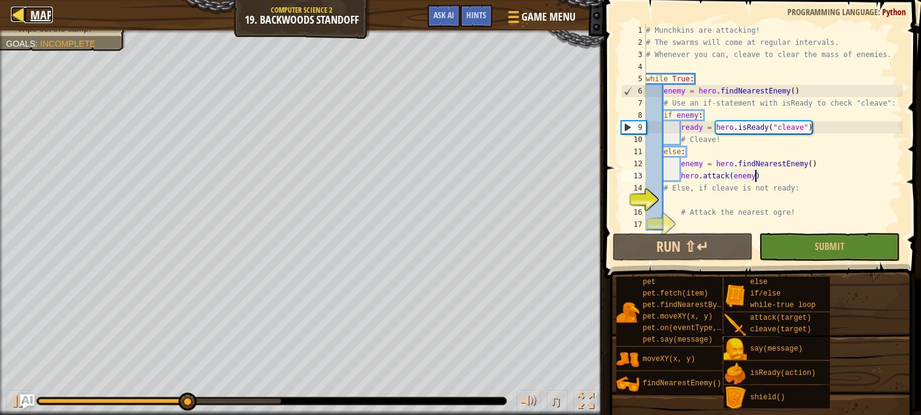
click at [28, 11] on link "Map" at bounding box center [38, 15] width 29 height 16
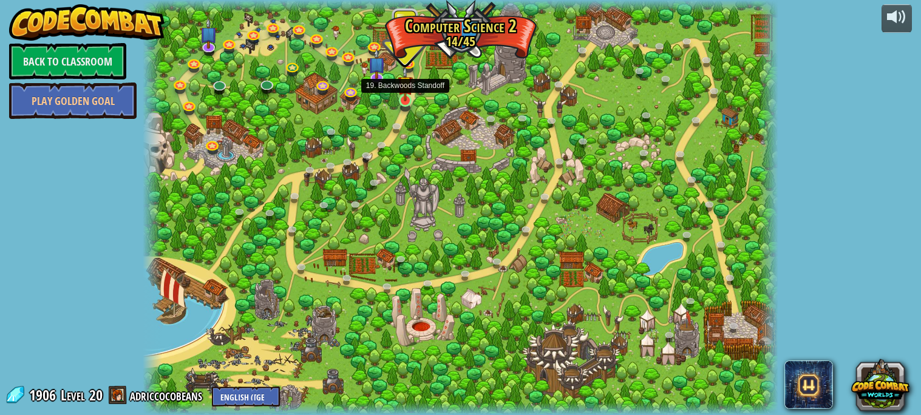
click at [405, 95] on img at bounding box center [405, 83] width 15 height 35
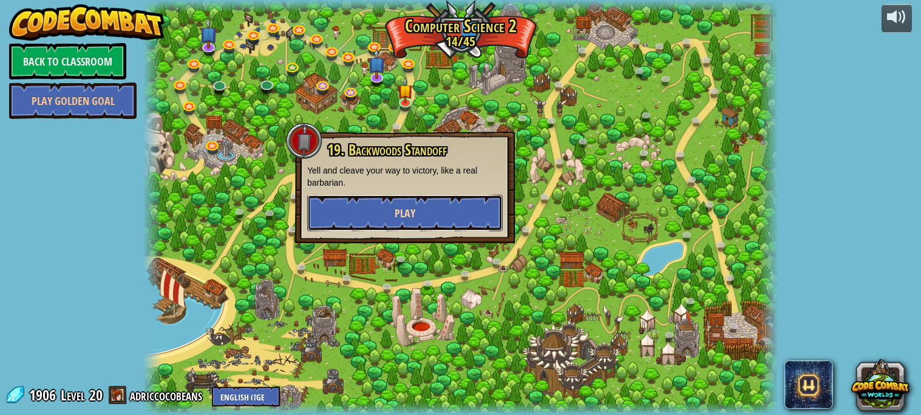
click at [407, 214] on span "Play" at bounding box center [405, 213] width 21 height 15
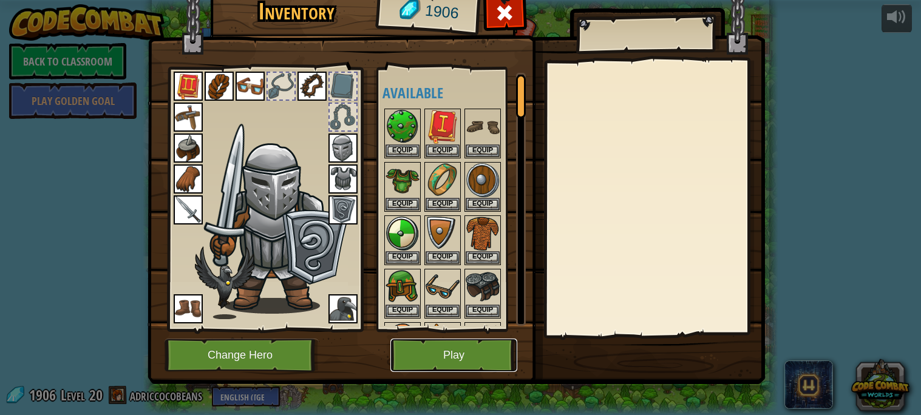
click at [474, 362] on button "Play" at bounding box center [453, 355] width 127 height 33
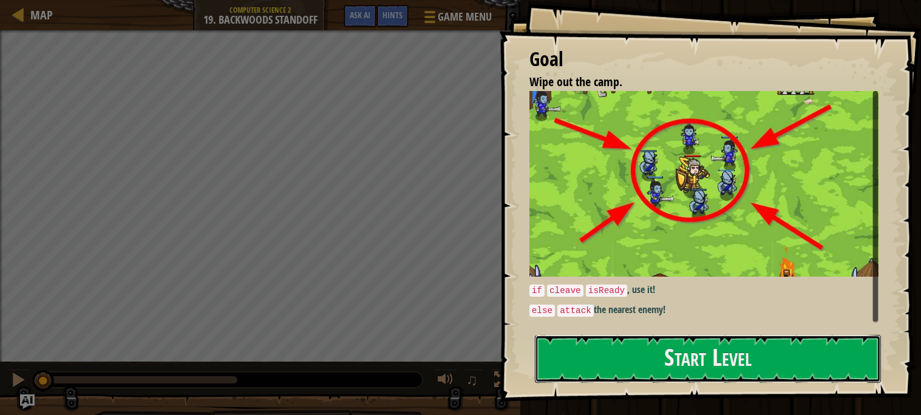
click at [676, 368] on button "Start Level" at bounding box center [708, 359] width 346 height 48
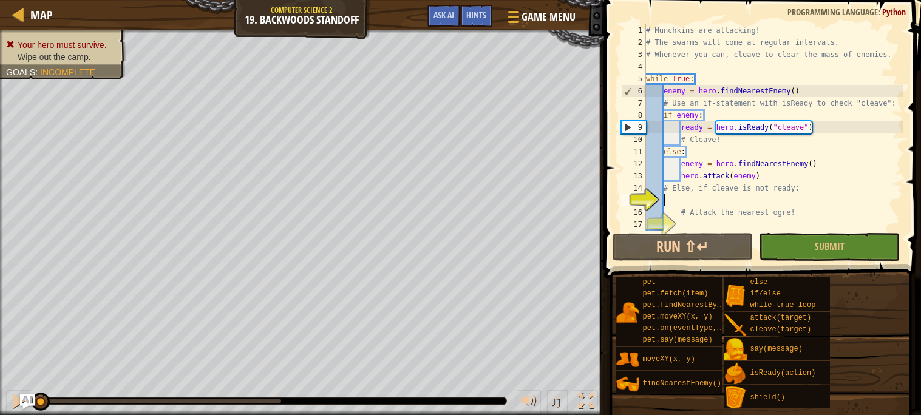
click at [721, 151] on div "# Munchkins are attacking! # The swarms will come at regular intervals. # Whene…" at bounding box center [772, 139] width 259 height 231
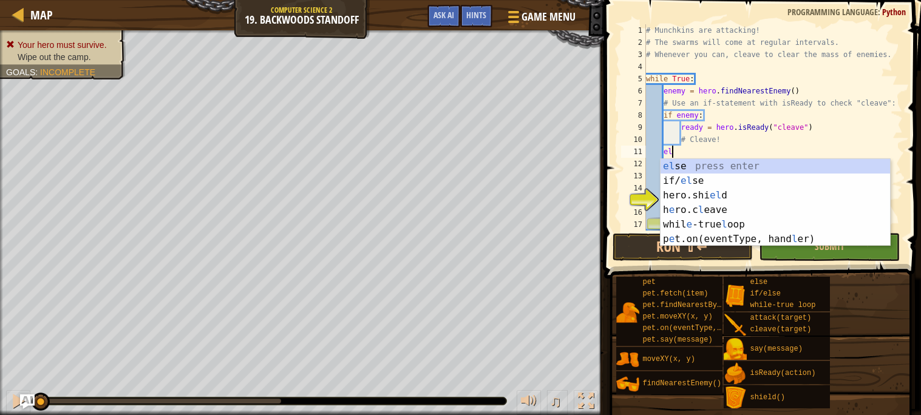
type textarea "e"
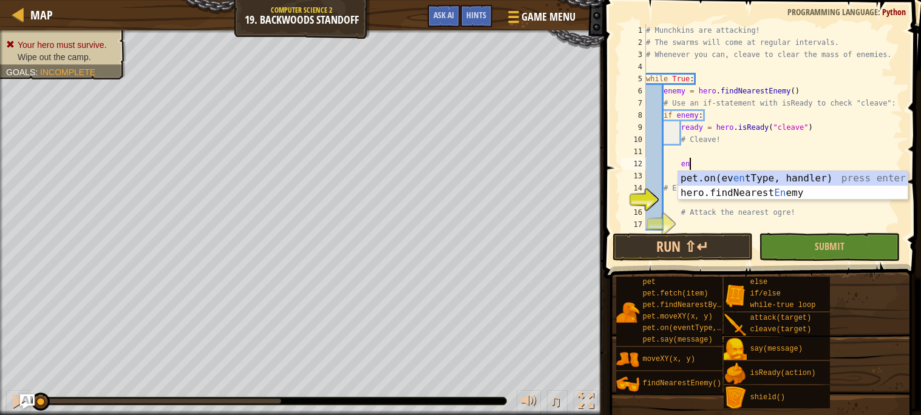
type textarea "e"
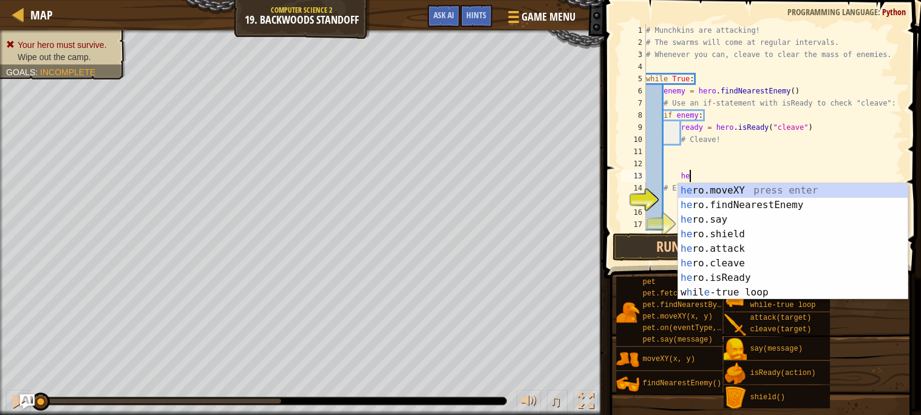
type textarea "h"
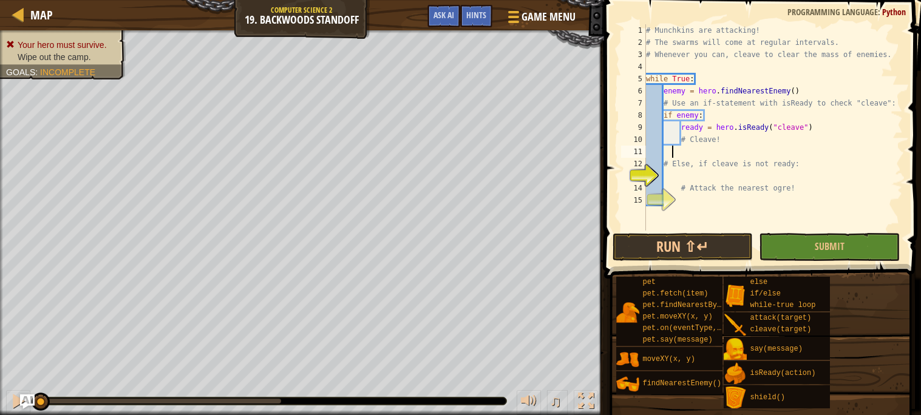
type textarea "# Else, if cleave is not ready:"
type textarea "#"
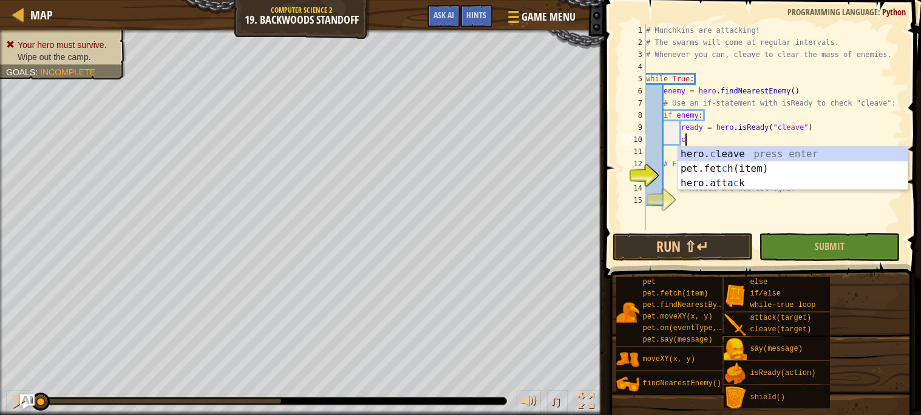
scroll to position [5, 2]
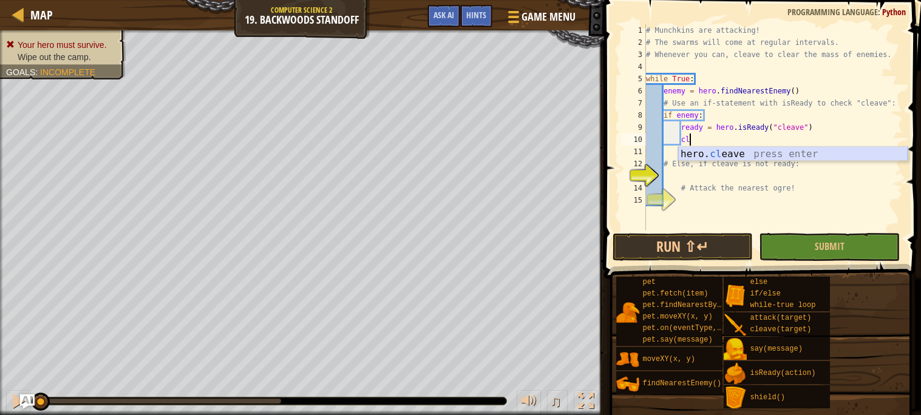
click at [805, 150] on div "hero. cl eave press enter" at bounding box center [792, 169] width 229 height 44
type textarea "hero.cleave(enemy)"
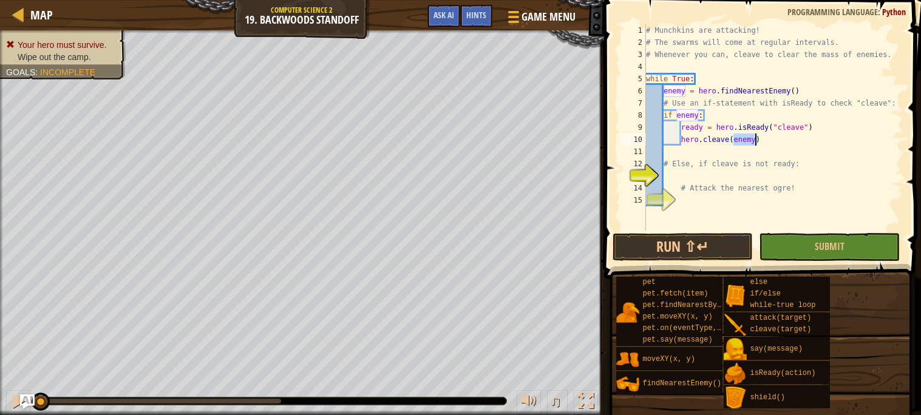
click at [775, 144] on div "# Munchkins are attacking! # The swarms will come at regular intervals. # Whene…" at bounding box center [772, 139] width 259 height 231
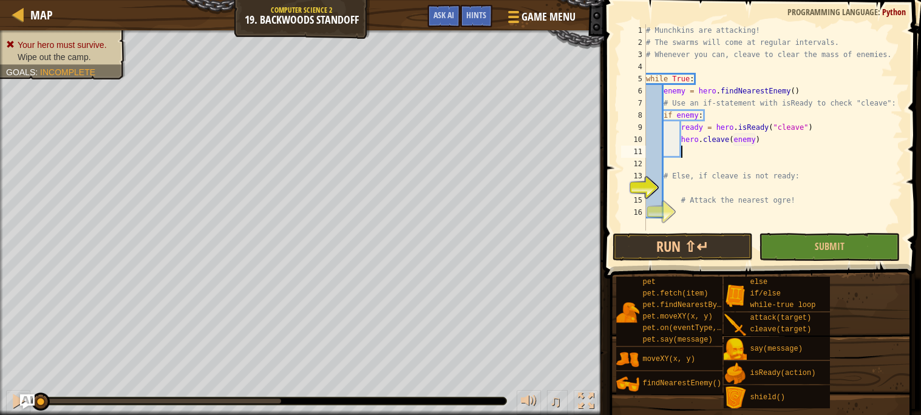
scroll to position [5, 1]
type textarea "e"
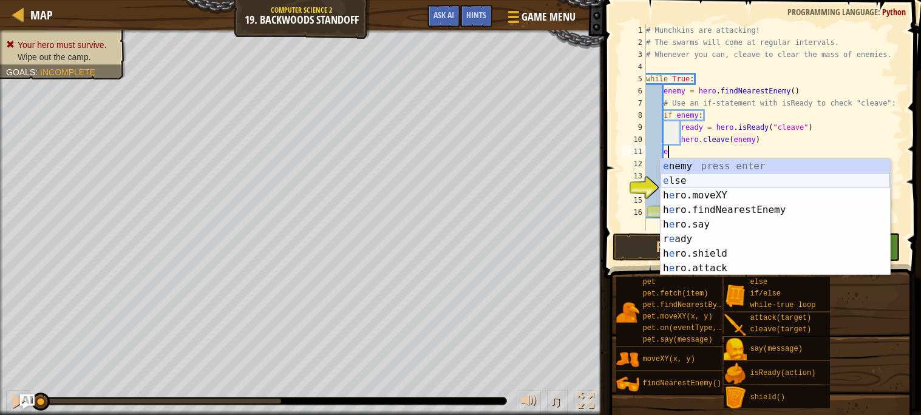
click at [691, 180] on div "e nemy press enter e lse press enter h e ro.moveXY press enter h e ro.findNeare…" at bounding box center [774, 232] width 229 height 146
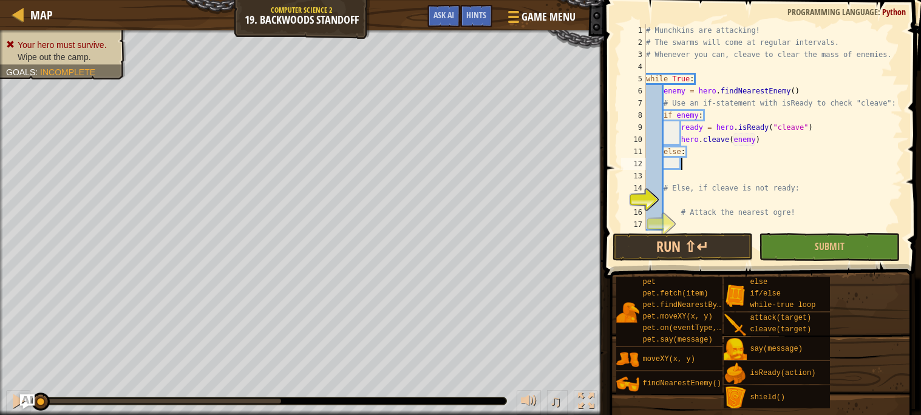
type textarea "h"
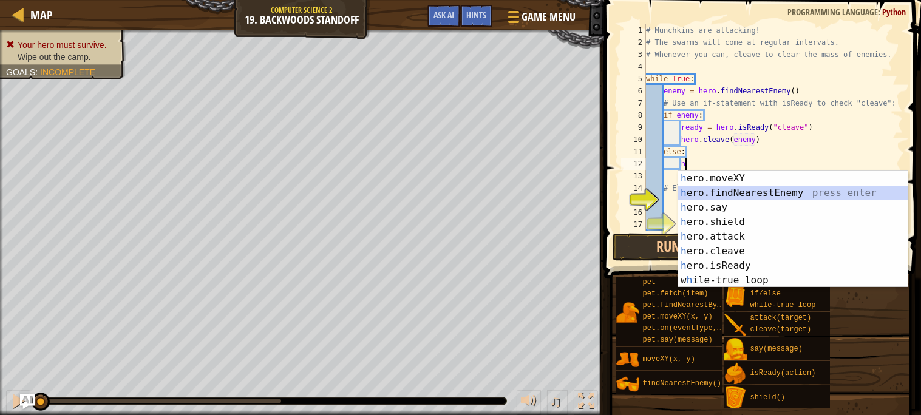
click at [740, 187] on div "h ero.moveXY press enter h ero.findNearestEnemy press enter h ero.say press ent…" at bounding box center [792, 244] width 229 height 146
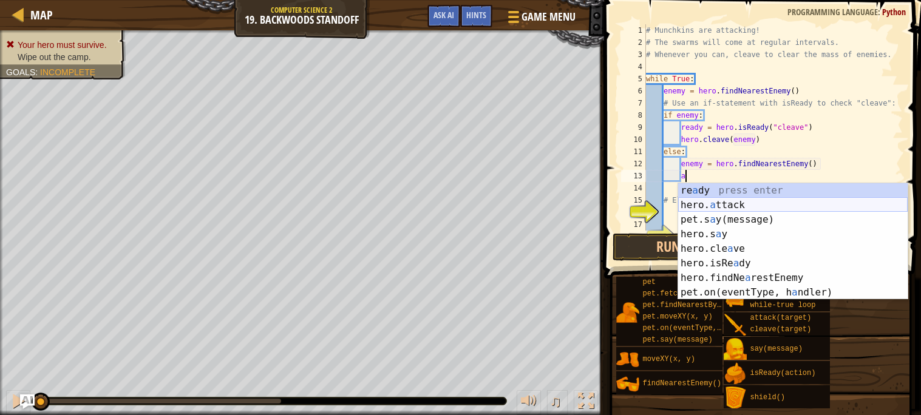
click at [718, 203] on div "re a dy press enter hero. a ttack press enter pet.s a y(message) press enter he…" at bounding box center [792, 256] width 229 height 146
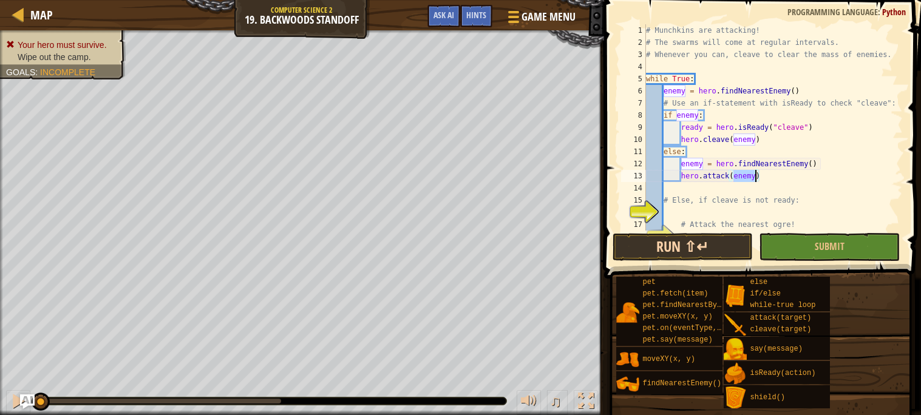
type textarea "hero.attack(enemy)"
click at [727, 244] on button "Run ⇧↵" at bounding box center [682, 247] width 141 height 28
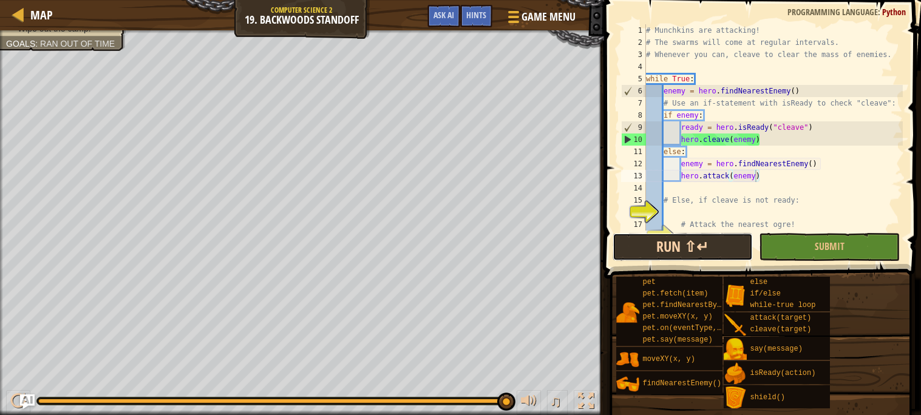
click at [707, 240] on button "Run ⇧↵" at bounding box center [682, 247] width 141 height 28
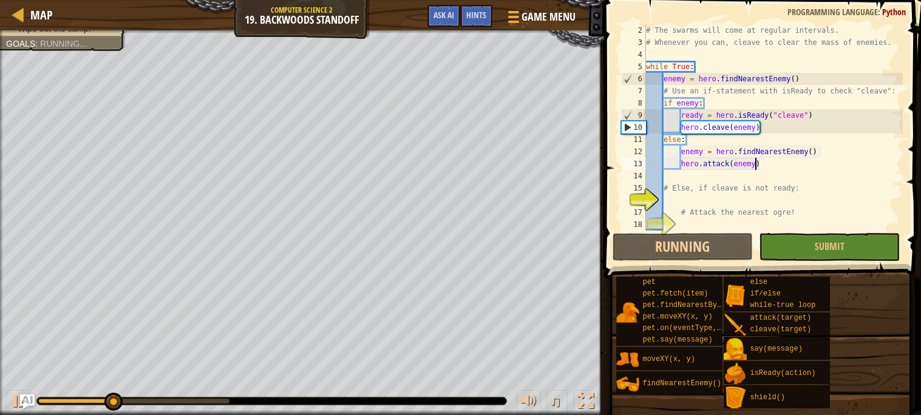
scroll to position [12, 0]
click at [680, 199] on div "# The swarms will come at regular intervals. # Whenever you can, cleave to clea…" at bounding box center [772, 139] width 259 height 231
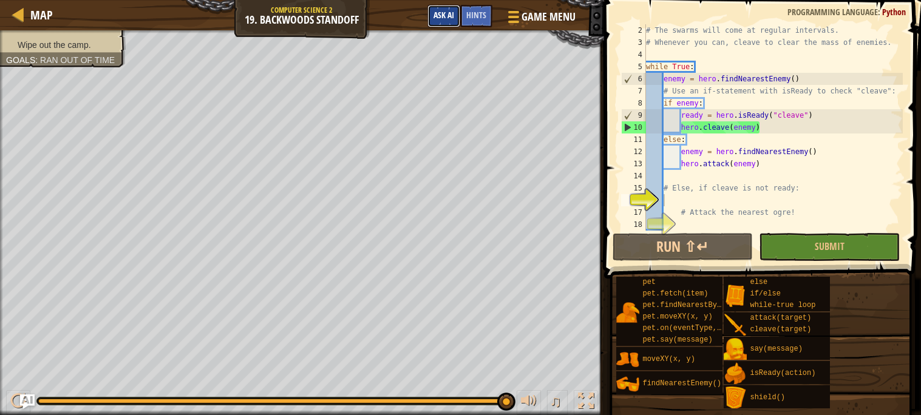
click at [450, 15] on span "Ask AI" at bounding box center [443, 15] width 21 height 12
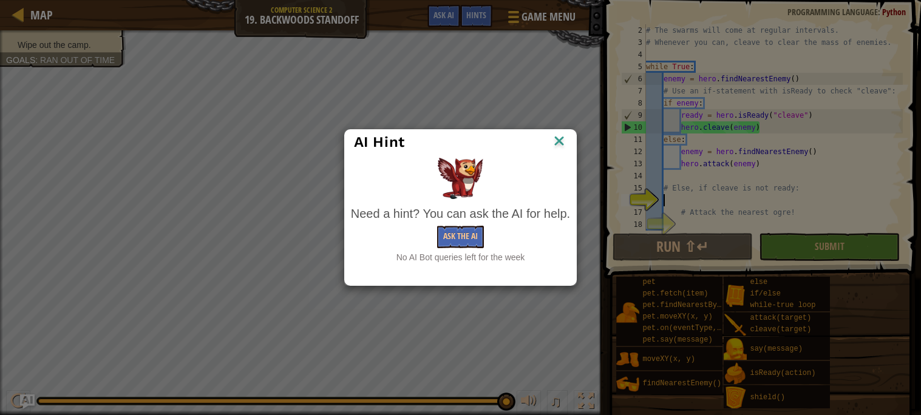
click at [562, 139] on img at bounding box center [559, 142] width 16 height 18
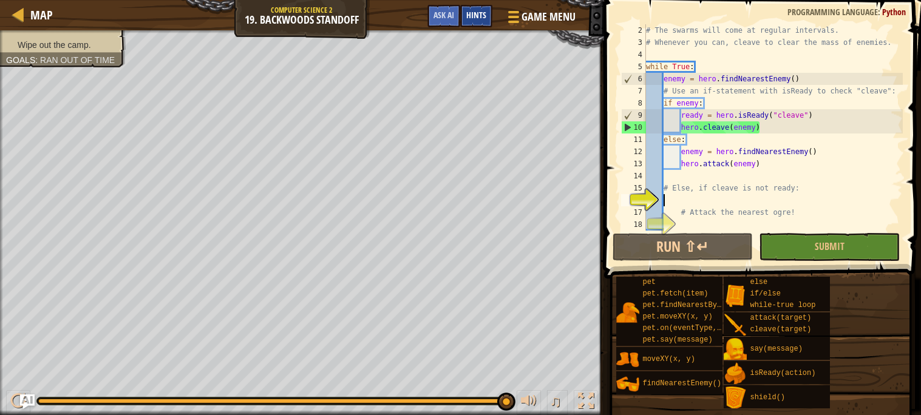
click at [480, 24] on div "Hints" at bounding box center [476, 16] width 32 height 22
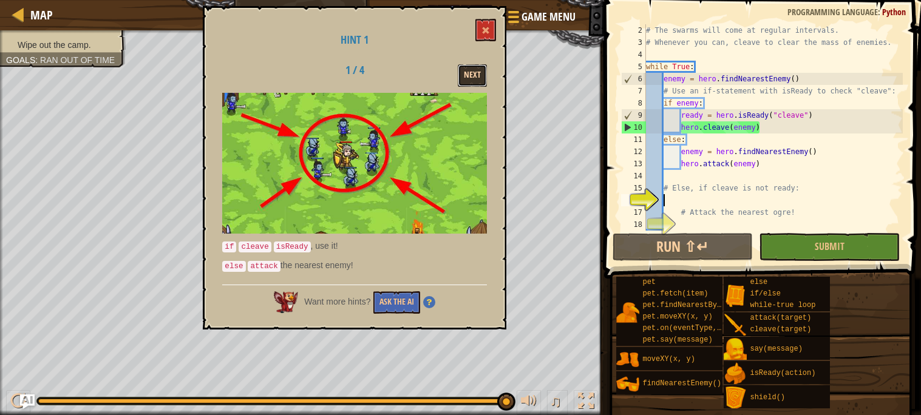
click at [476, 74] on button "Next" at bounding box center [472, 75] width 29 height 22
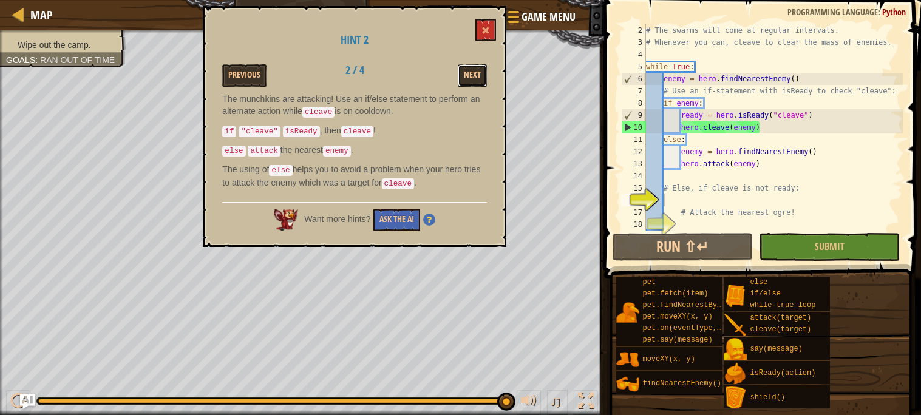
click at [476, 74] on button "Next" at bounding box center [472, 75] width 29 height 22
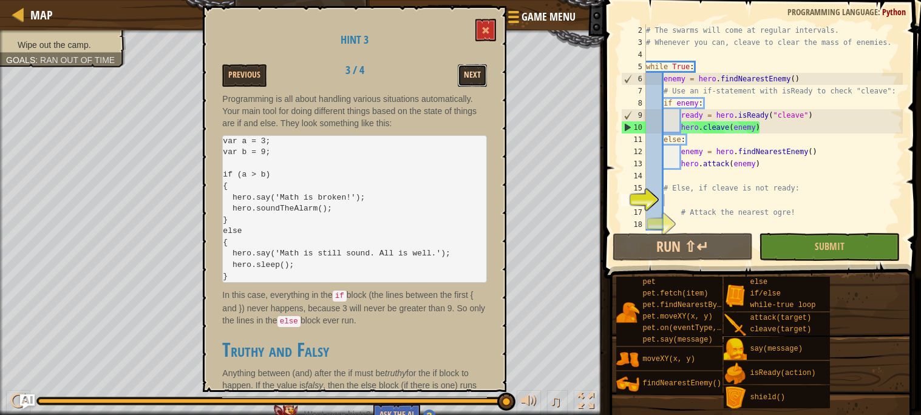
click at [469, 78] on button "Next" at bounding box center [472, 75] width 29 height 22
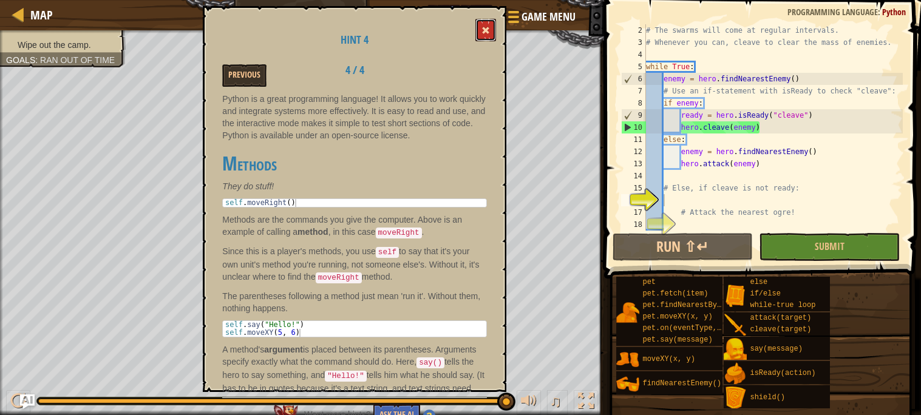
click at [489, 28] on span at bounding box center [485, 30] width 8 height 8
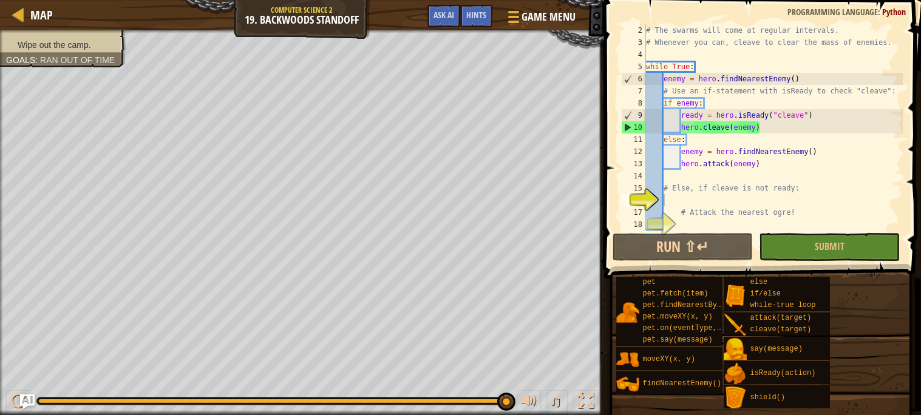
click at [716, 134] on div "# The swarms will come at regular intervals. # Whenever you can, cleave to clea…" at bounding box center [772, 139] width 259 height 231
type textarea "hero.cleave(enemy)"
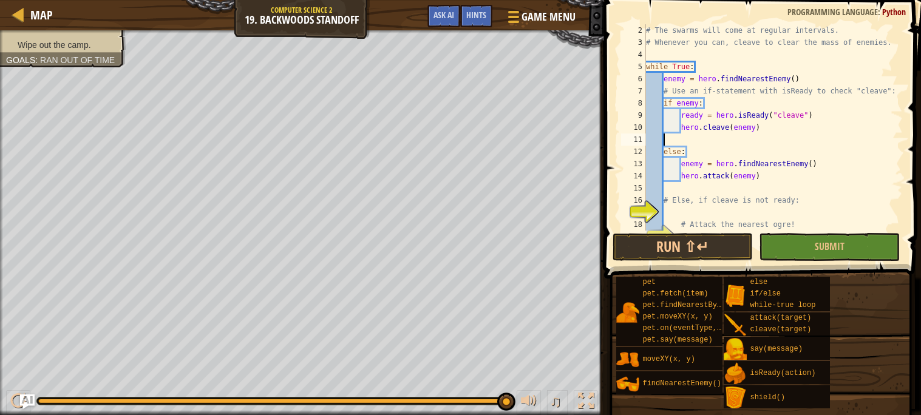
scroll to position [5, 0]
type textarea "hero.cleave(enemy)"
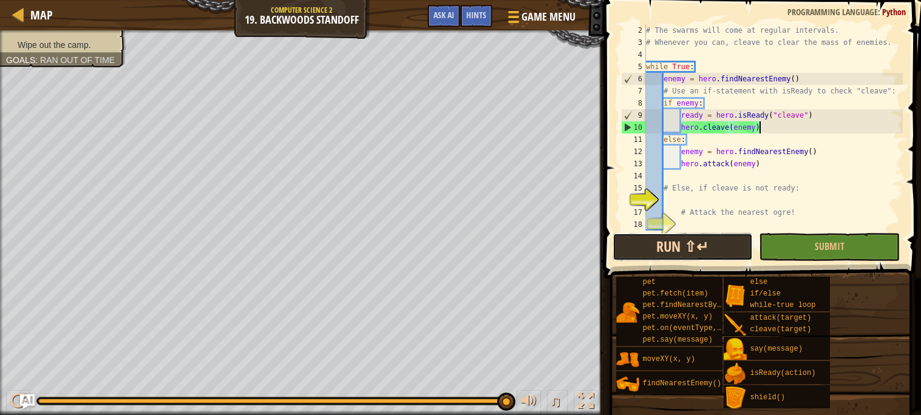
click at [722, 249] on button "Run ⇧↵" at bounding box center [682, 247] width 141 height 28
click at [519, 12] on div at bounding box center [512, 17] width 16 height 18
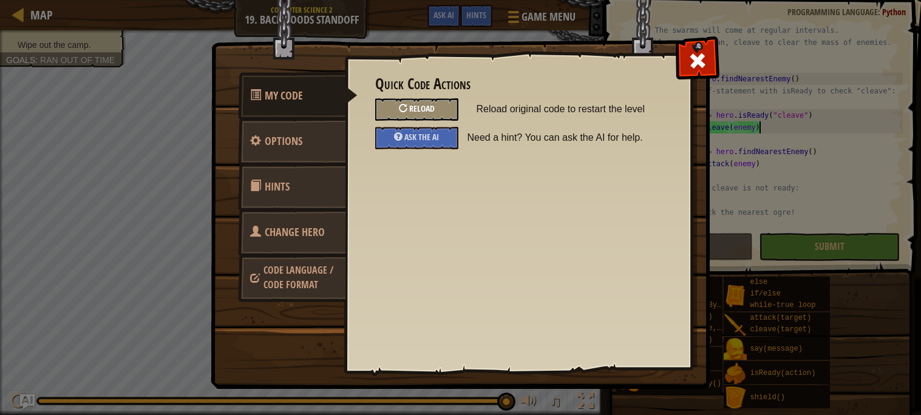
click at [433, 105] on span "Reload" at bounding box center [421, 109] width 25 height 12
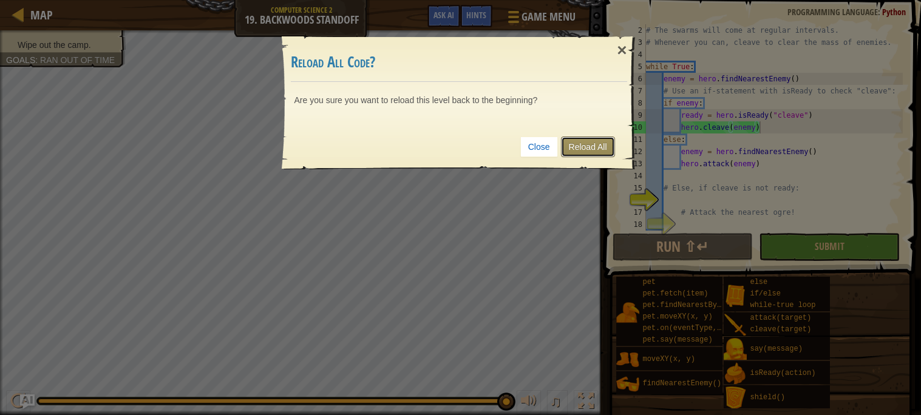
click at [589, 154] on link "Reload All" at bounding box center [588, 147] width 54 height 21
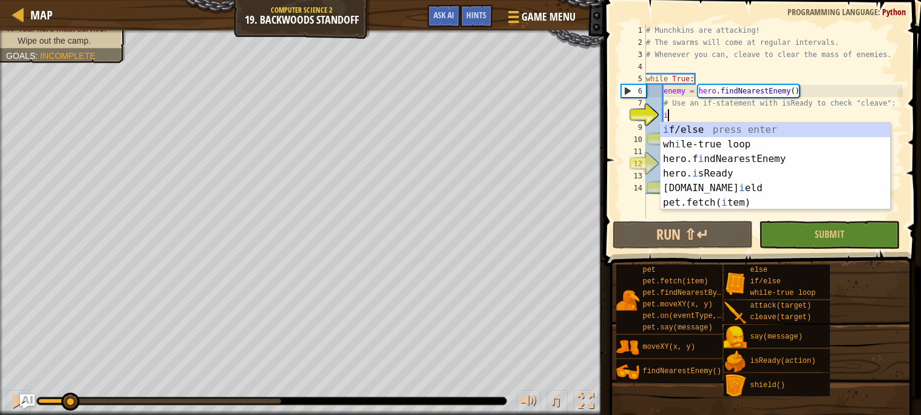
scroll to position [5, 1]
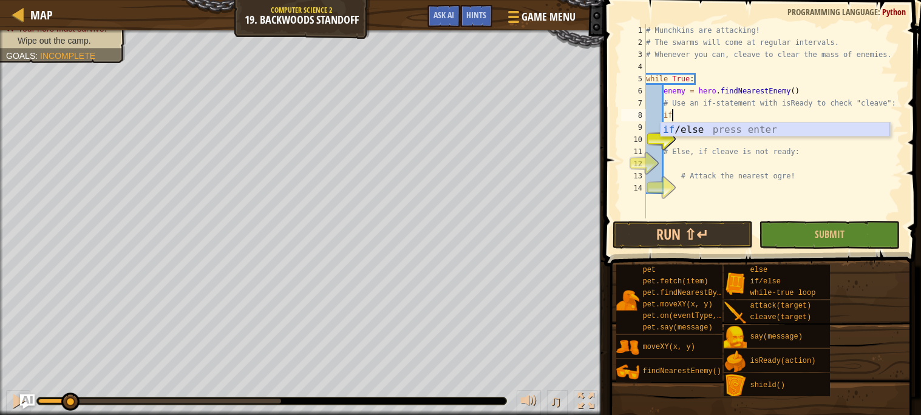
click at [768, 134] on div "if /else press enter" at bounding box center [774, 145] width 229 height 44
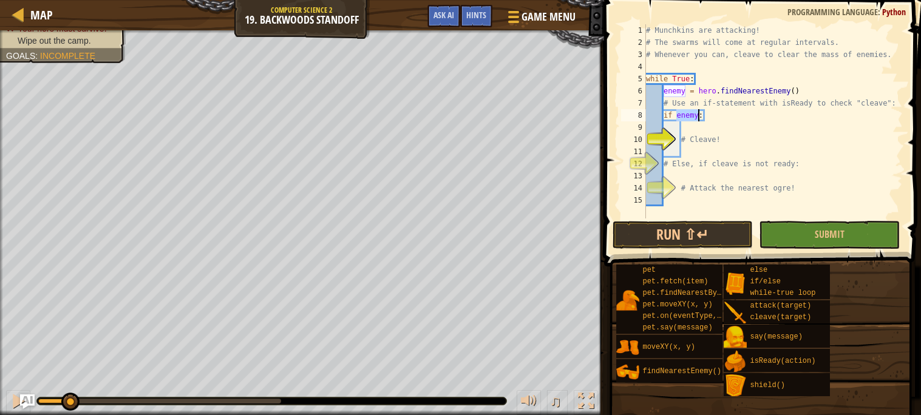
type textarea "if enemy:"
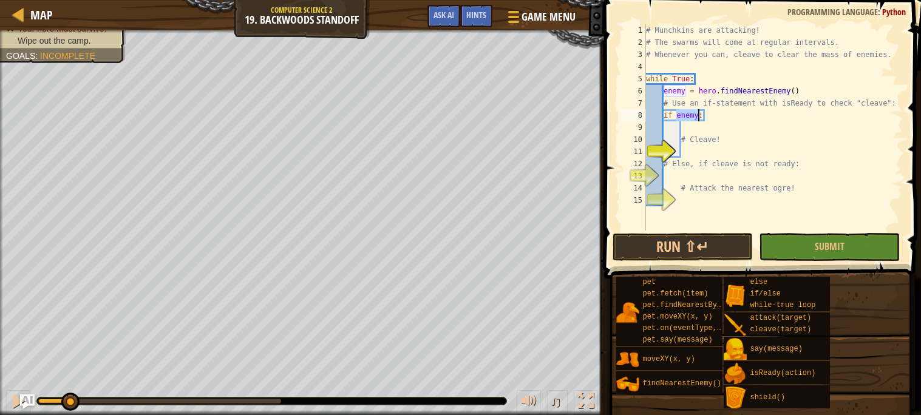
click at [714, 129] on div "# Munchkins are attacking! # The swarms will come at regular intervals. # Whene…" at bounding box center [772, 139] width 259 height 231
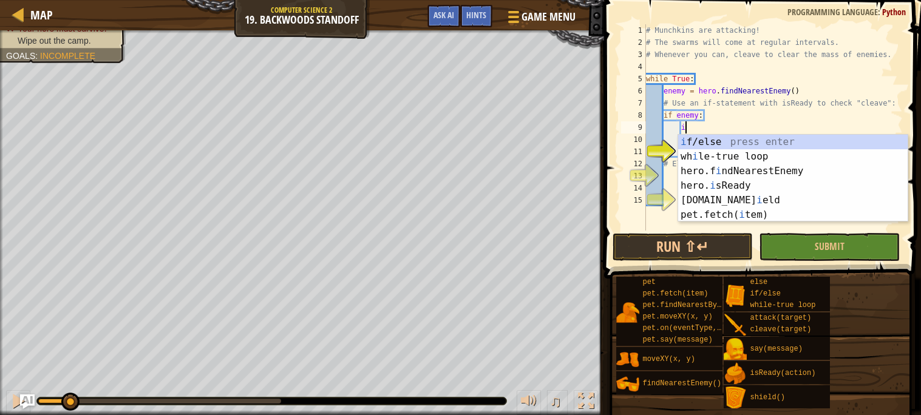
scroll to position [5, 2]
click at [730, 183] on div "i f/else press enter wh i le-true loop press enter hero.f i ndNearestEnemy pres…" at bounding box center [792, 193] width 229 height 117
type textarea "ready = hero.isReady("cleave")"
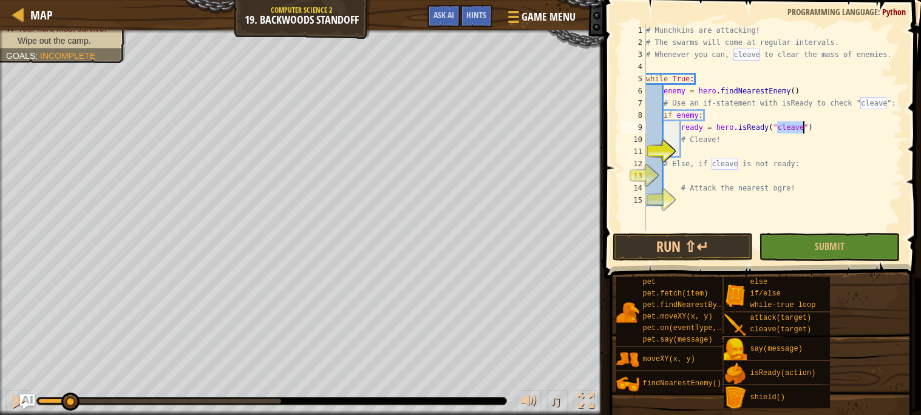
click at [714, 150] on div "# Munchkins are attacking! # The swarms will come at regular intervals. # Whene…" at bounding box center [772, 139] width 259 height 231
type textarea "s"
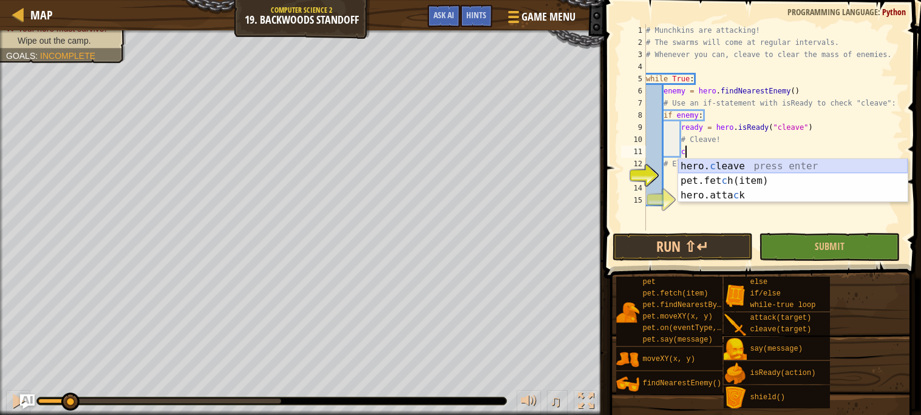
click at [724, 161] on div "hero. c leave press enter pet.fet c h(item) press enter hero.[PERSON_NAME] pres…" at bounding box center [792, 195] width 229 height 73
type textarea "hero.cleave(enemy)"
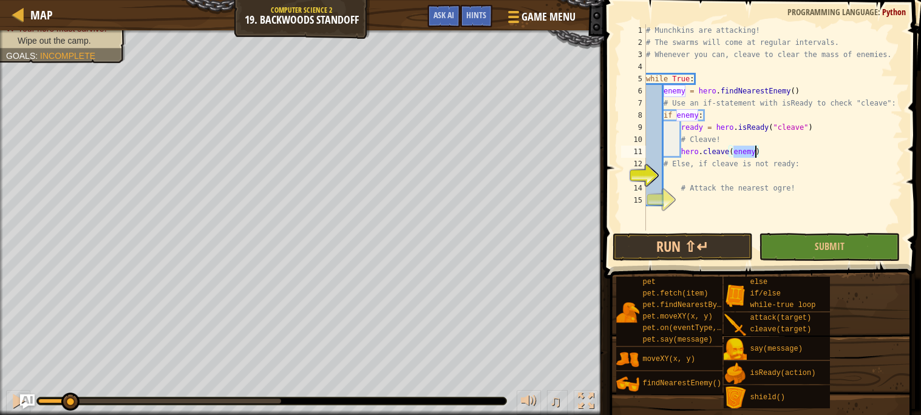
click at [683, 172] on div "# Munchkins are attacking! # The swarms will come at regular intervals. # Whene…" at bounding box center [772, 139] width 259 height 231
type textarea "el"
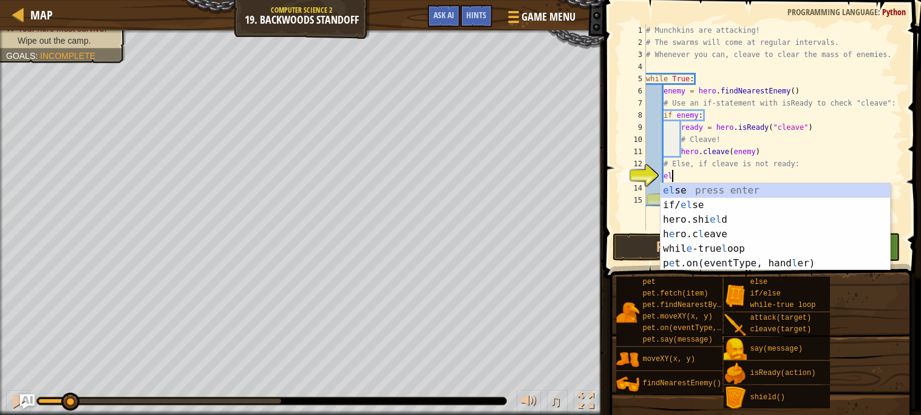
scroll to position [5, 1]
click at [747, 186] on div "el se press enter if/ el se press enter hero.shi el d press enter h e ro.c l ea…" at bounding box center [774, 241] width 229 height 117
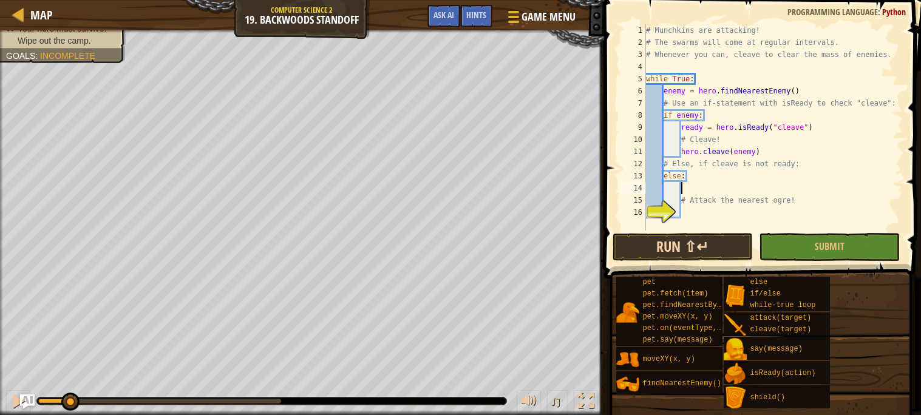
type textarea "f"
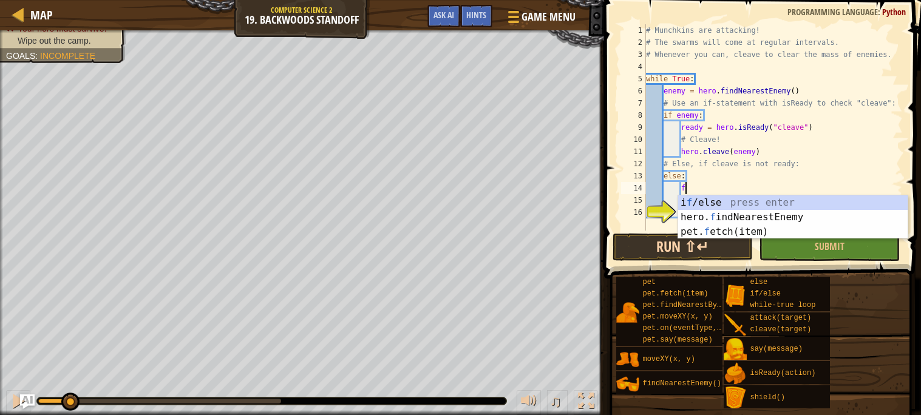
scroll to position [5, 2]
click at [741, 214] on div "i f /else press enter hero. f indNearestEnemy press enter pet. f etch(item) pre…" at bounding box center [792, 231] width 229 height 73
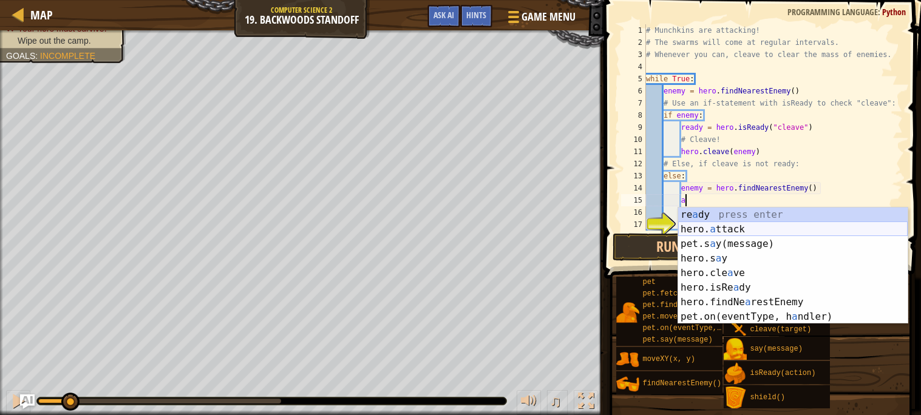
click at [707, 229] on div "re a dy press enter hero. a ttack press enter pet.s a y(message) press enter he…" at bounding box center [792, 281] width 229 height 146
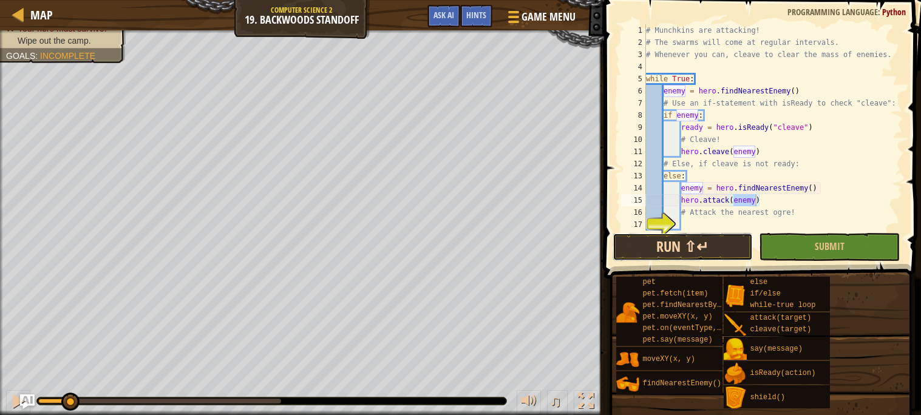
click at [729, 251] on button "Run ⇧↵" at bounding box center [682, 247] width 141 height 28
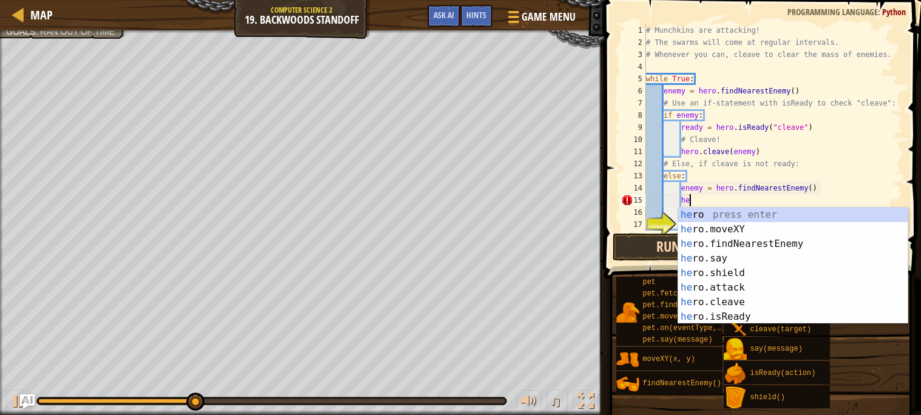
type textarea "h"
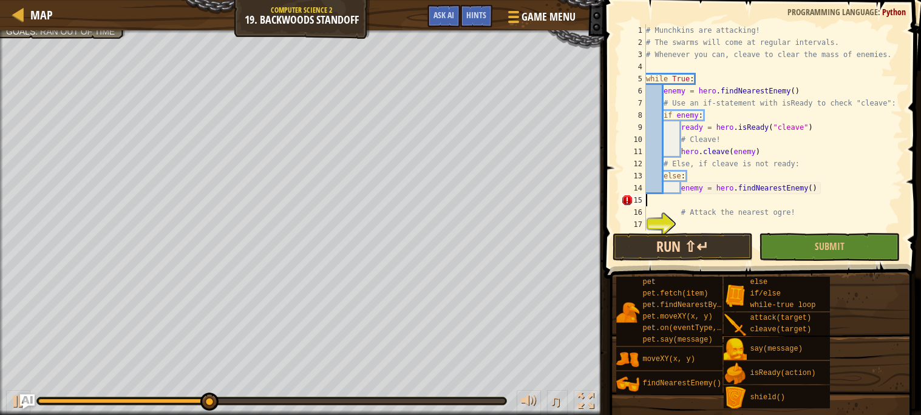
scroll to position [5, 0]
type textarea "# Attack the nearest ogre!"
type textarea "s"
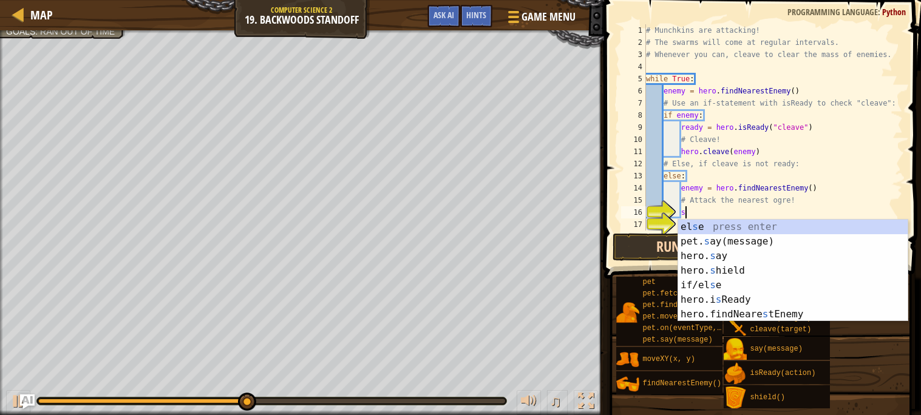
scroll to position [5, 2]
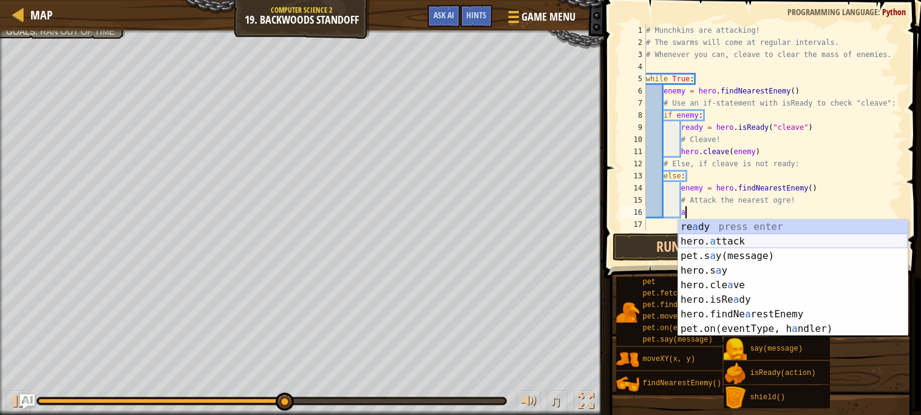
click at [724, 238] on div "re a dy press enter hero. a ttack press enter pet.s a y(message) press enter he…" at bounding box center [792, 293] width 229 height 146
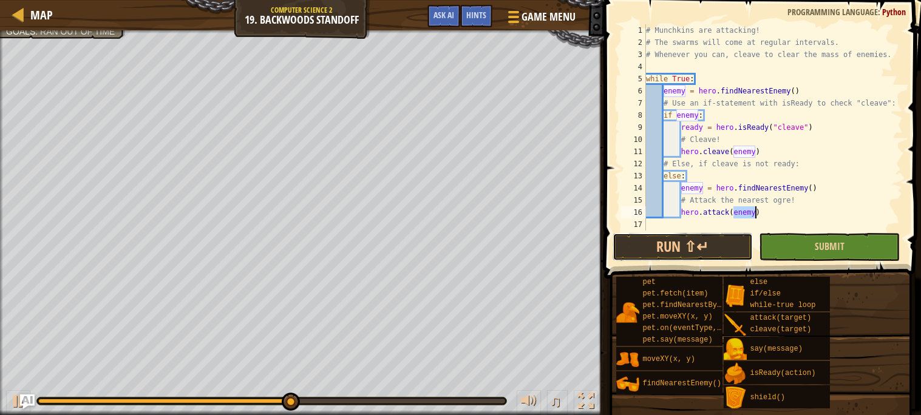
click at [707, 243] on button "Run ⇧↵" at bounding box center [682, 247] width 141 height 28
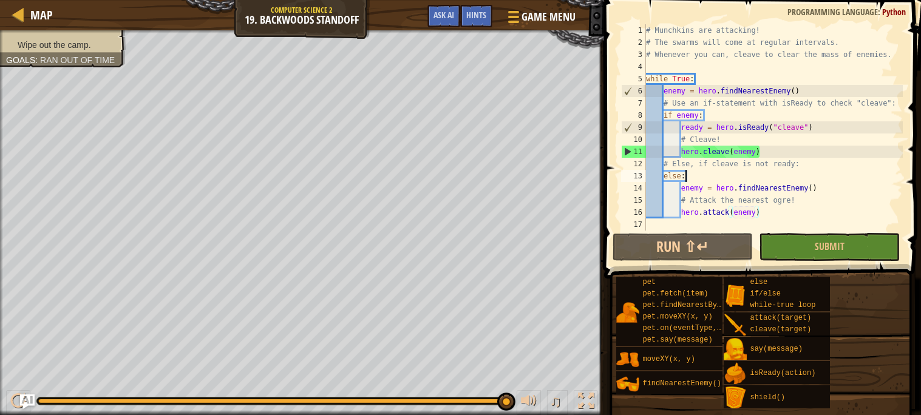
click at [718, 181] on div "# Munchkins are attacking! # The swarms will come at regular intervals. # Whene…" at bounding box center [772, 139] width 259 height 231
type textarea "enemy = hero.findNearestEnemy()"
click at [430, 18] on button "Ask AI" at bounding box center [443, 16] width 33 height 22
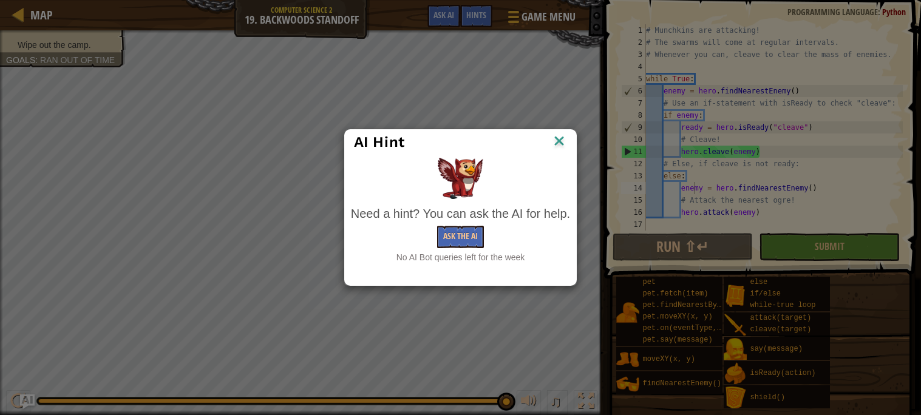
click at [557, 140] on img at bounding box center [559, 142] width 16 height 18
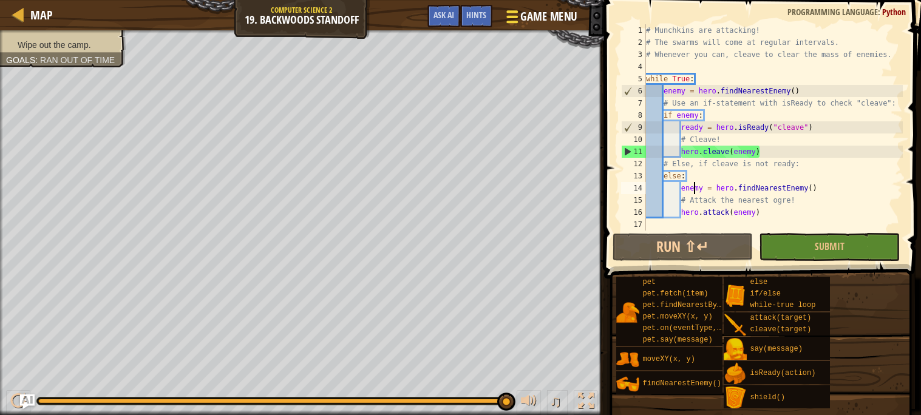
click at [546, 27] on button "Game Menu" at bounding box center [540, 19] width 89 height 30
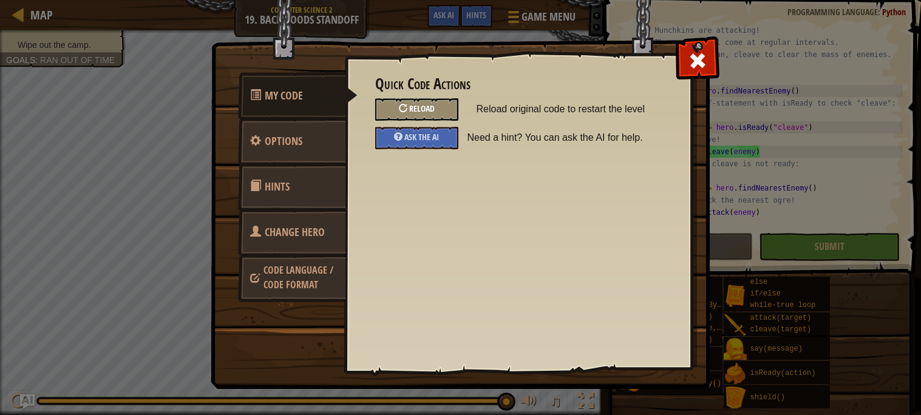
click at [452, 105] on div "Reload" at bounding box center [416, 109] width 83 height 22
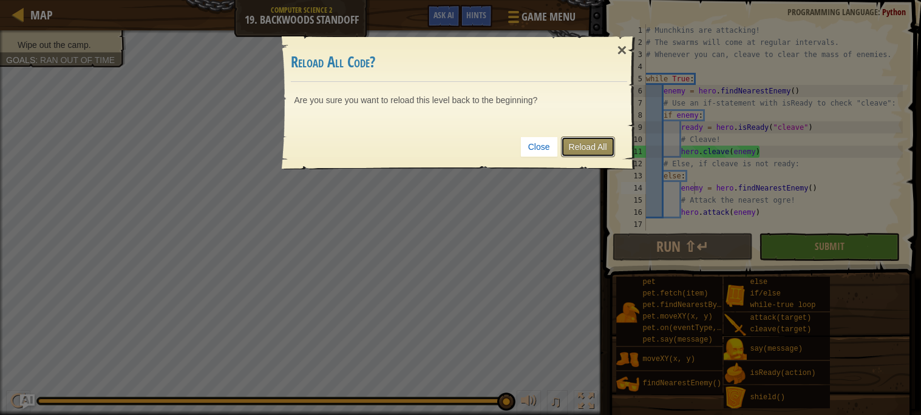
click at [600, 150] on link "Reload All" at bounding box center [588, 147] width 54 height 21
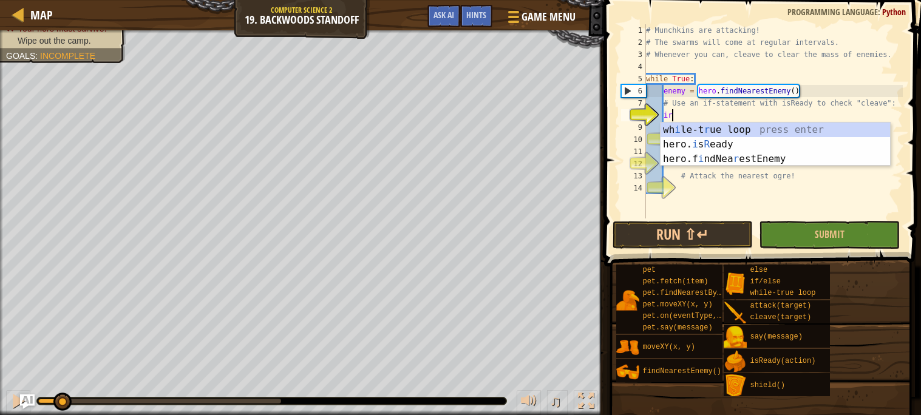
scroll to position [5, 1]
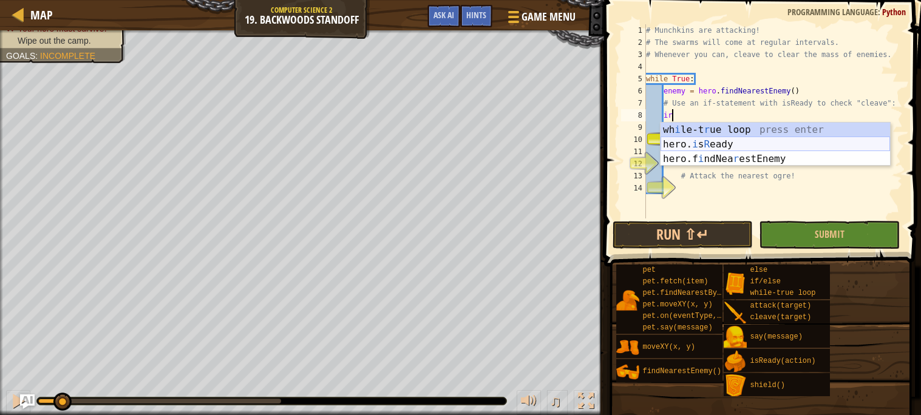
click at [699, 142] on div "wh i le-t r ue loop press enter hero. i s R [PERSON_NAME] press enter hero.f i …" at bounding box center [774, 159] width 229 height 73
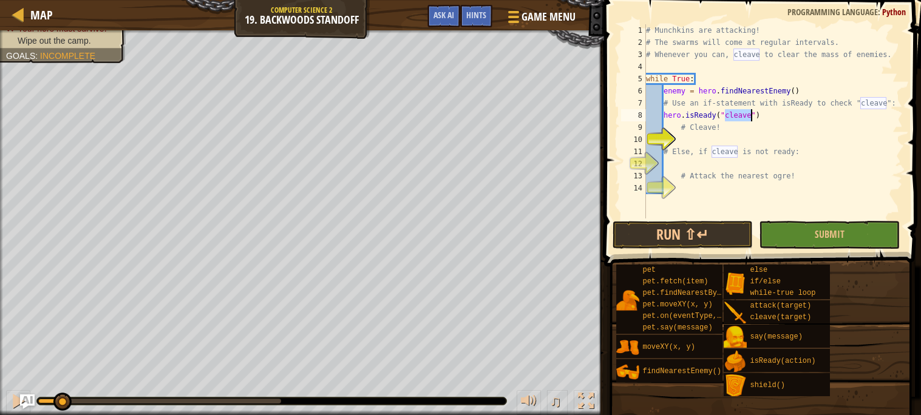
click at [664, 113] on div "# Munchkins are attacking! # The swarms will come at regular intervals. # Whene…" at bounding box center [772, 133] width 259 height 219
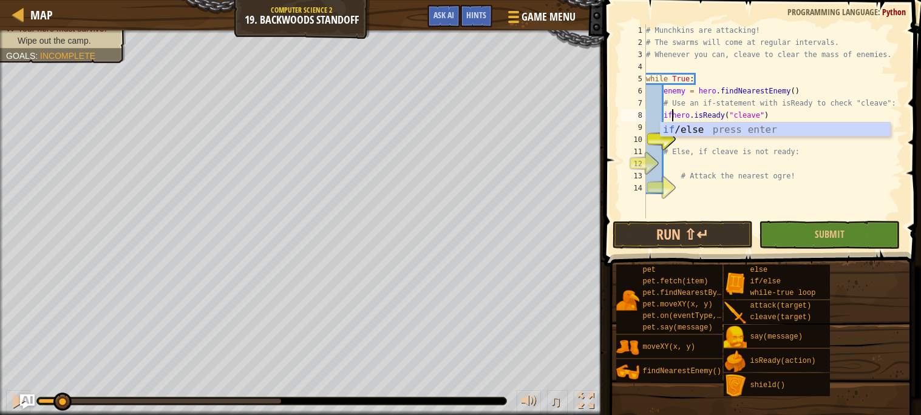
scroll to position [5, 2]
click at [760, 127] on div "if /else press enter" at bounding box center [774, 145] width 229 height 44
type textarea "if enemy:"
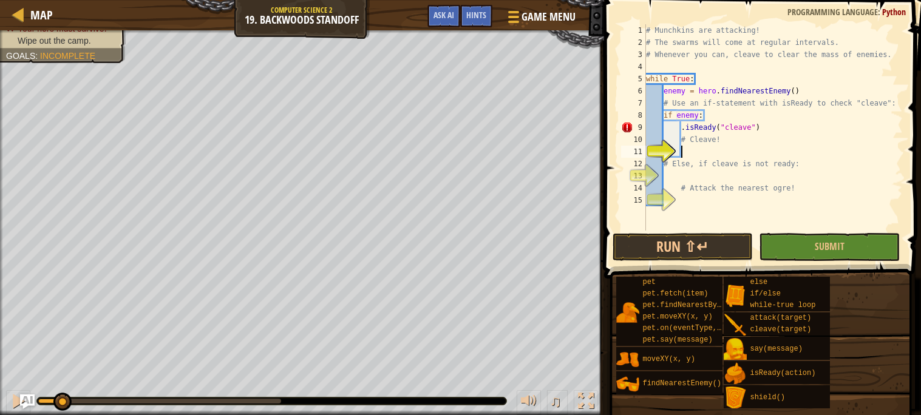
click at [697, 148] on div "# Munchkins are attacking! # The swarms will come at regular intervals. # Whene…" at bounding box center [772, 139] width 259 height 231
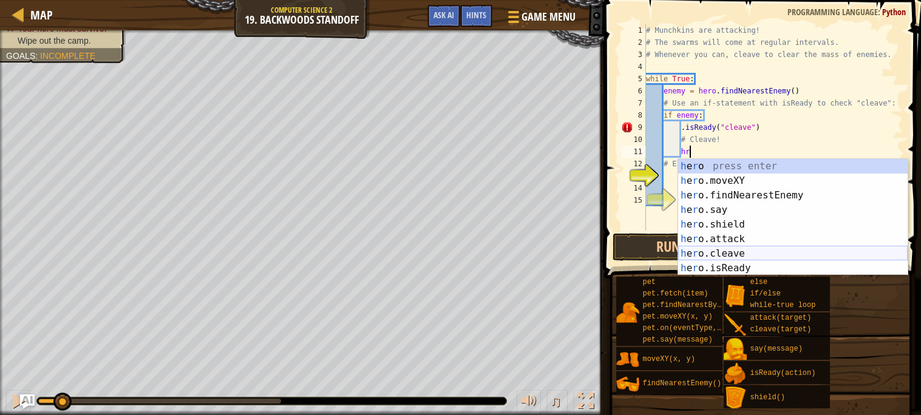
click at [755, 254] on div "h e r o press enter h e r o.moveXY press enter h e r o.findNearestEnemy press e…" at bounding box center [792, 232] width 229 height 146
type textarea "hero.cleave(enemy)"
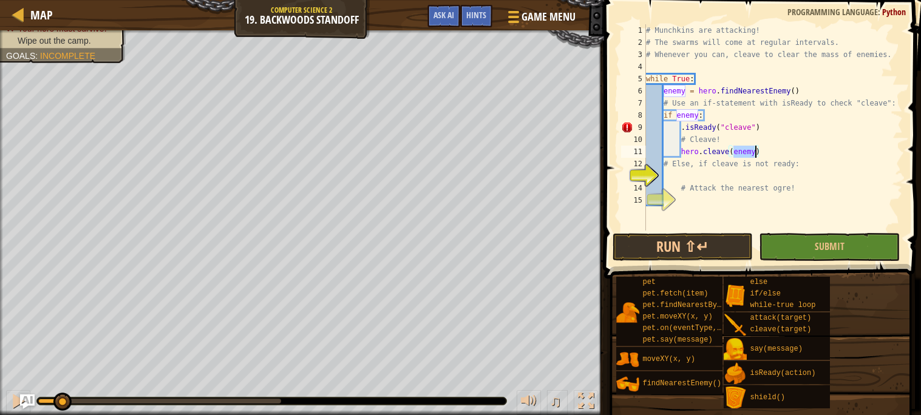
click at [690, 176] on div "# Munchkins are attacking! # The swarms will come at regular intervals. # Whene…" at bounding box center [772, 139] width 259 height 231
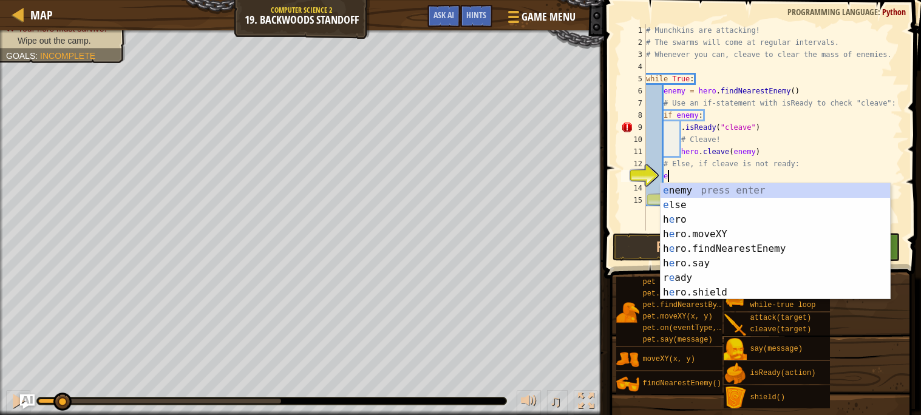
type textarea "el"
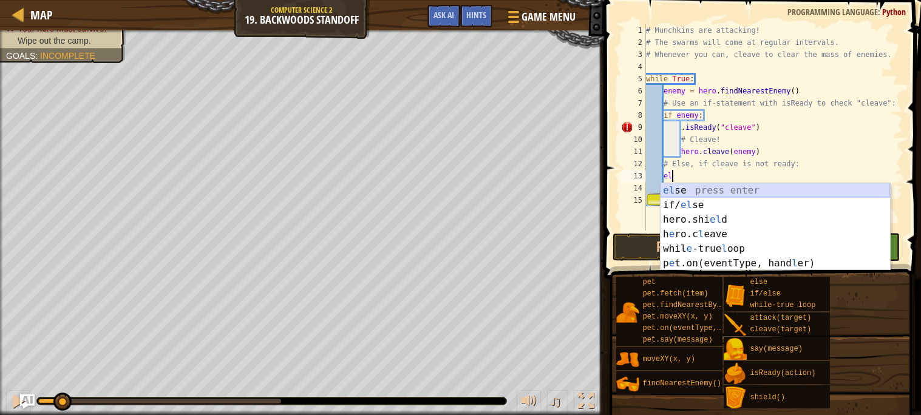
click at [713, 187] on div "el se press enter if/ el se press enter hero.shi el d press enter h e ro.c l ea…" at bounding box center [774, 241] width 229 height 117
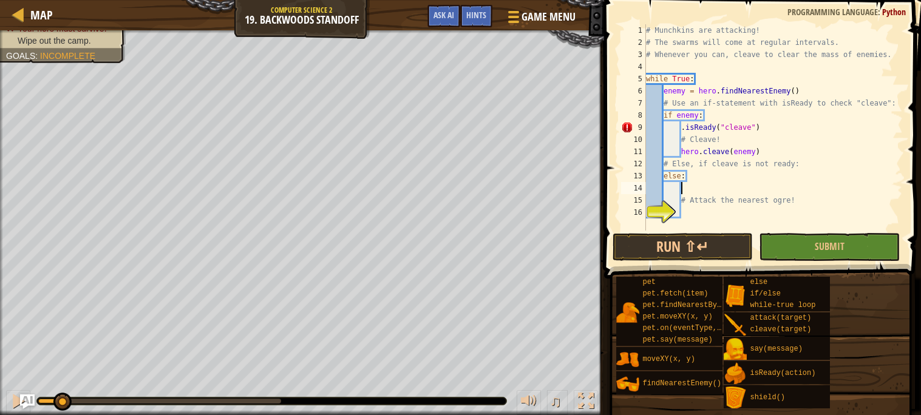
click at [702, 209] on div "# Munchkins are attacking! # The swarms will come at regular intervals. # Whene…" at bounding box center [772, 139] width 259 height 231
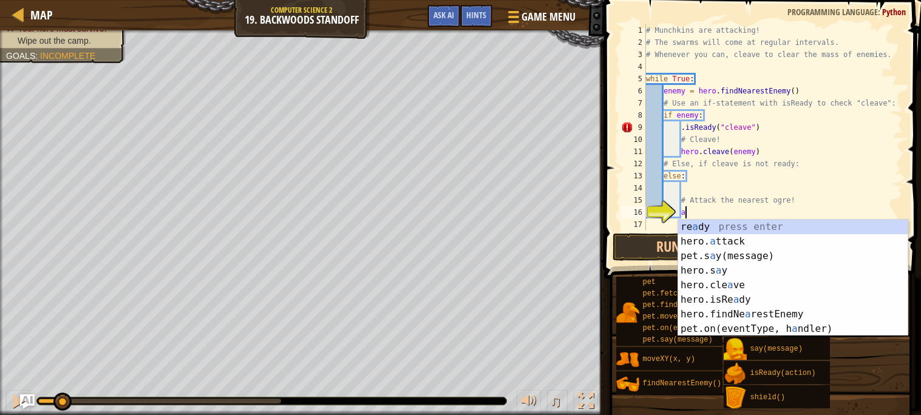
scroll to position [5, 2]
click at [741, 238] on div "re a dy press enter hero. a ttack press enter pet.s a y(message) press enter he…" at bounding box center [792, 293] width 229 height 146
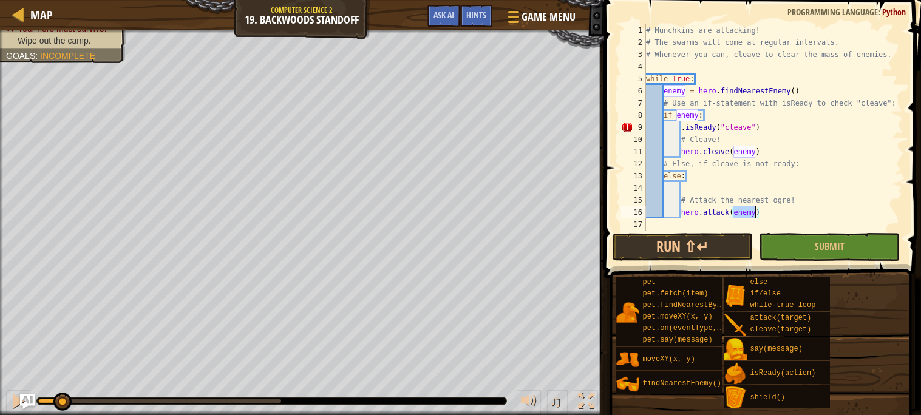
click at [773, 127] on div "# Munchkins are attacking! # The swarms will come at regular intervals. # Whene…" at bounding box center [772, 139] width 259 height 231
click at [681, 130] on div "# Munchkins are attacking! # The swarms will come at regular intervals. # Whene…" at bounding box center [772, 139] width 259 height 231
click at [772, 130] on div "# Munchkins are attacking! # The swarms will come at regular intervals. # Whene…" at bounding box center [772, 139] width 259 height 231
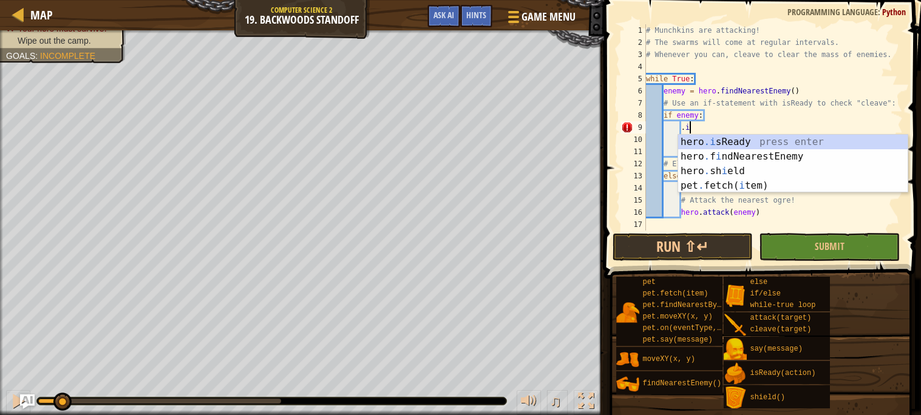
type textarea "."
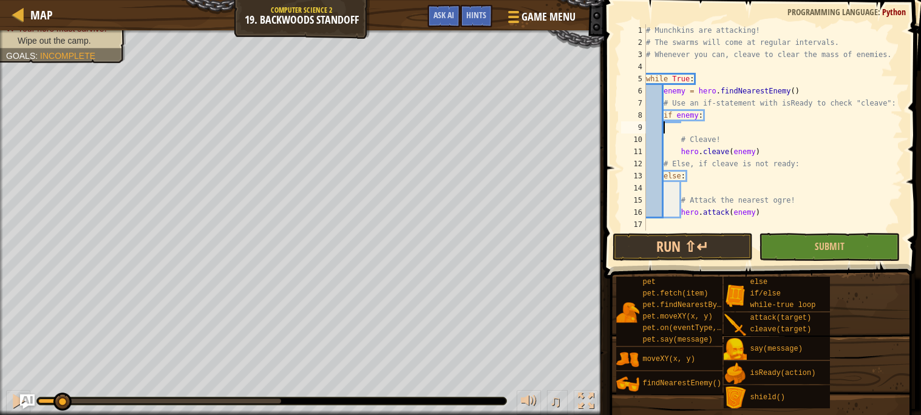
scroll to position [5, 0]
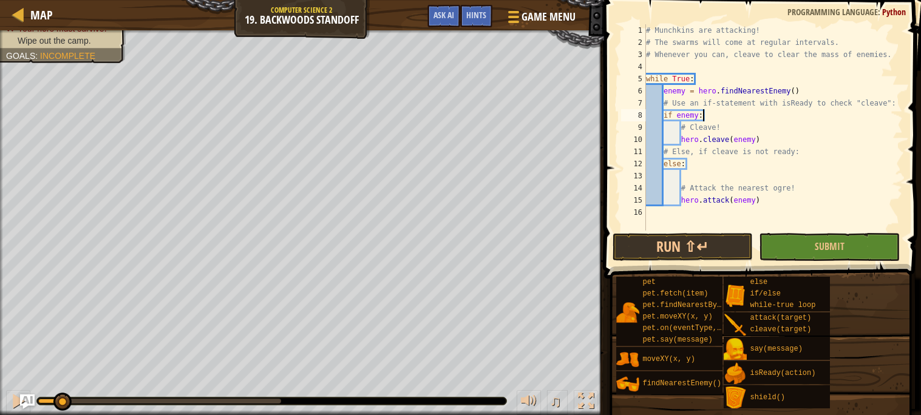
type textarea "if enemy:"
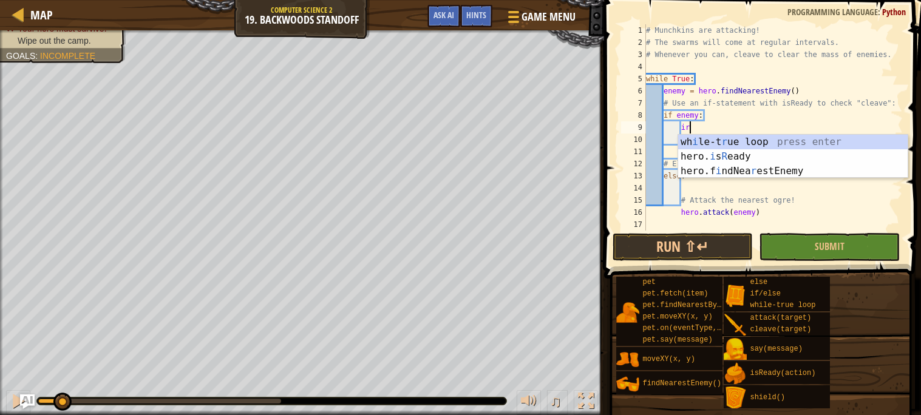
scroll to position [5, 2]
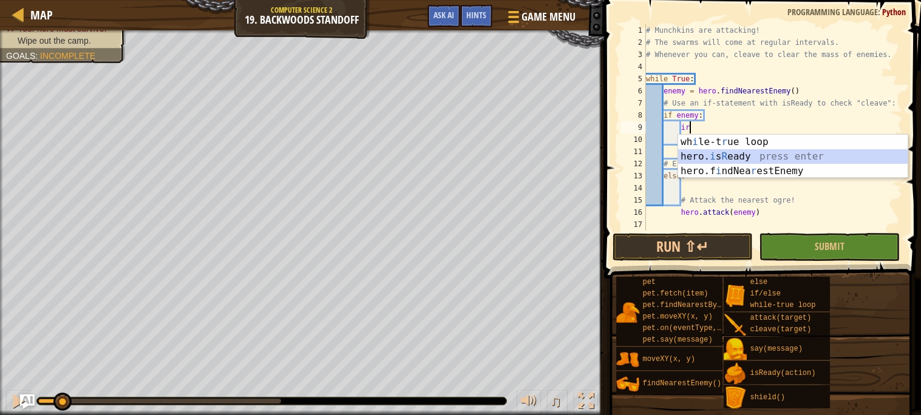
click at [745, 155] on div "wh i le-t r ue loop press enter hero. i s R [PERSON_NAME] press enter hero.f i …" at bounding box center [792, 171] width 229 height 73
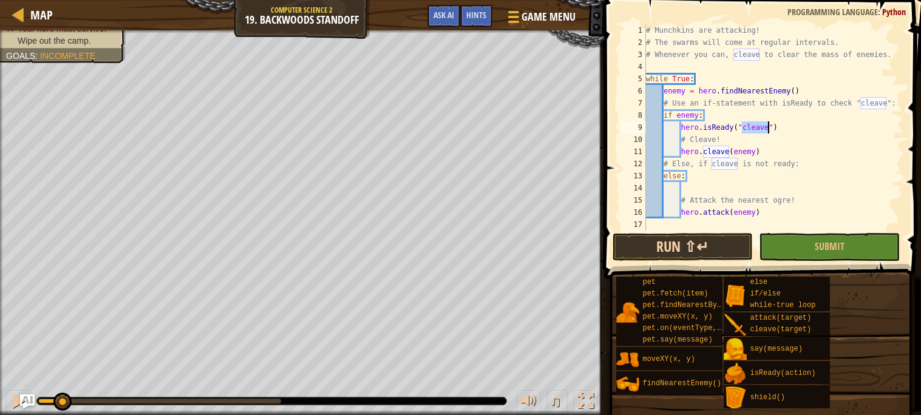
type textarea "hero.isReady("cleave")"
click at [693, 248] on button "Run ⇧↵" at bounding box center [682, 247] width 141 height 28
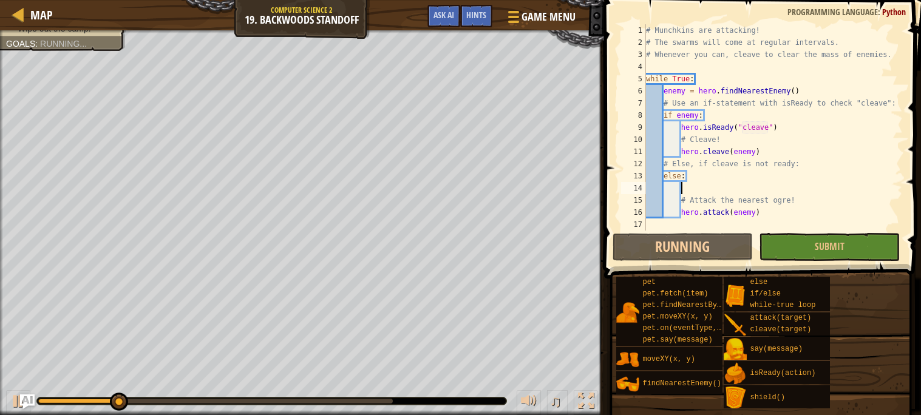
click at [709, 186] on div "# Munchkins are attacking! # The swarms will come at regular intervals. # Whene…" at bounding box center [772, 139] width 259 height 231
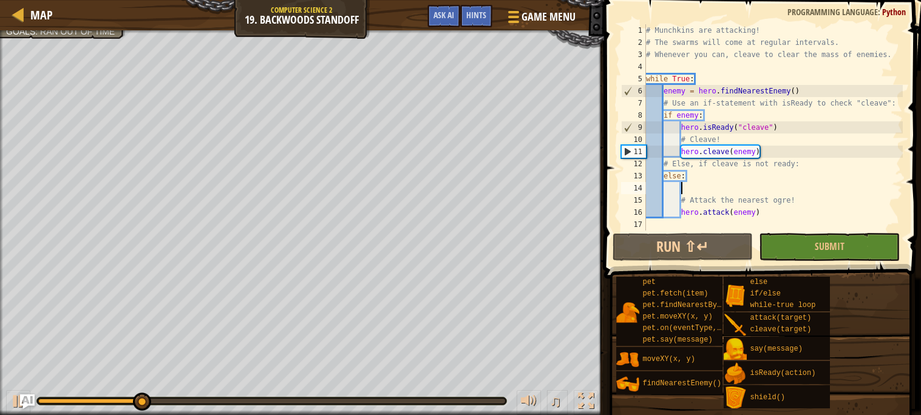
type textarea "f"
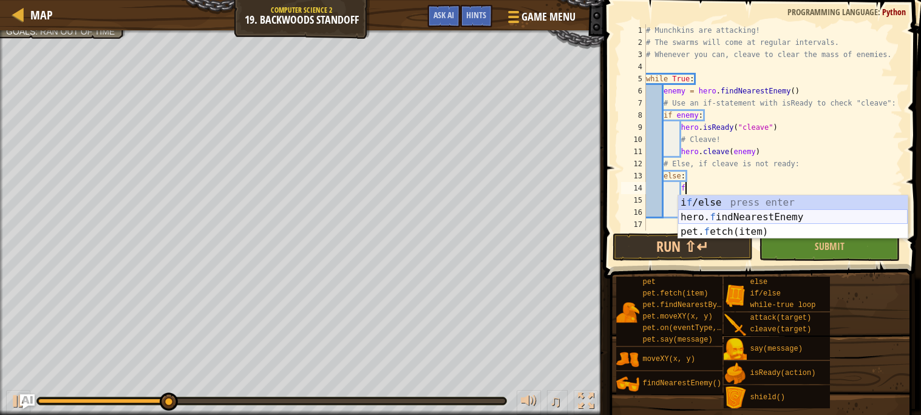
click at [748, 215] on div "i f /else press enter hero. f indNearestEnemy press enter pet. f etch(item) pre…" at bounding box center [792, 231] width 229 height 73
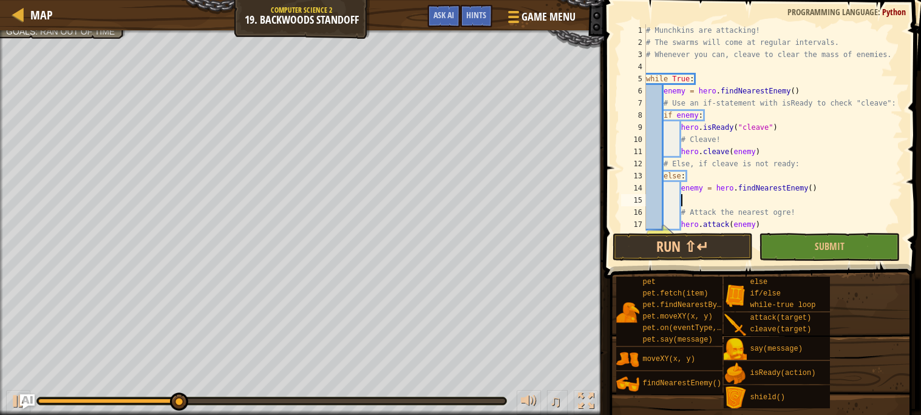
scroll to position [0, 0]
click at [725, 244] on button "Run ⇧↵" at bounding box center [682, 247] width 141 height 28
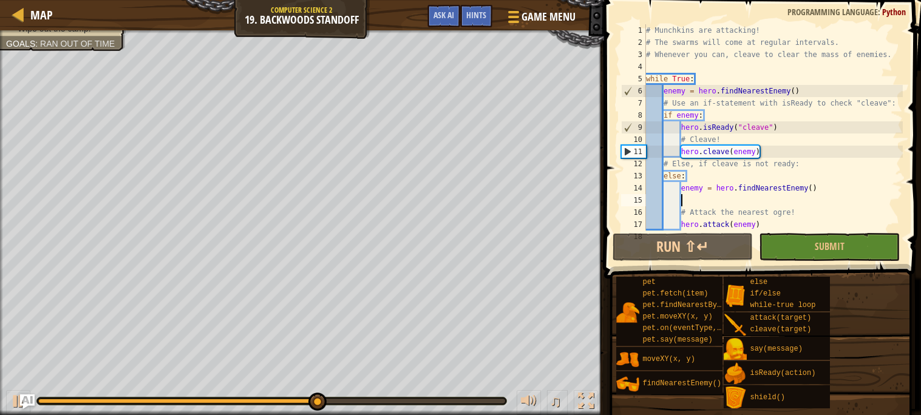
click at [747, 138] on div "# Munchkins are attacking! # The swarms will come at regular intervals. # Whene…" at bounding box center [772, 139] width 259 height 231
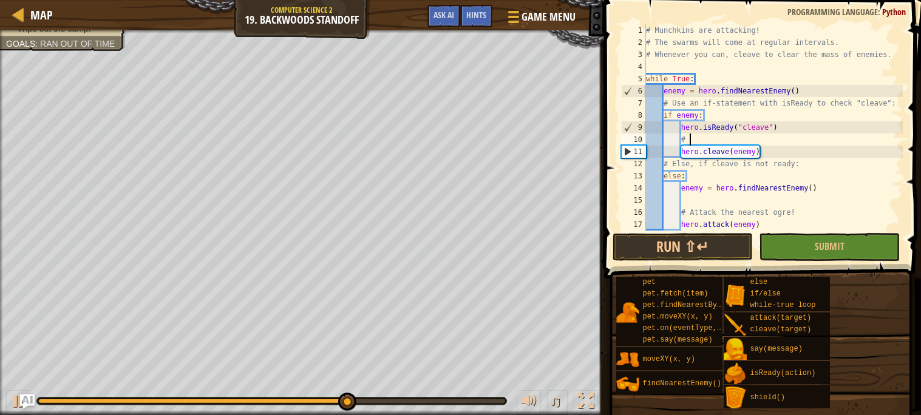
type textarea "#"
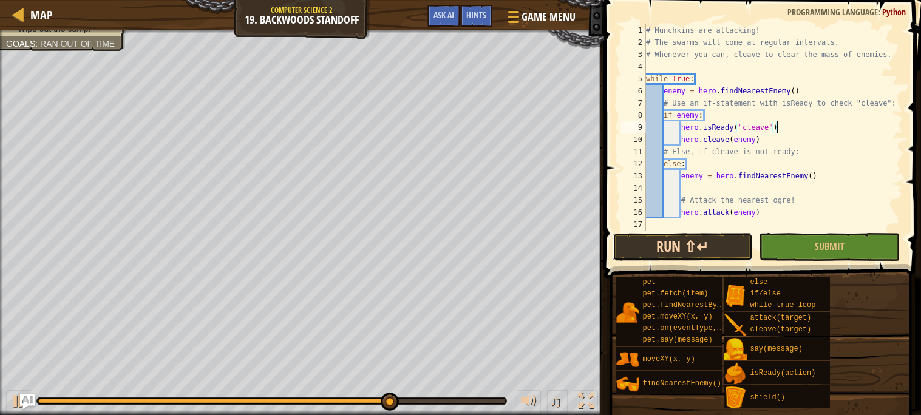
click at [671, 249] on button "Run ⇧↵" at bounding box center [682, 247] width 141 height 28
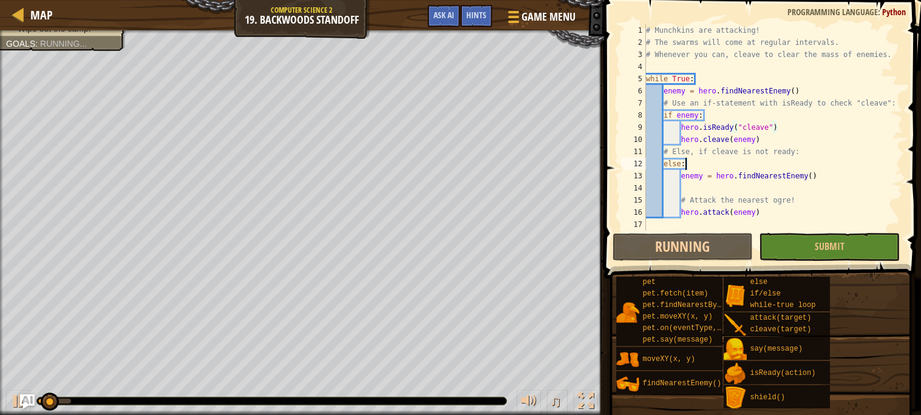
click at [725, 166] on div "# Munchkins are attacking! # The swarms will come at regular intervals. # Whene…" at bounding box center [772, 139] width 259 height 231
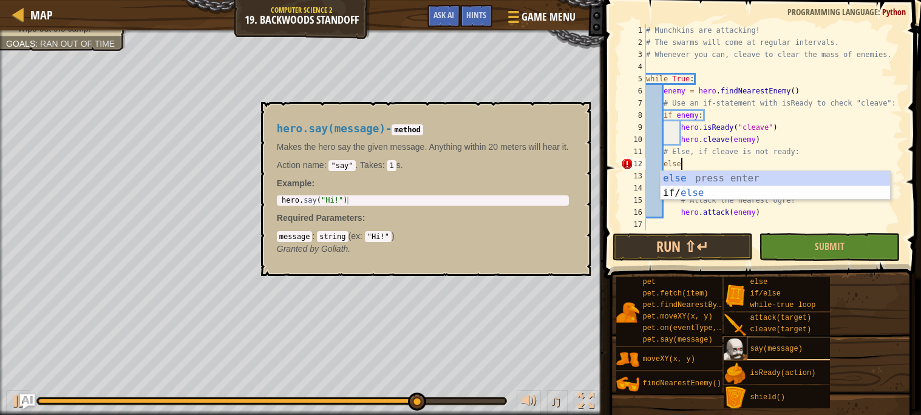
scroll to position [5, 2]
type textarea "else:"
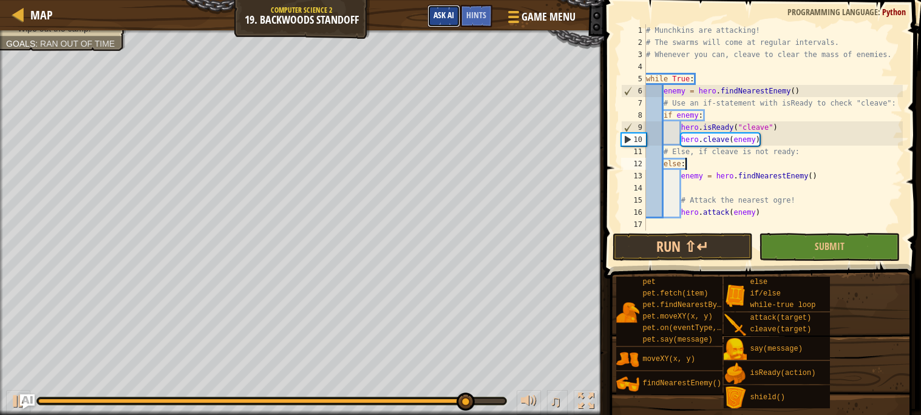
click at [444, 21] on button "Ask AI" at bounding box center [443, 16] width 33 height 22
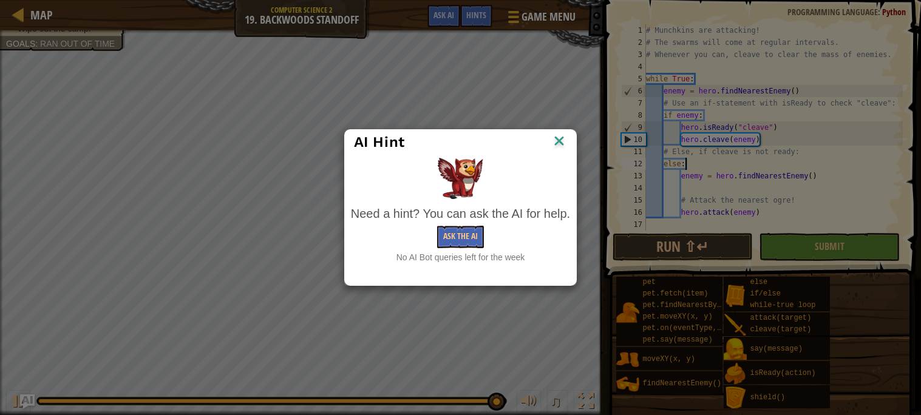
click at [566, 141] on img at bounding box center [559, 142] width 16 height 18
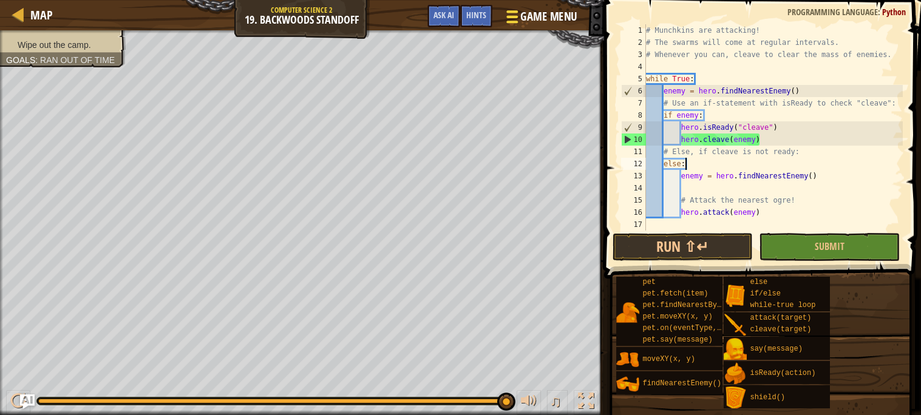
click at [532, 26] on button "Game Menu" at bounding box center [540, 19] width 89 height 30
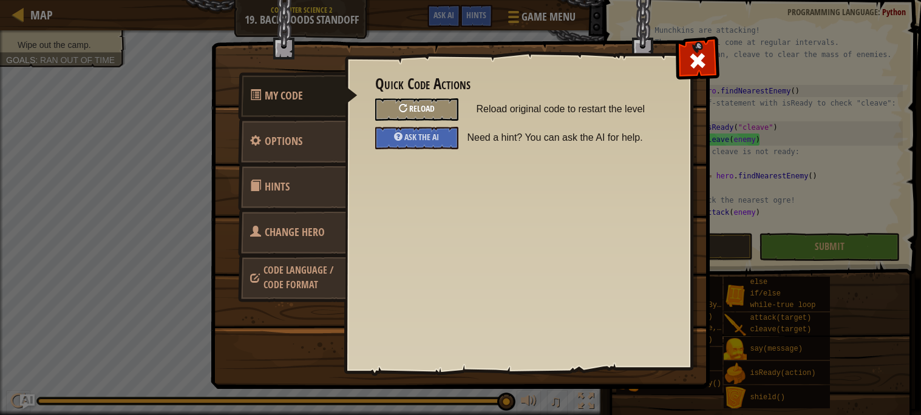
click at [406, 104] on div at bounding box center [403, 108] width 8 height 8
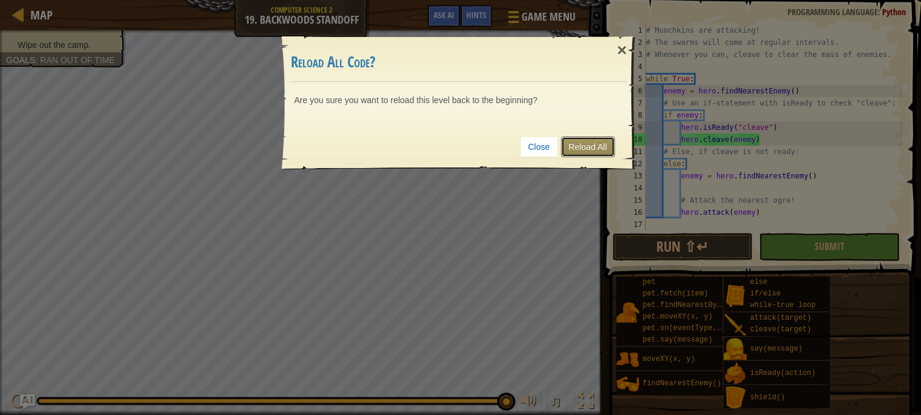
click at [596, 144] on link "Reload All" at bounding box center [588, 147] width 54 height 21
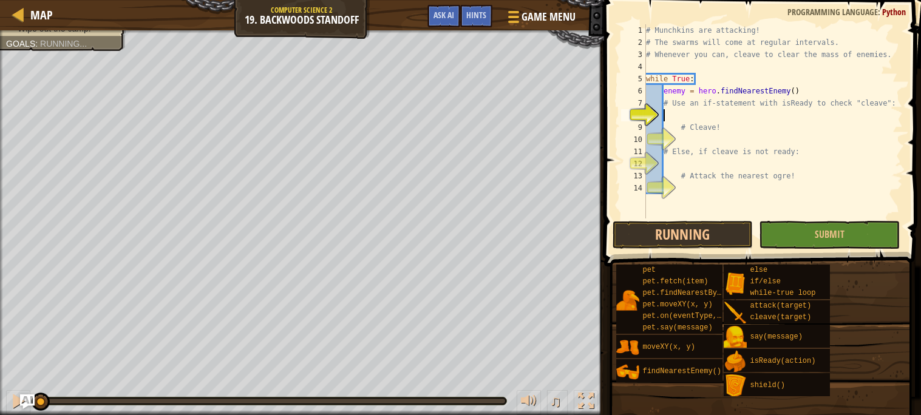
scroll to position [5, 1]
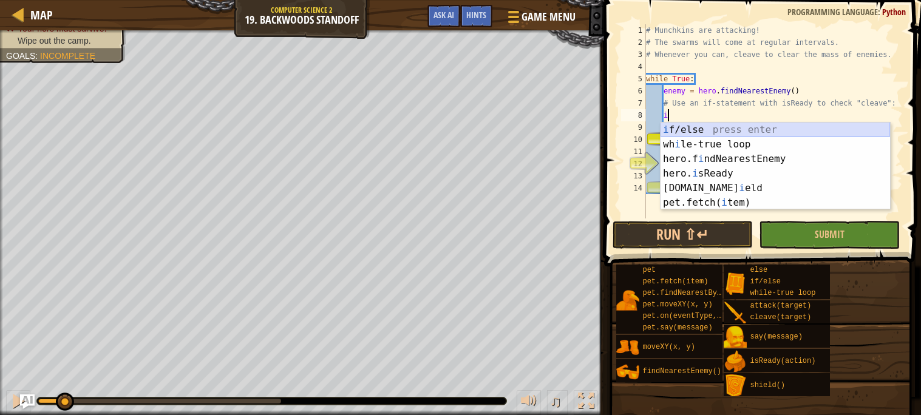
click at [738, 128] on div "i f/else press enter wh i le-true loop press enter hero.f i ndNearestEnemy pres…" at bounding box center [774, 181] width 229 height 117
type textarea "if enemy:"
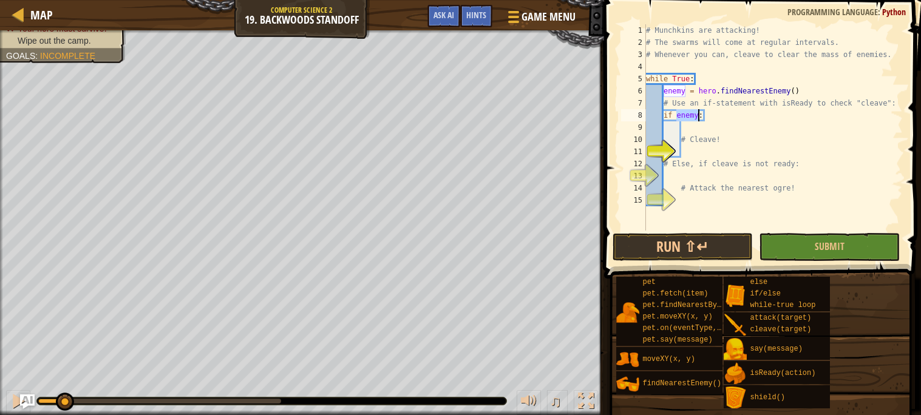
click at [714, 127] on div "# Munchkins are attacking! # The swarms will come at regular intervals. # Whene…" at bounding box center [772, 139] width 259 height 231
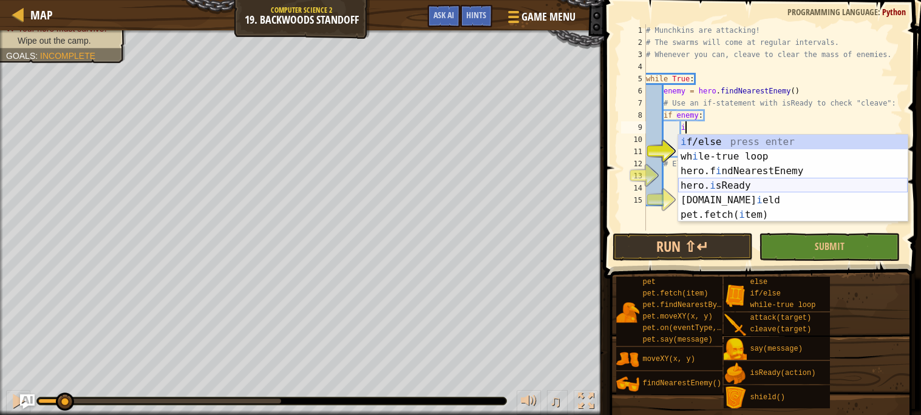
click at [741, 183] on div "i f/else press enter wh i le-true loop press enter hero.f i ndNearestEnemy pres…" at bounding box center [792, 193] width 229 height 117
type textarea "ready = hero.isReady("cleave")"
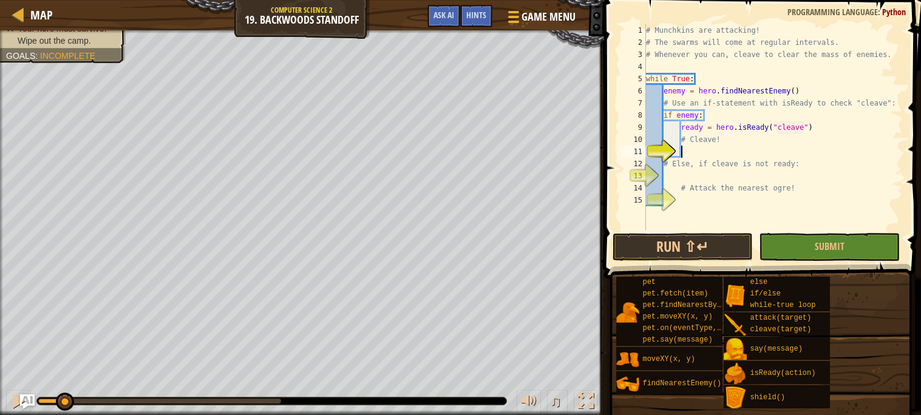
click at [703, 151] on div "# Munchkins are attacking! # The swarms will come at regular intervals. # Whene…" at bounding box center [772, 139] width 259 height 231
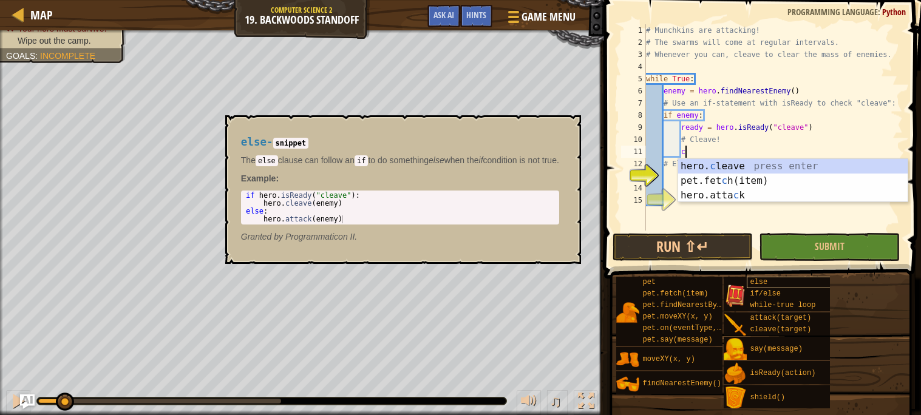
scroll to position [5, 2]
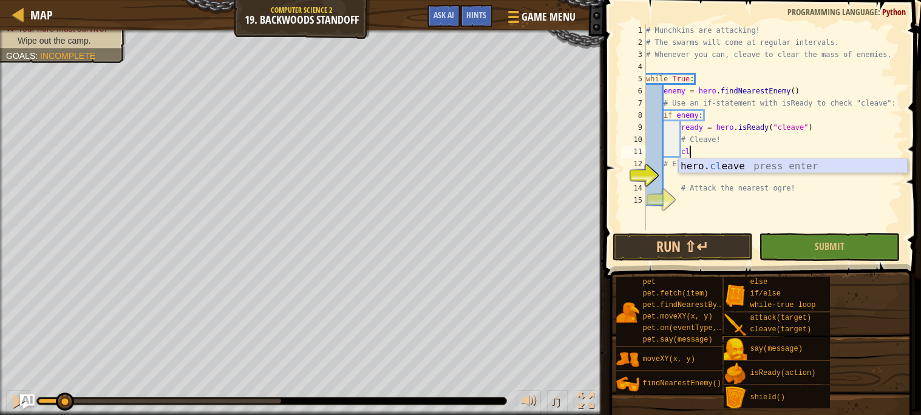
click at [695, 163] on div "hero. cl eave press enter" at bounding box center [792, 181] width 229 height 44
type textarea "hero.cleave(enemy)"
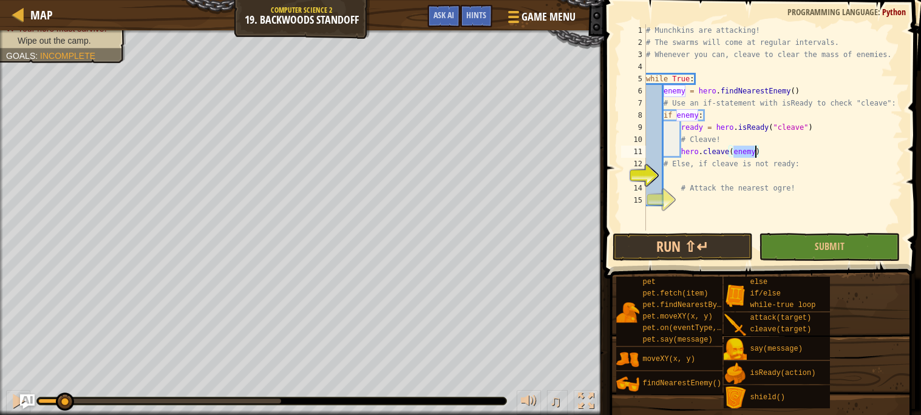
click at [681, 172] on div "# Munchkins are attacking! # The swarms will come at regular intervals. # Whene…" at bounding box center [772, 139] width 259 height 231
type textarea "e"
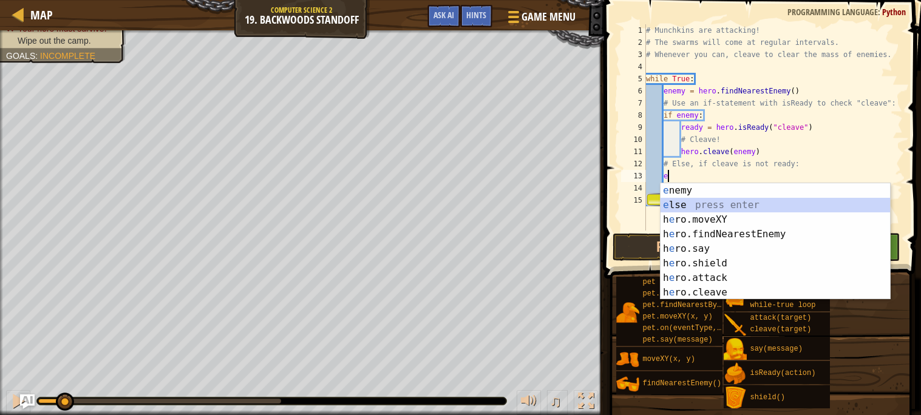
click at [702, 203] on div "e nemy press enter e lse press enter h e ro.moveXY press enter h e ro.findNeare…" at bounding box center [774, 256] width 229 height 146
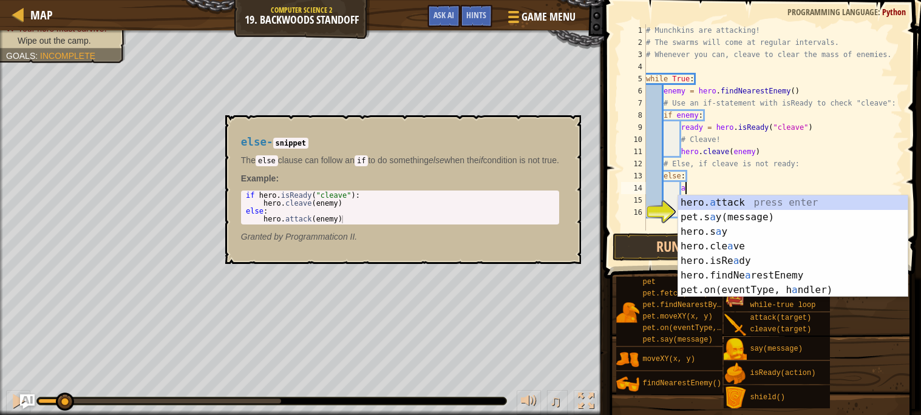
scroll to position [5, 2]
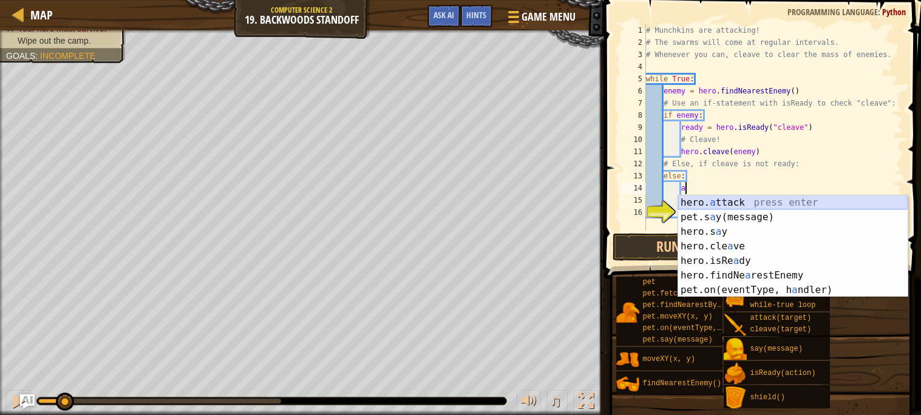
click at [729, 199] on div "hero. a ttack press enter pet.s a y(message) press enter hero.s a y press enter…" at bounding box center [792, 260] width 229 height 131
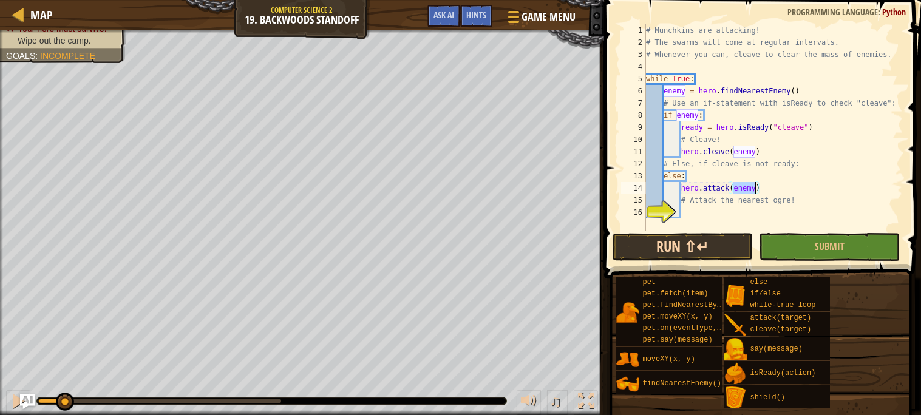
type textarea "hero.attack(enemy)"
click at [701, 245] on button "Run ⇧↵" at bounding box center [682, 247] width 141 height 28
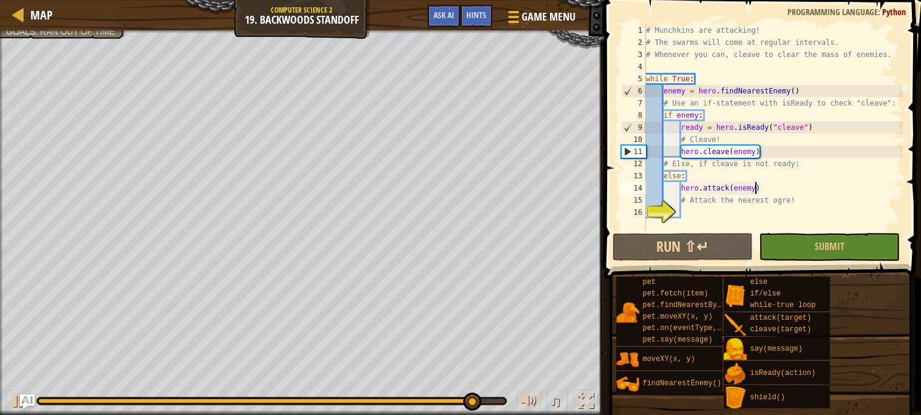
scroll to position [5, 2]
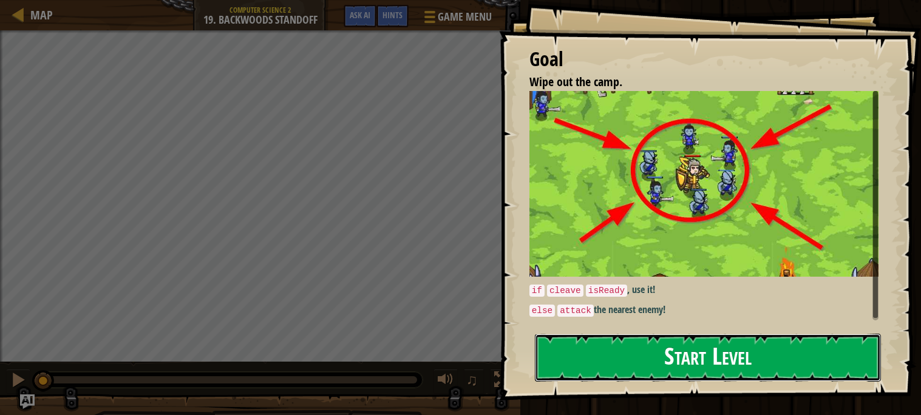
click at [597, 358] on button "Start Level" at bounding box center [708, 358] width 346 height 48
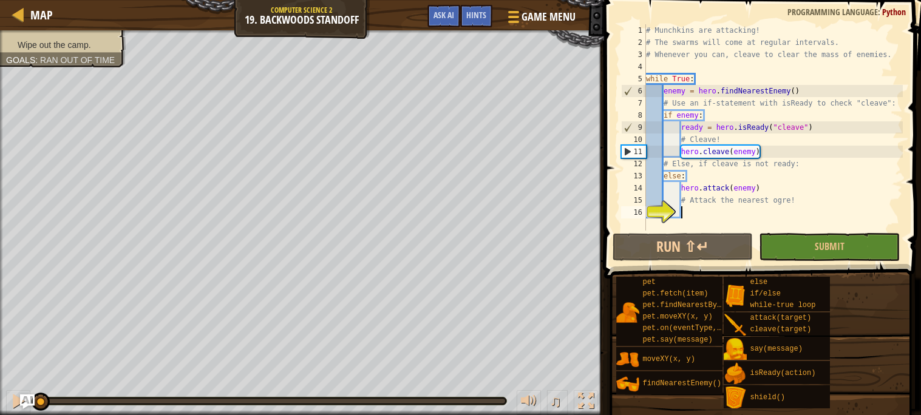
scroll to position [5, 2]
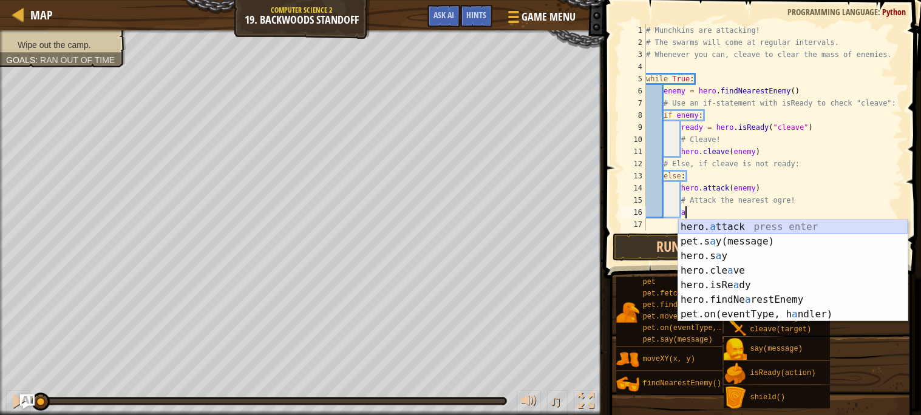
click at [698, 225] on div "hero. a ttack press enter pet.s a y(message) press enter hero.s a y press enter…" at bounding box center [792, 285] width 229 height 131
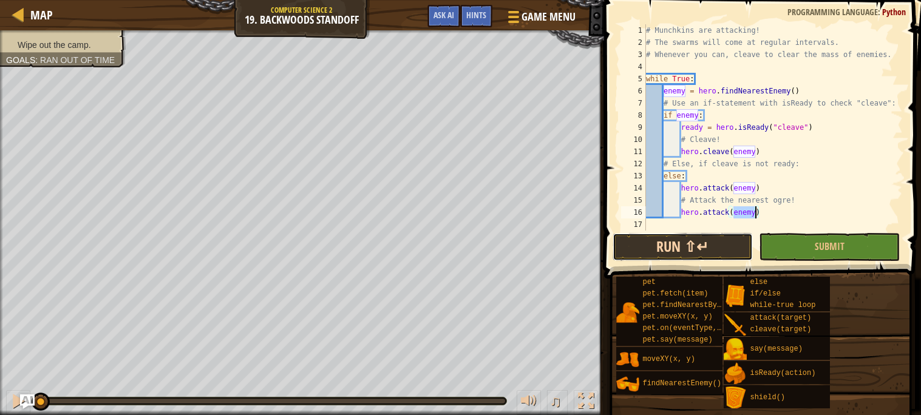
click at [727, 240] on button "Run ⇧↵" at bounding box center [682, 247] width 141 height 28
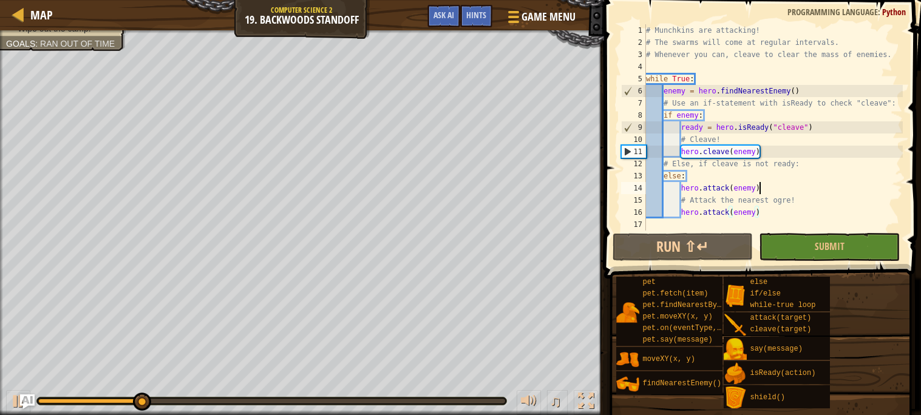
click at [771, 191] on div "# Munchkins are attacking! # The swarms will come at regular intervals. # Whene…" at bounding box center [772, 139] width 259 height 231
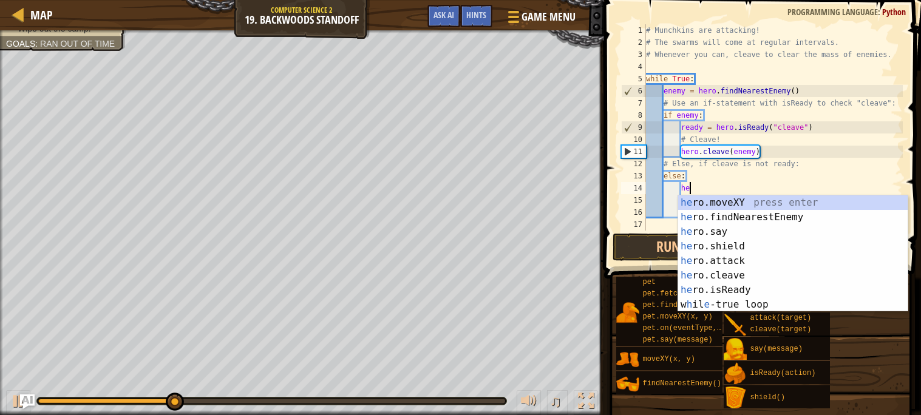
type textarea "he"
click at [764, 217] on div "he ro.moveXY press enter he ro.findNearestEnemy press enter he ro.say press ent…" at bounding box center [792, 268] width 229 height 146
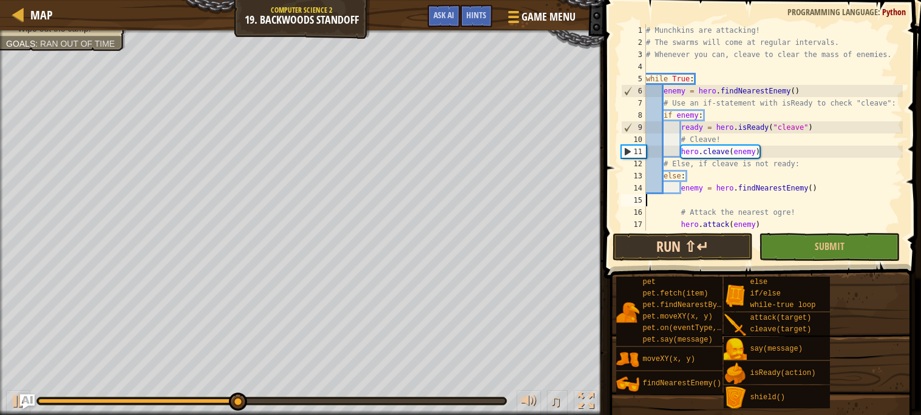
scroll to position [5, 0]
type textarea "enemy = hero.findNearestEnemy()"
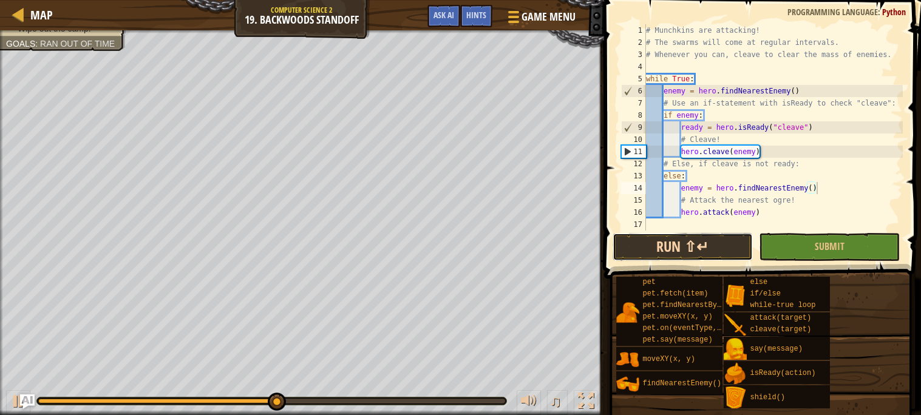
click at [721, 253] on button "Run ⇧↵" at bounding box center [682, 247] width 141 height 28
click at [657, 251] on button "Run ⇧↵" at bounding box center [682, 247] width 141 height 28
